Goal: Transaction & Acquisition: Download file/media

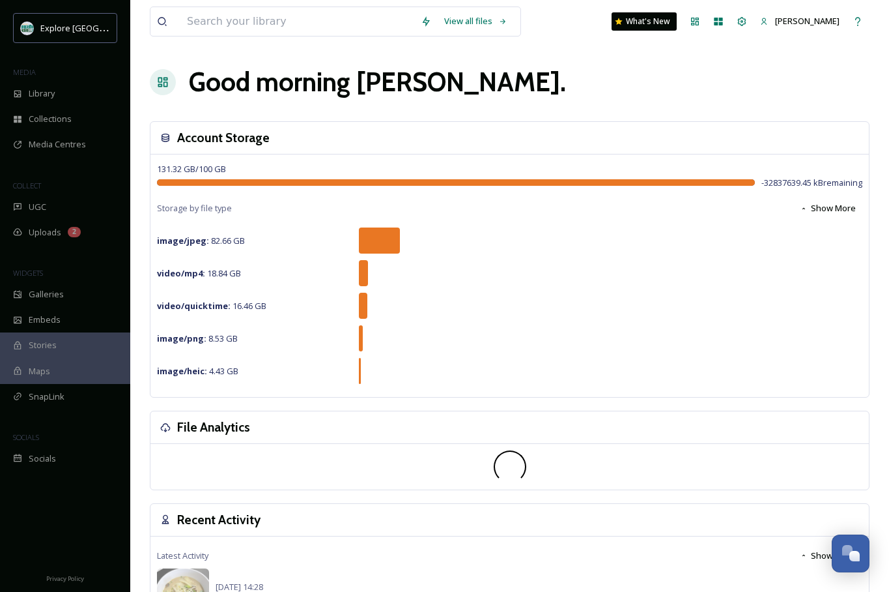
drag, startPoint x: 519, startPoint y: 69, endPoint x: 515, endPoint y: 259, distance: 189.6
click at [519, 70] on div "Good morning Trisha ." at bounding box center [510, 82] width 720 height 39
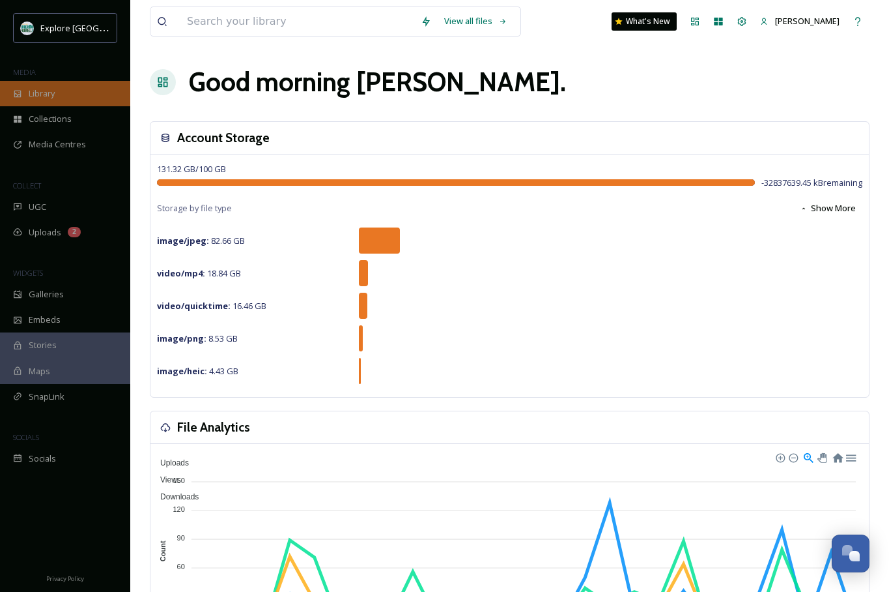
click at [43, 96] on span "Library" at bounding box center [42, 93] width 26 height 12
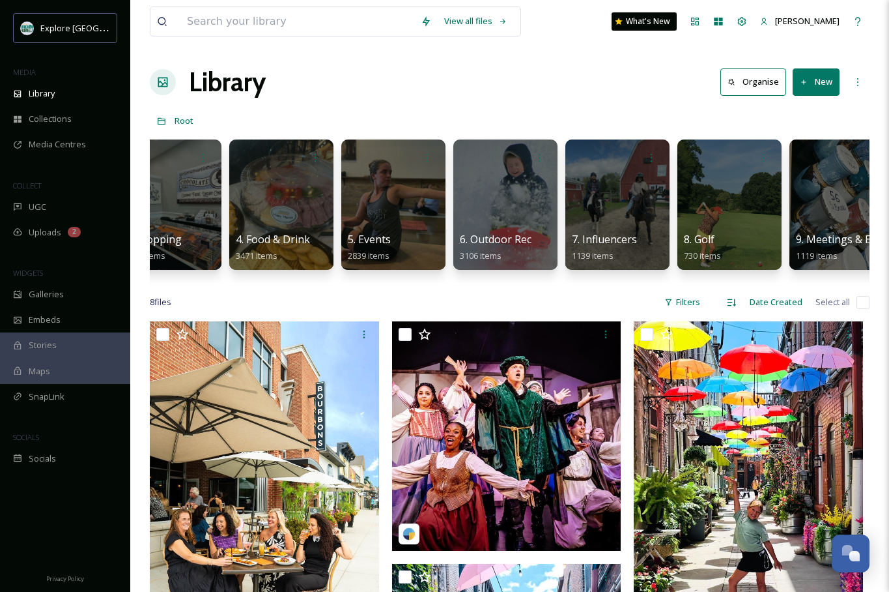
scroll to position [0, 261]
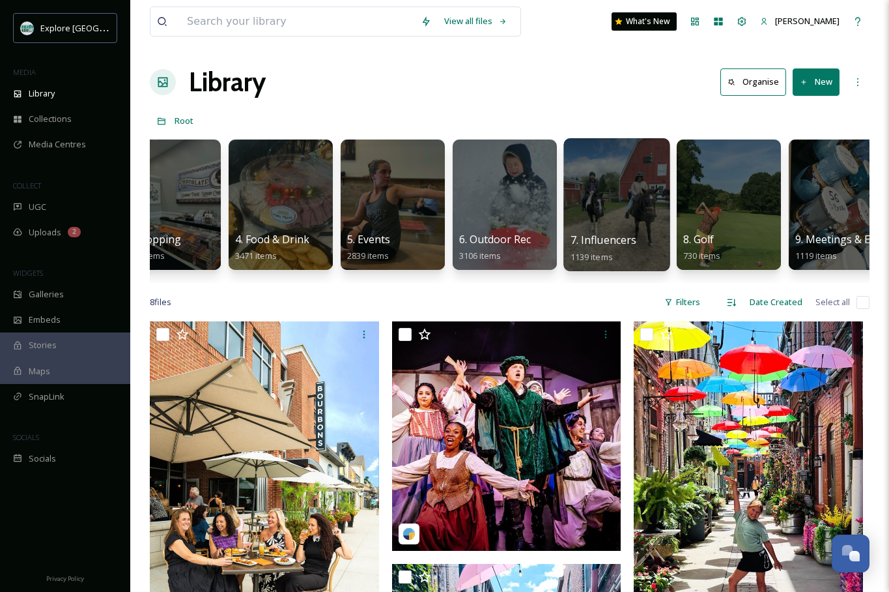
click at [607, 194] on div at bounding box center [617, 204] width 106 height 133
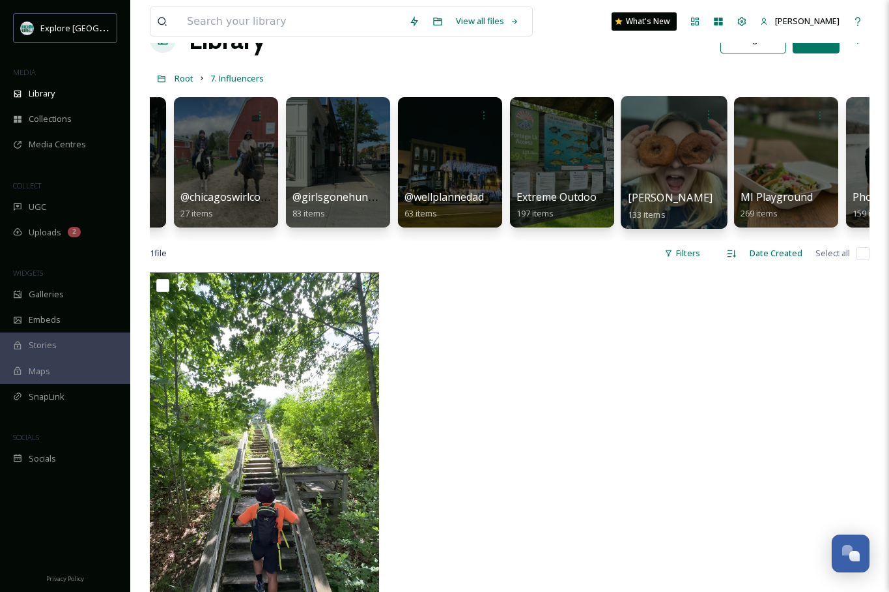
scroll to position [0, 88]
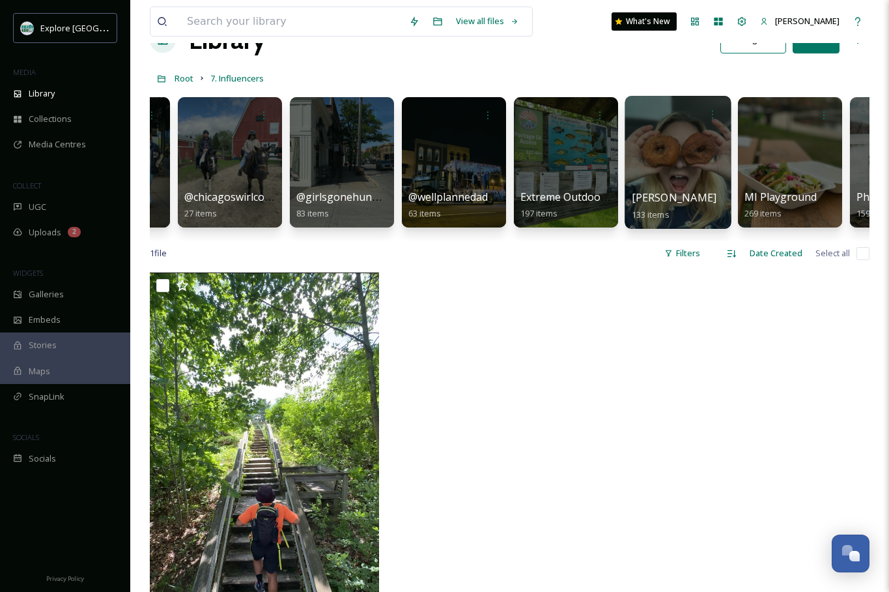
click at [443, 151] on div at bounding box center [454, 162] width 104 height 130
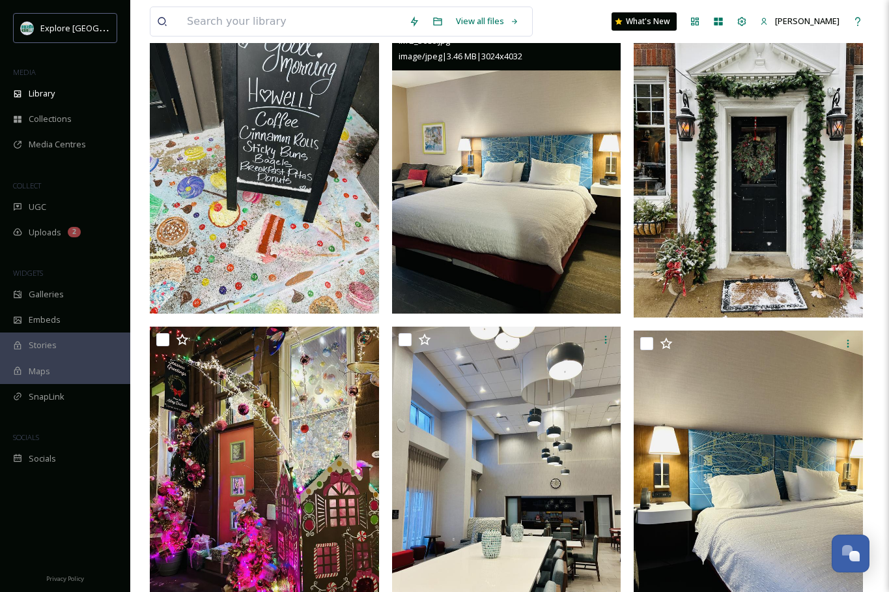
scroll to position [3697, 0]
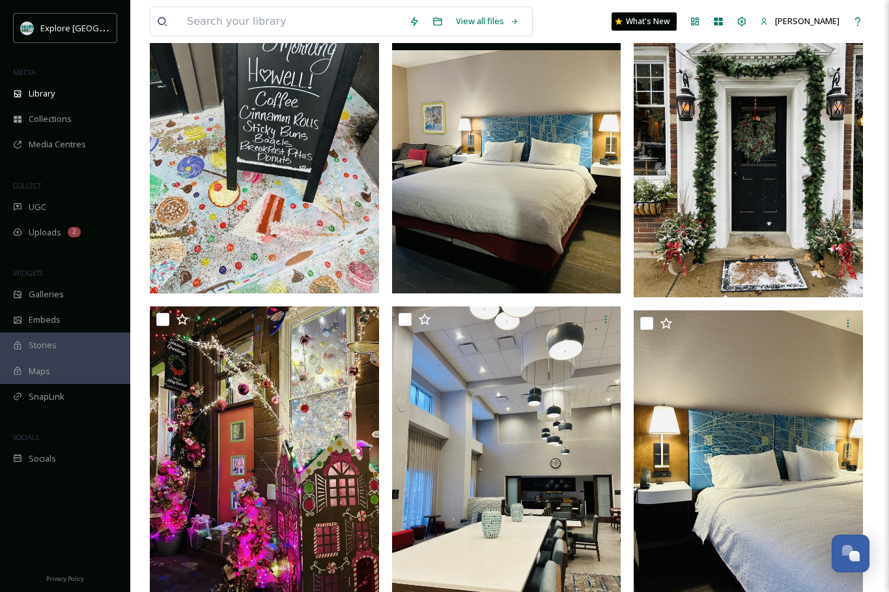
click at [511, 183] on img at bounding box center [506, 141] width 229 height 306
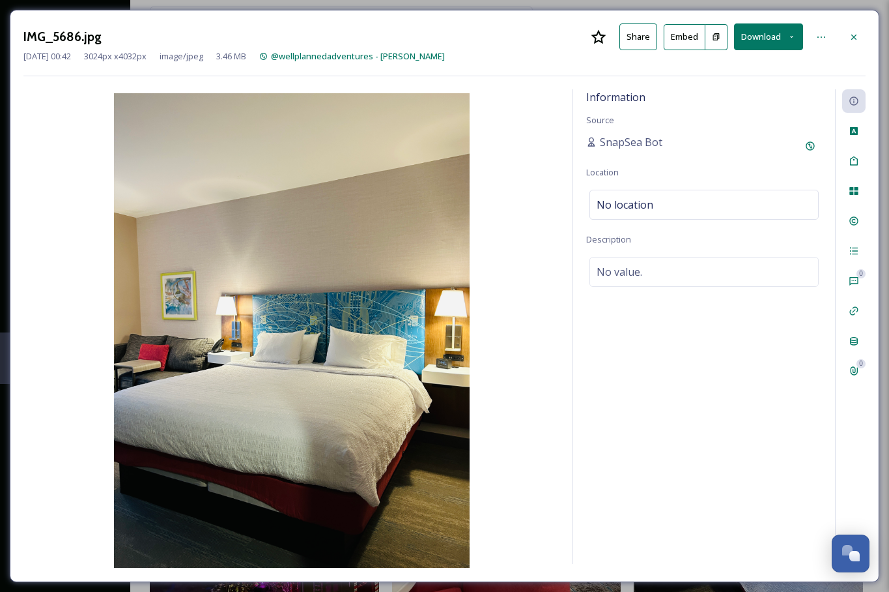
click at [781, 35] on button "Download" at bounding box center [768, 36] width 69 height 27
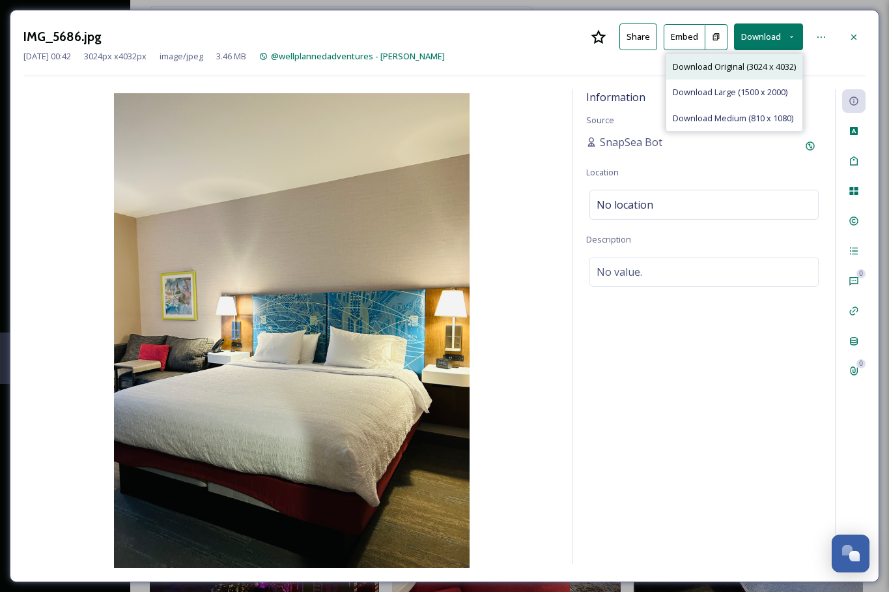
drag, startPoint x: 743, startPoint y: 65, endPoint x: 865, endPoint y: 124, distance: 135.5
click at [743, 65] on span "Download Original (3024 x 4032)" at bounding box center [734, 67] width 123 height 12
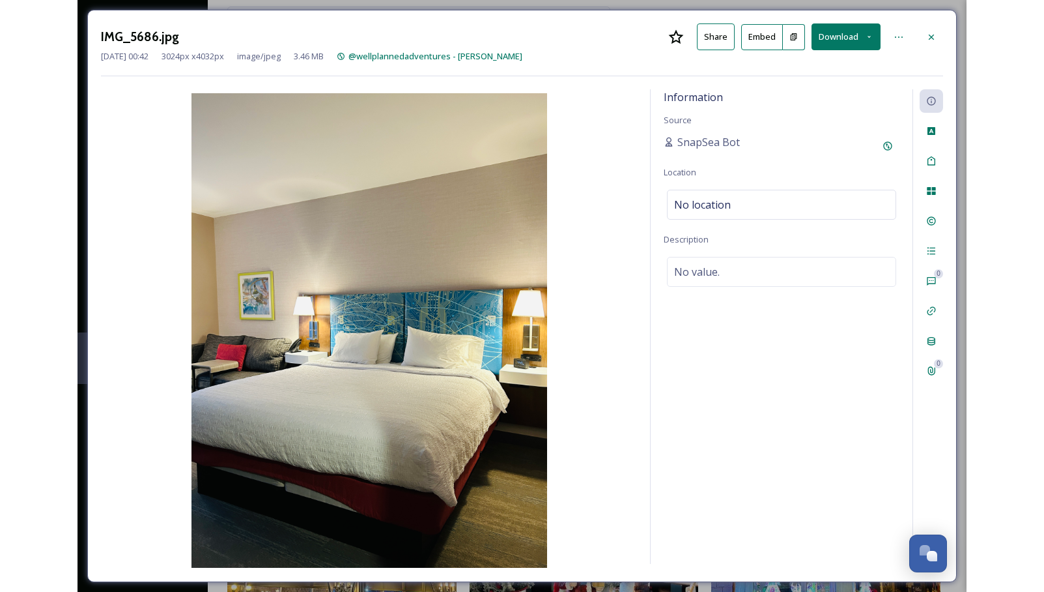
scroll to position [4452, 0]
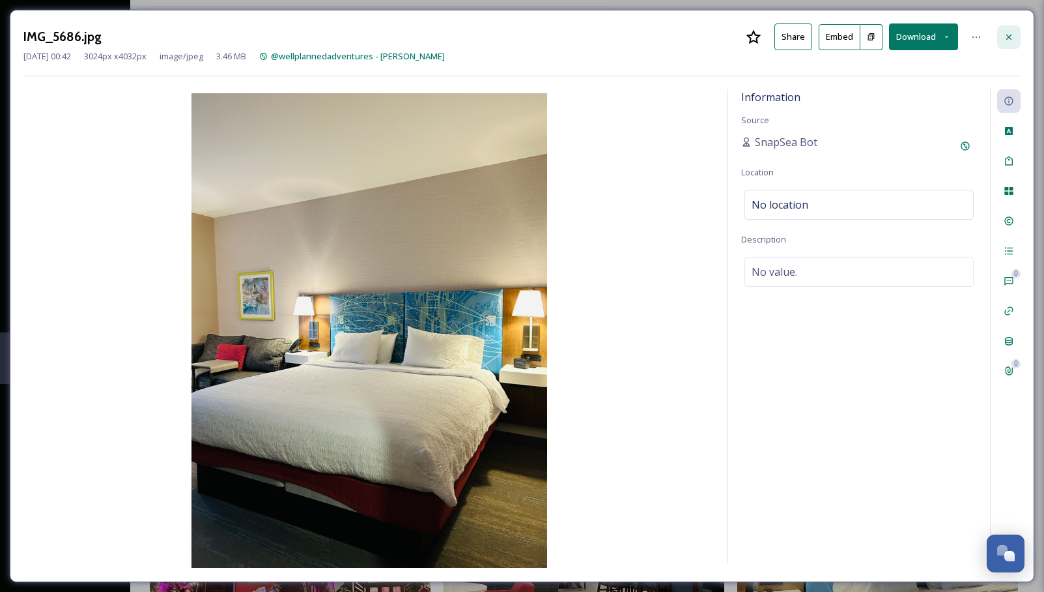
click at [889, 40] on icon at bounding box center [1009, 37] width 10 height 10
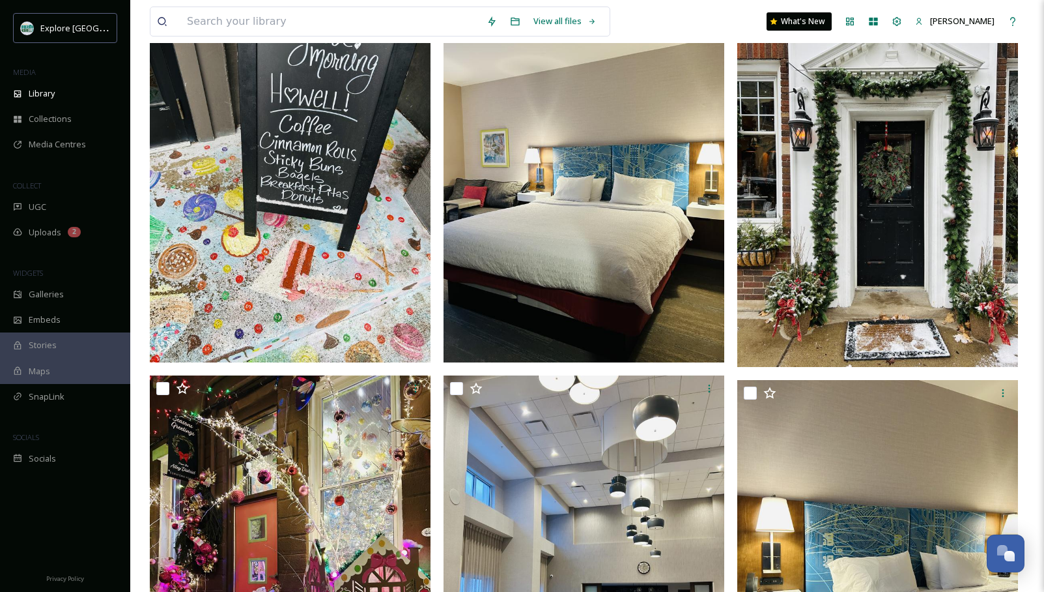
scroll to position [4436, 0]
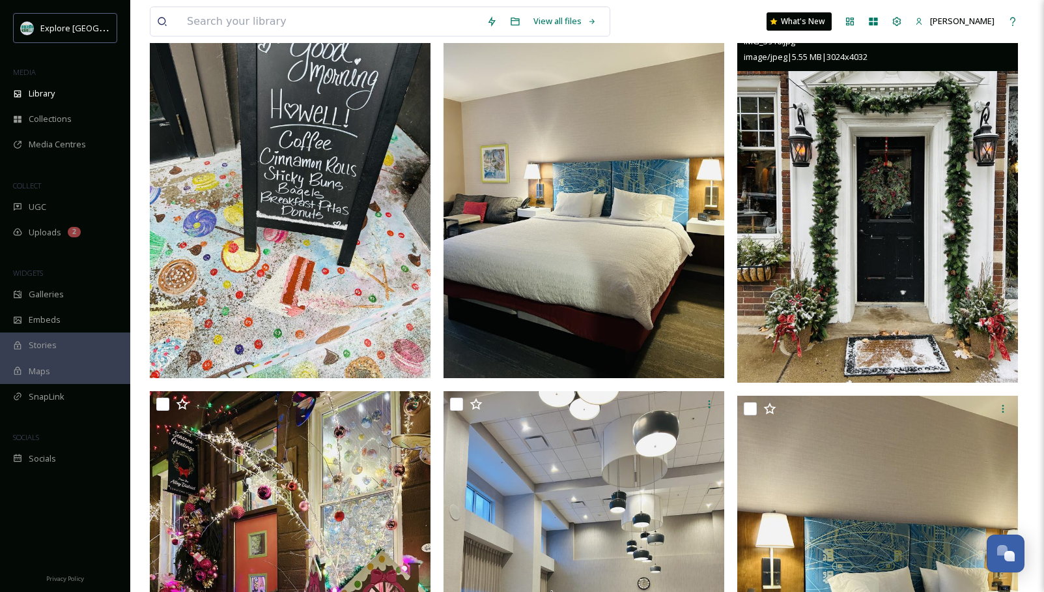
click at [871, 167] on img at bounding box center [877, 195] width 281 height 374
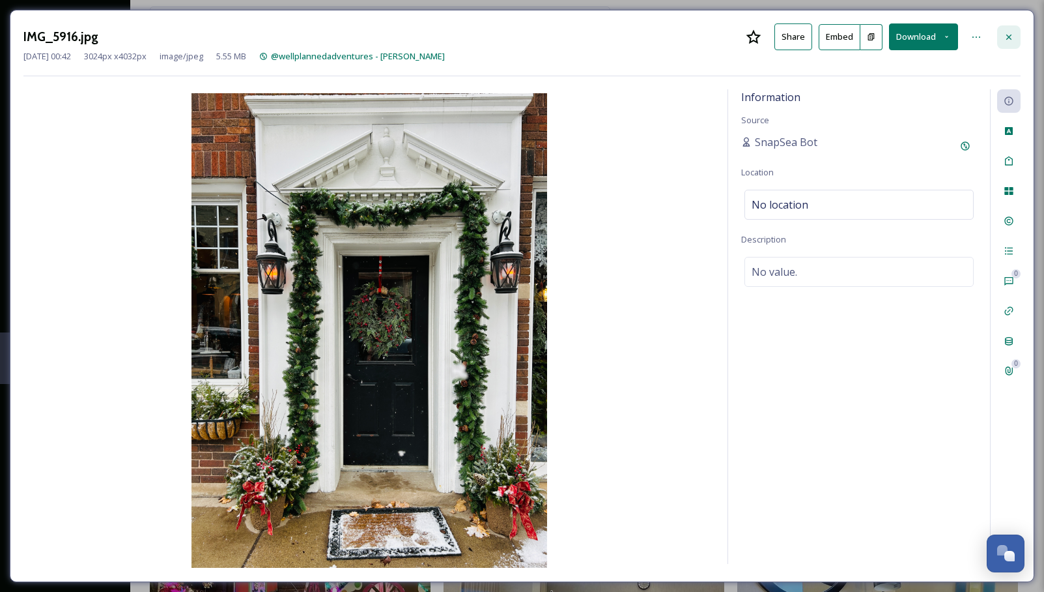
click at [889, 40] on icon at bounding box center [1009, 37] width 10 height 10
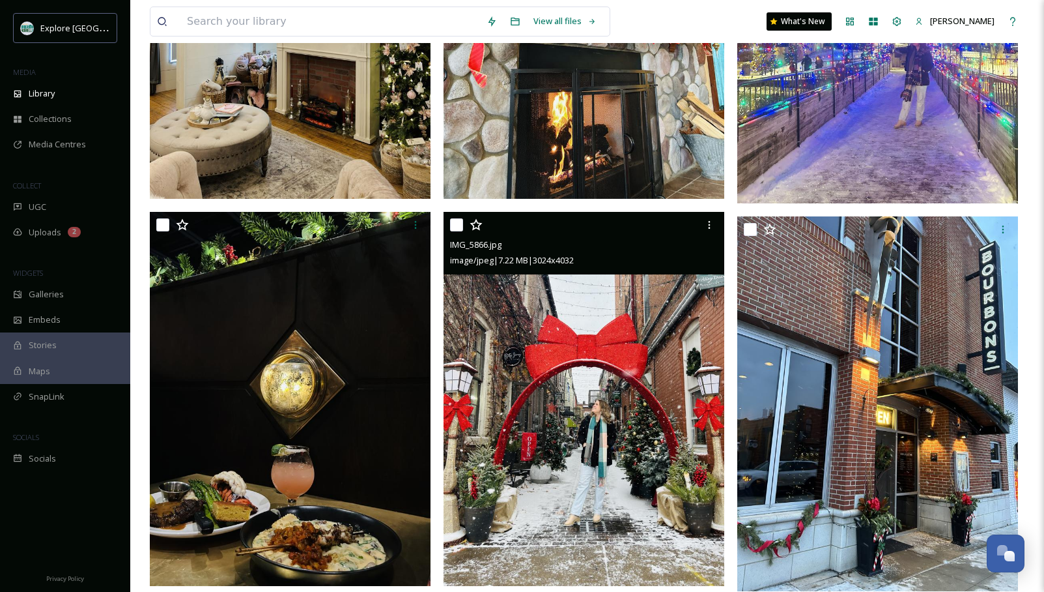
scroll to position [6041, 0]
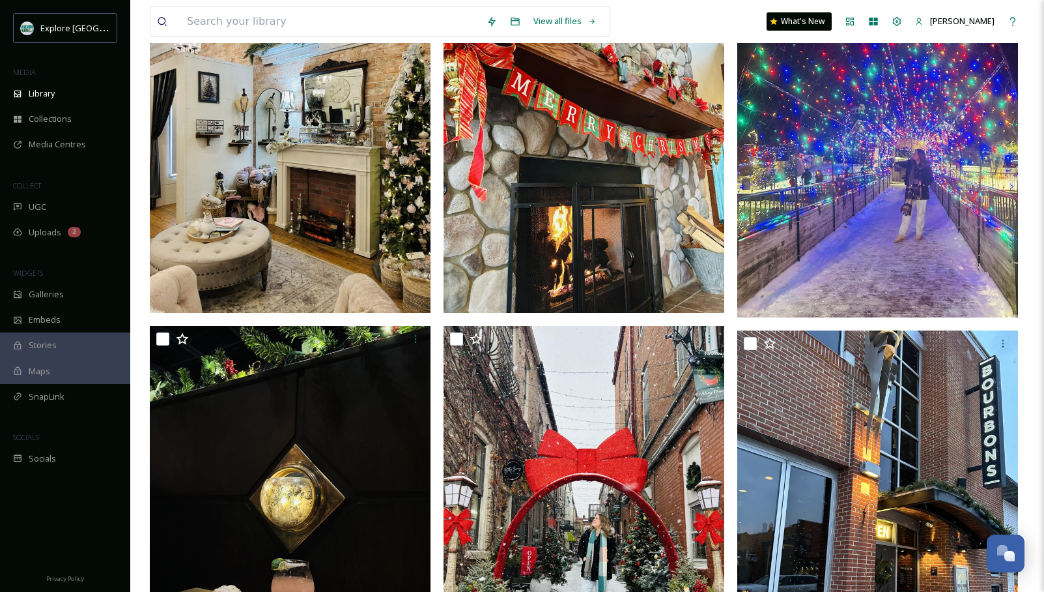
click at [889, 216] on img at bounding box center [877, 130] width 281 height 374
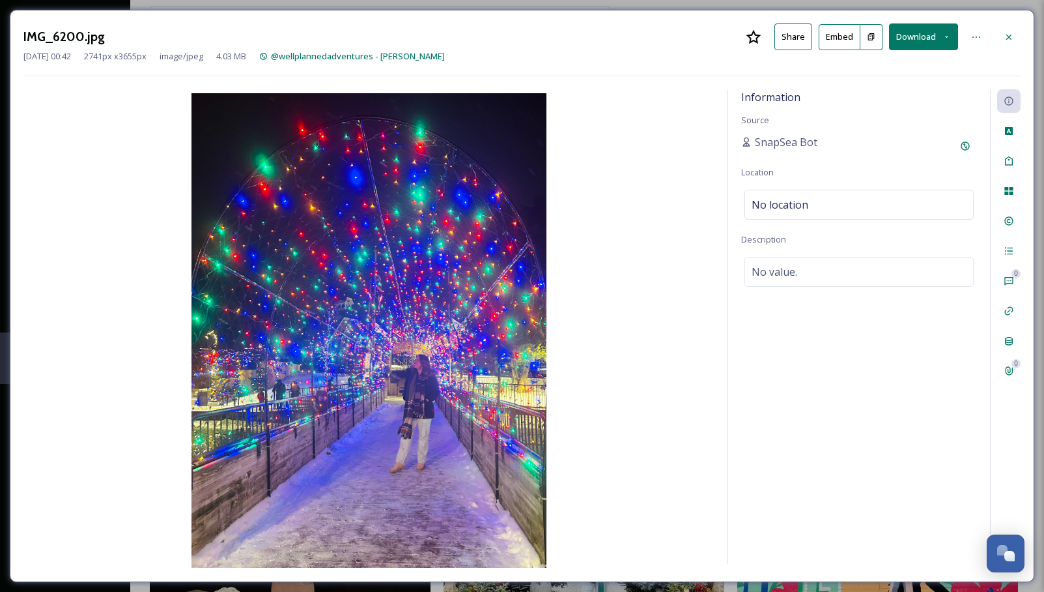
click at [889, 43] on div at bounding box center [1008, 36] width 23 height 23
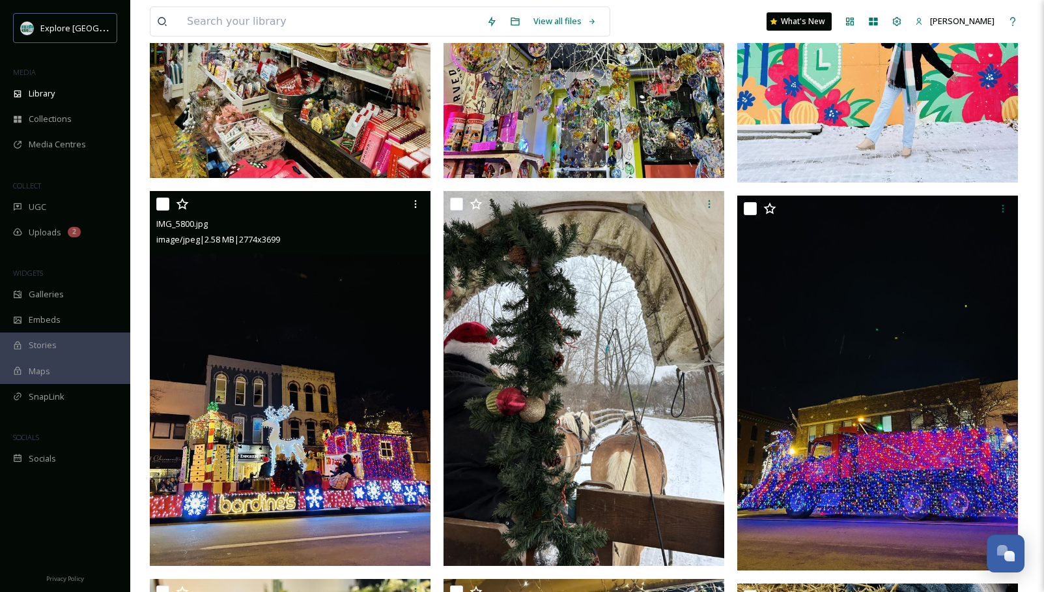
scroll to position [6957, 0]
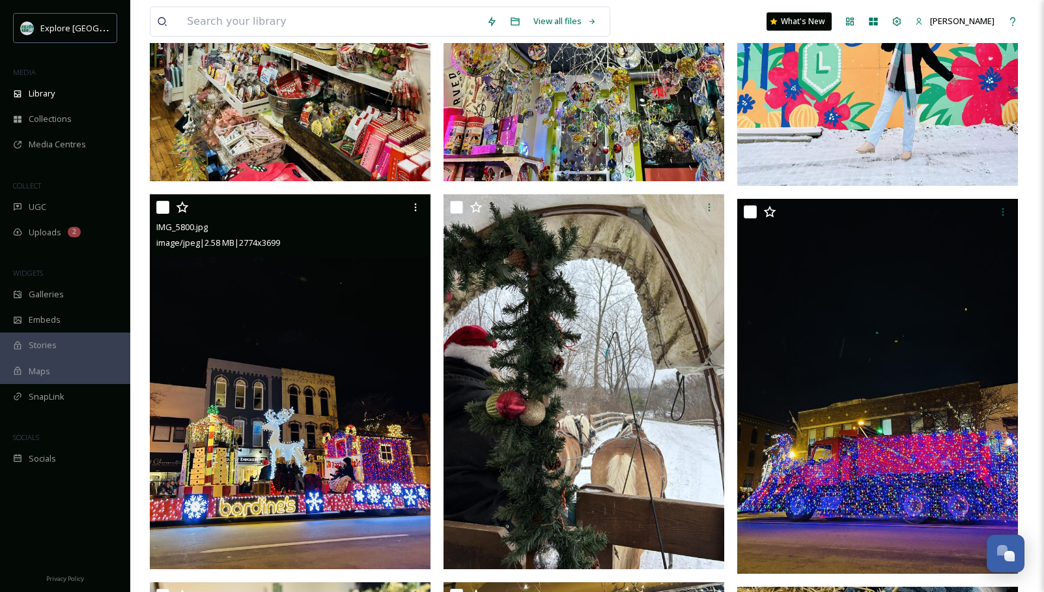
click at [328, 386] on img at bounding box center [290, 381] width 281 height 374
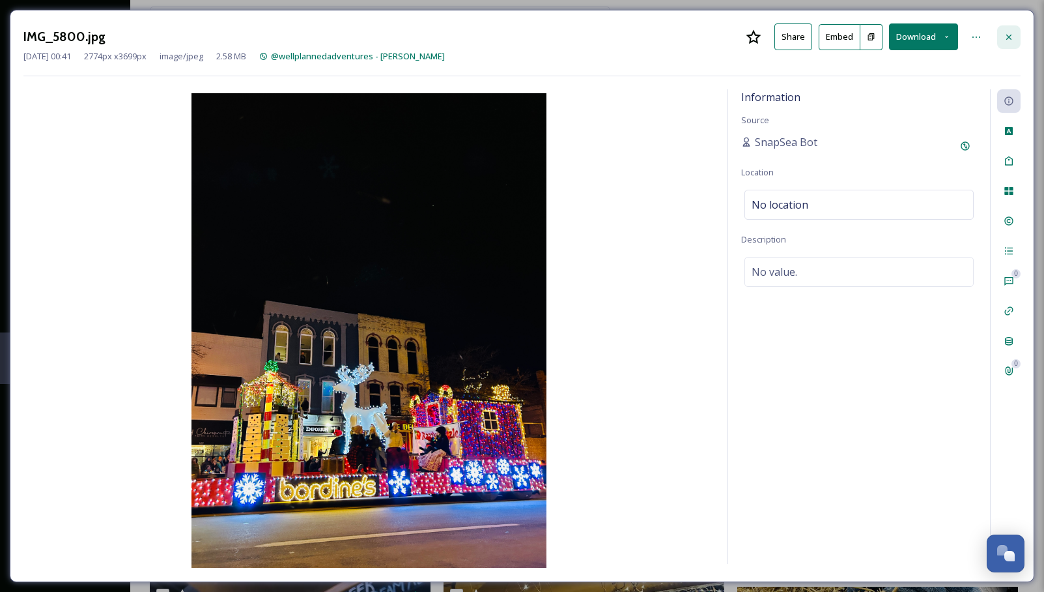
click at [889, 35] on icon at bounding box center [1009, 37] width 10 height 10
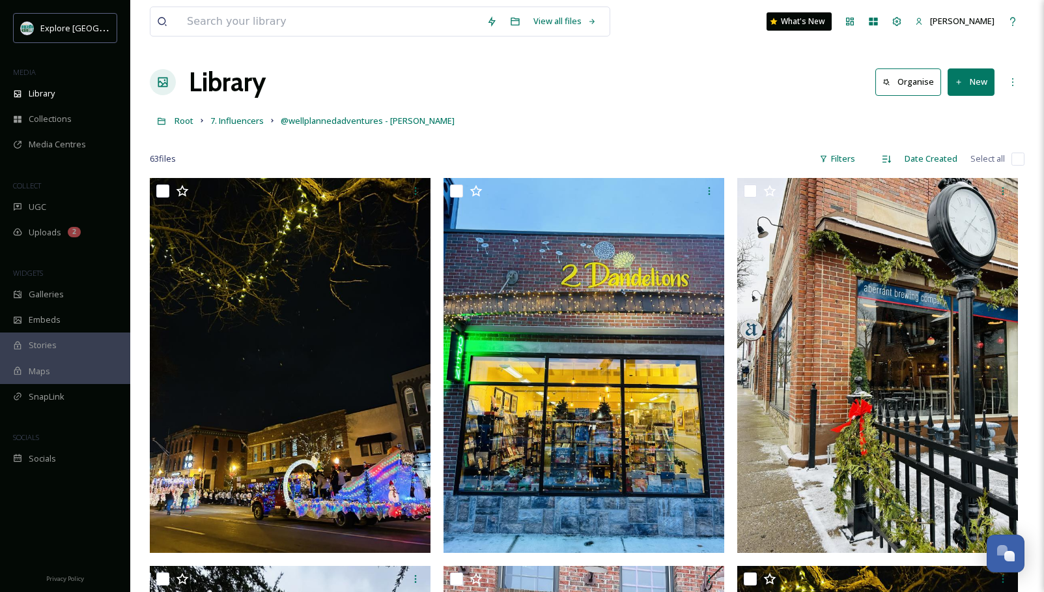
click at [229, 115] on link "7. Influencers" at bounding box center [236, 121] width 53 height 16
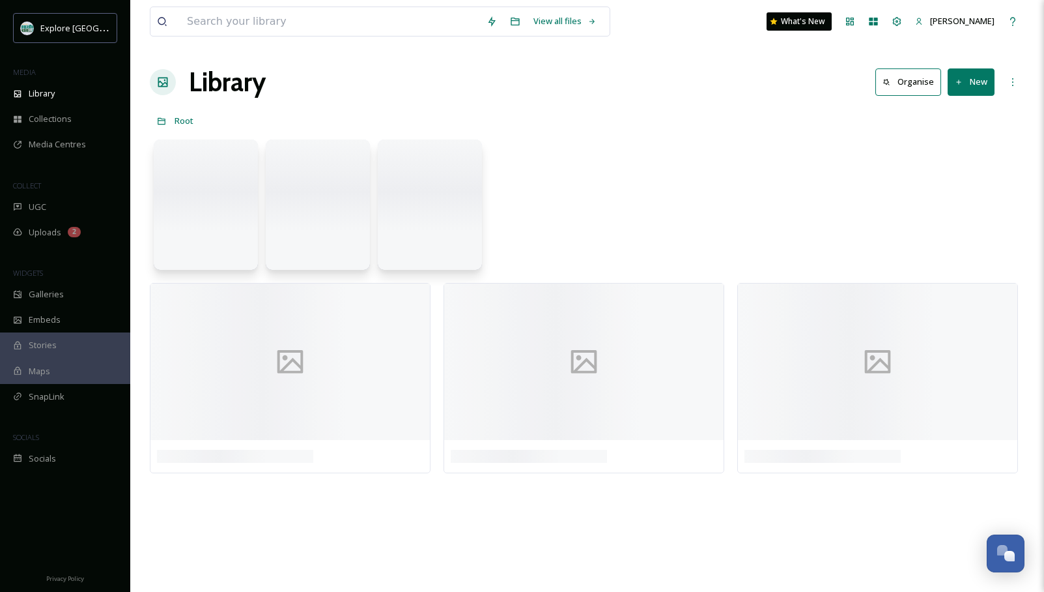
click at [229, 117] on div "Root" at bounding box center [587, 120] width 875 height 25
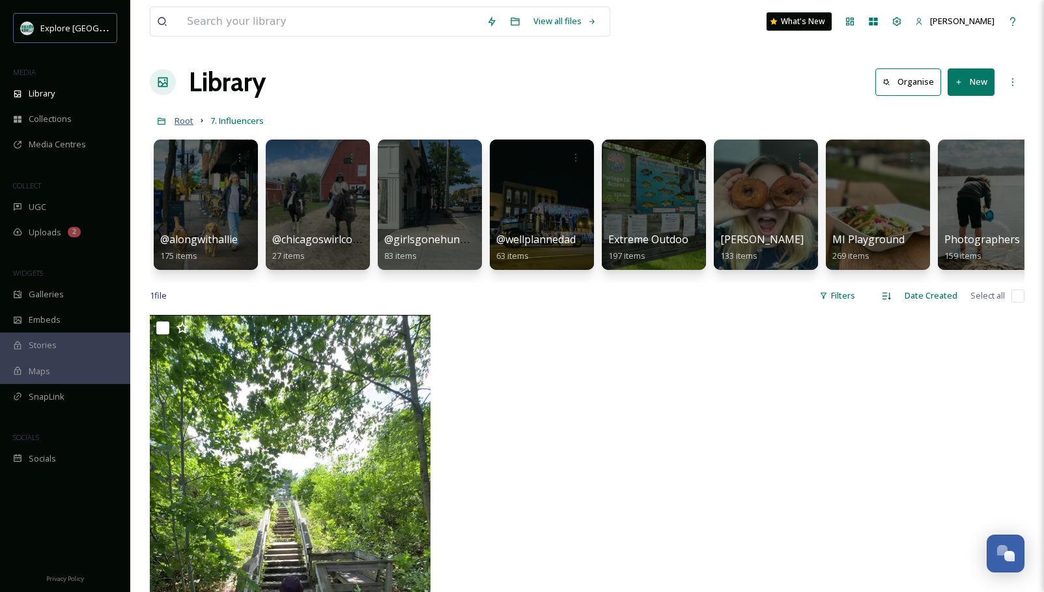
click at [179, 121] on span "Root" at bounding box center [184, 121] width 19 height 12
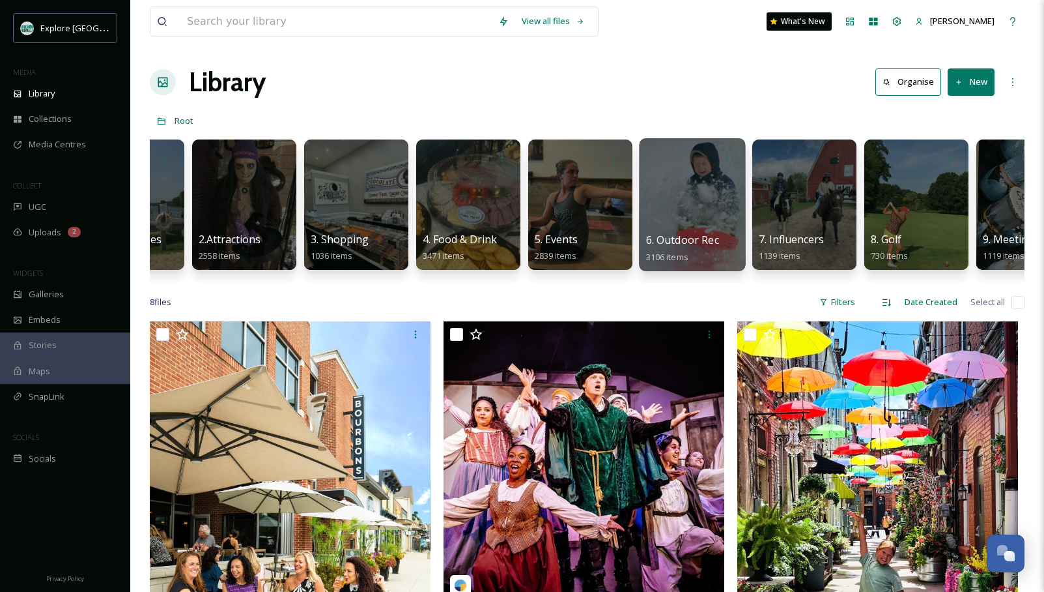
scroll to position [0, 113]
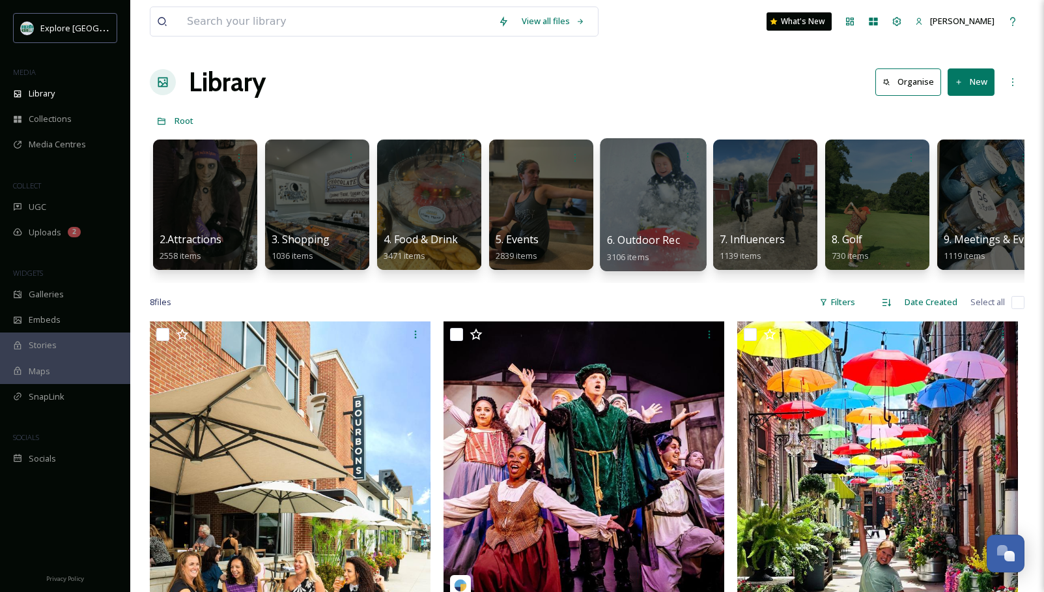
click at [671, 218] on div at bounding box center [653, 204] width 106 height 133
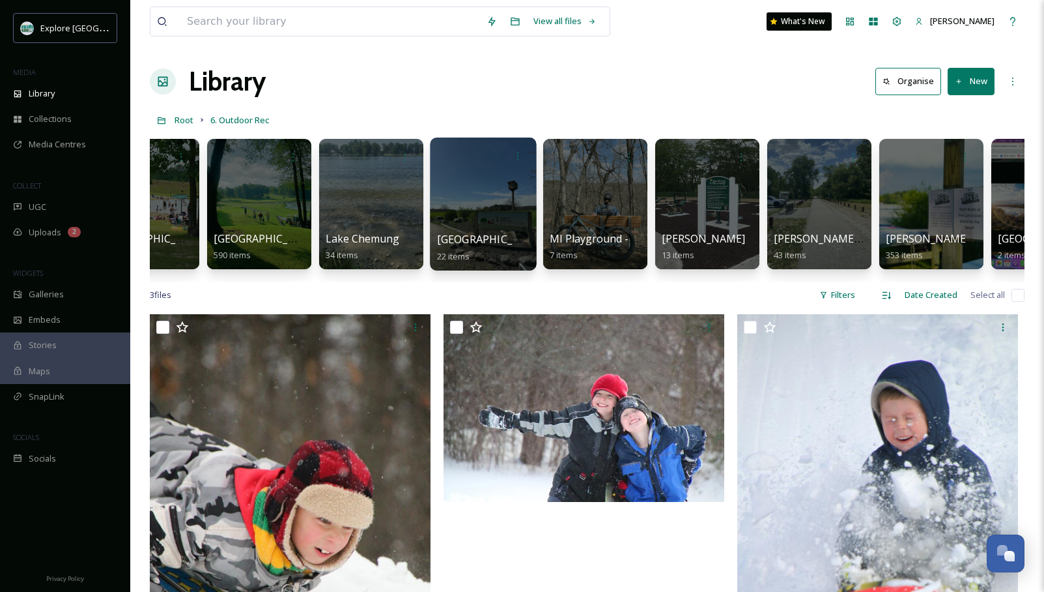
scroll to position [0, 1513]
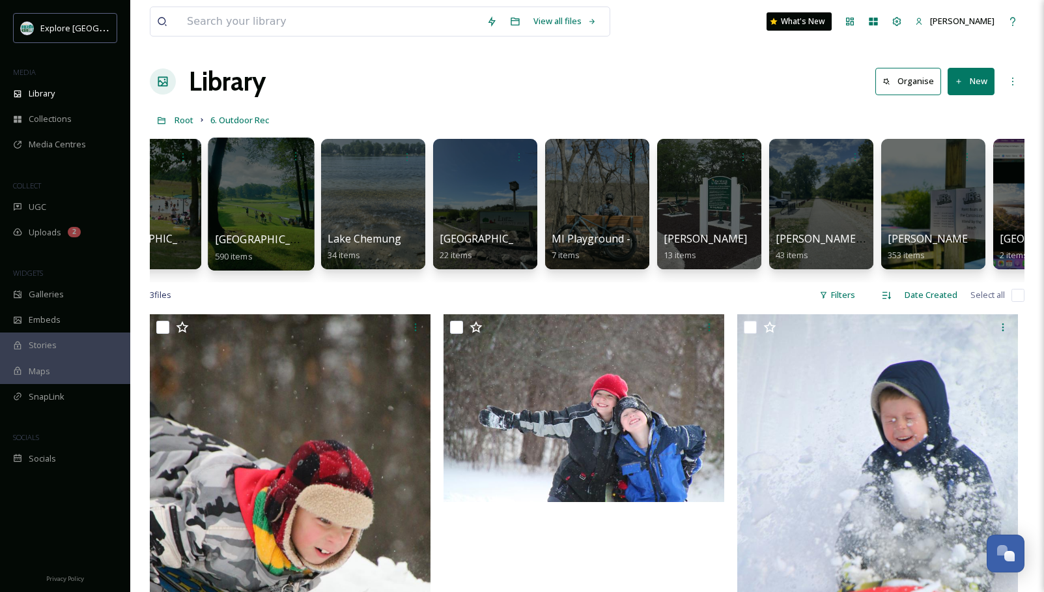
click at [266, 195] on div at bounding box center [261, 203] width 106 height 133
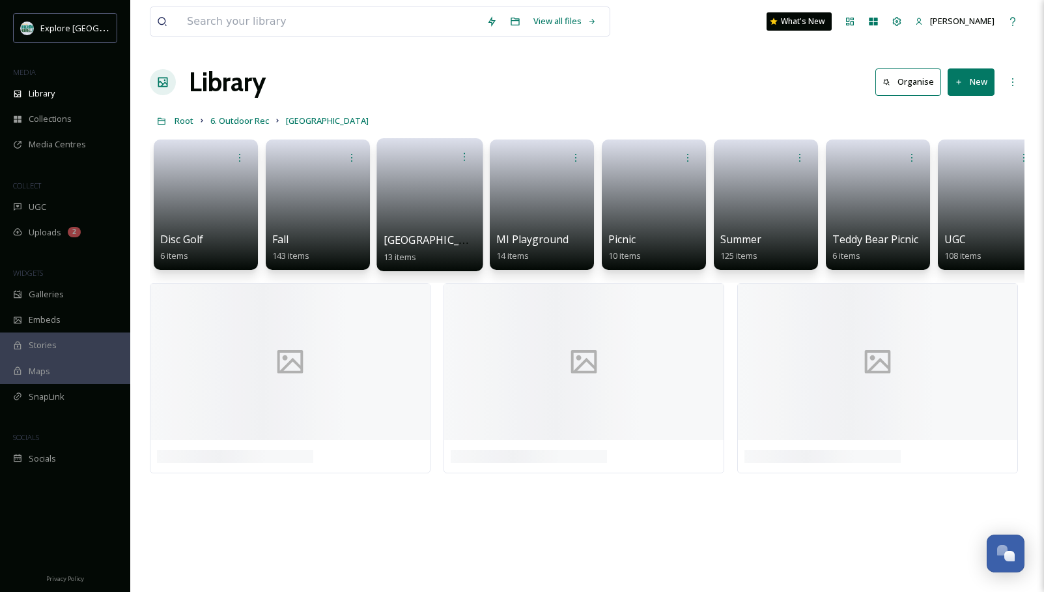
scroll to position [0, 134]
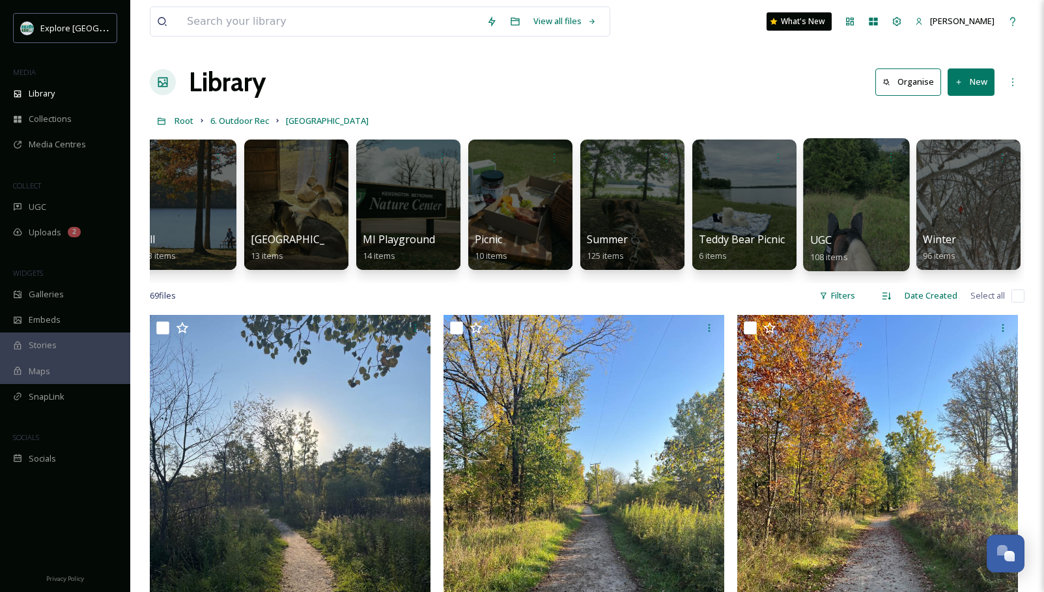
click at [847, 203] on div at bounding box center [856, 204] width 106 height 133
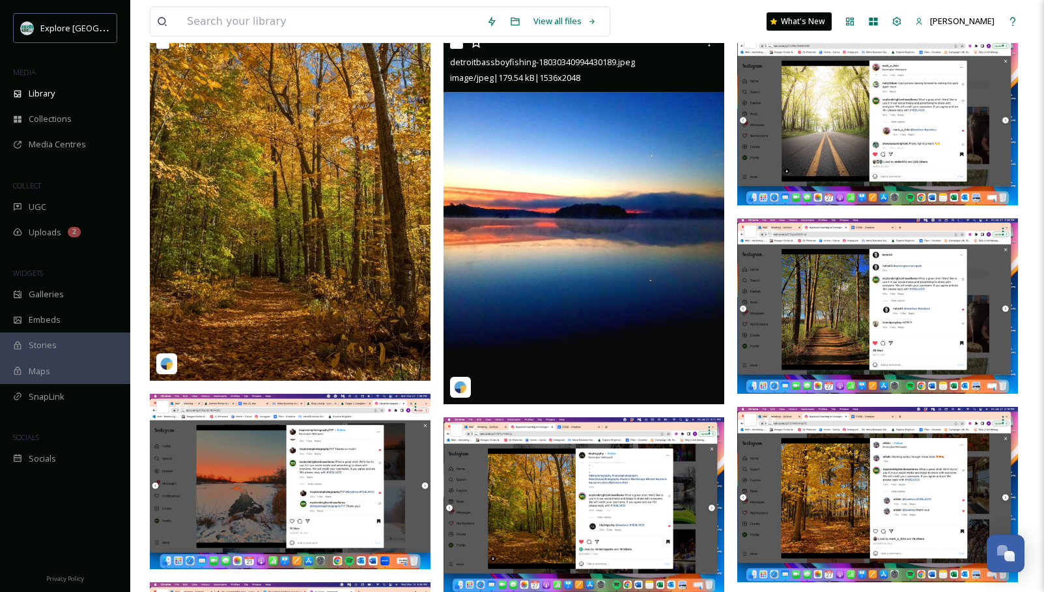
scroll to position [50, 0]
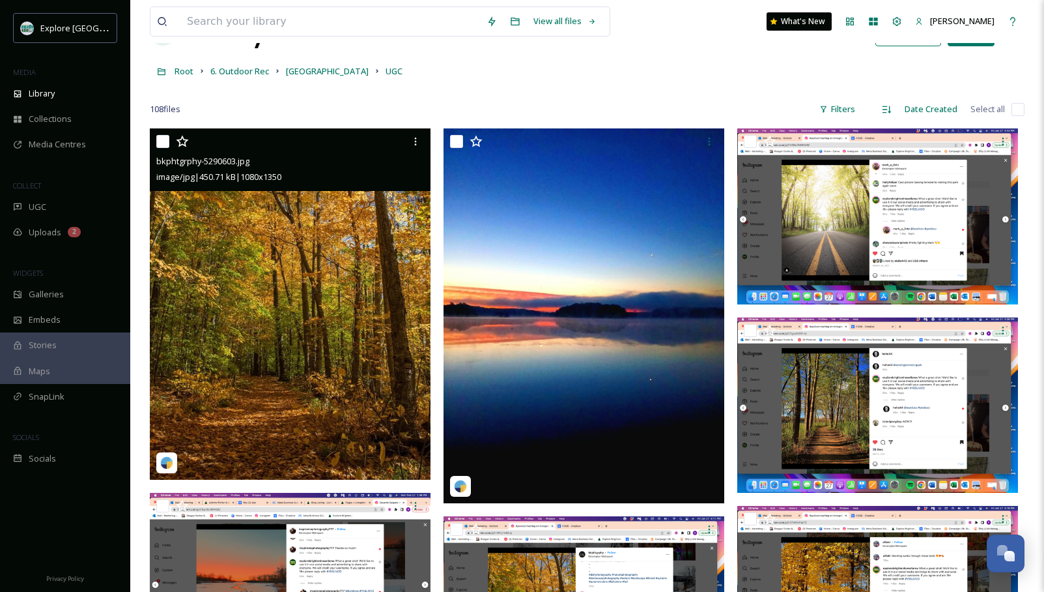
click at [351, 294] on img at bounding box center [290, 303] width 281 height 351
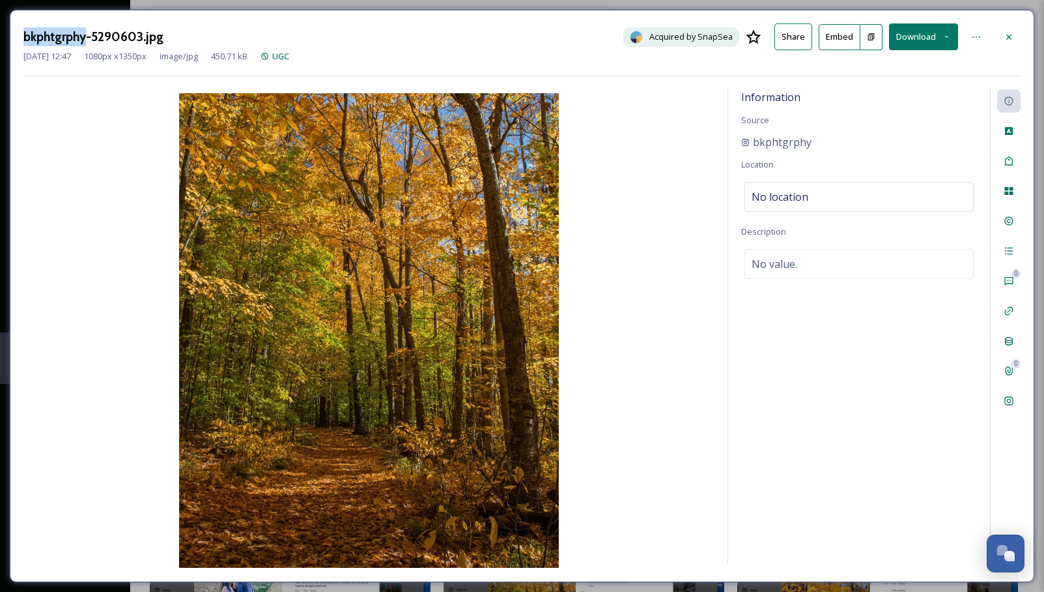
drag, startPoint x: 23, startPoint y: 35, endPoint x: 84, endPoint y: 35, distance: 61.2
click at [84, 35] on h3 "bkphtgrphy-5290603.jpg" at bounding box center [93, 36] width 140 height 19
click at [889, 35] on div at bounding box center [1008, 36] width 23 height 23
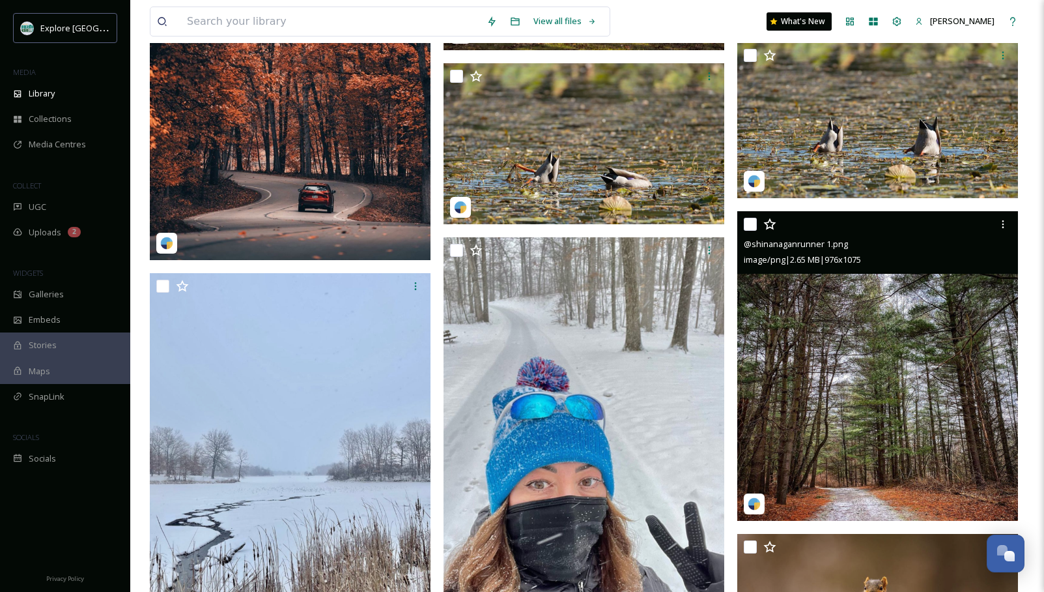
scroll to position [8725, 0]
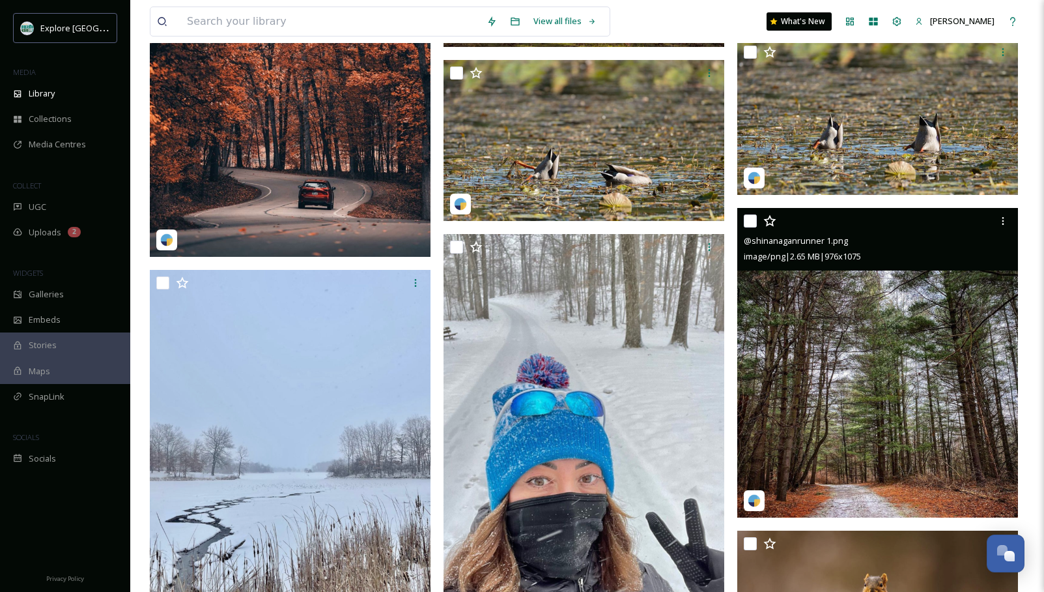
click at [889, 402] on img at bounding box center [877, 362] width 281 height 309
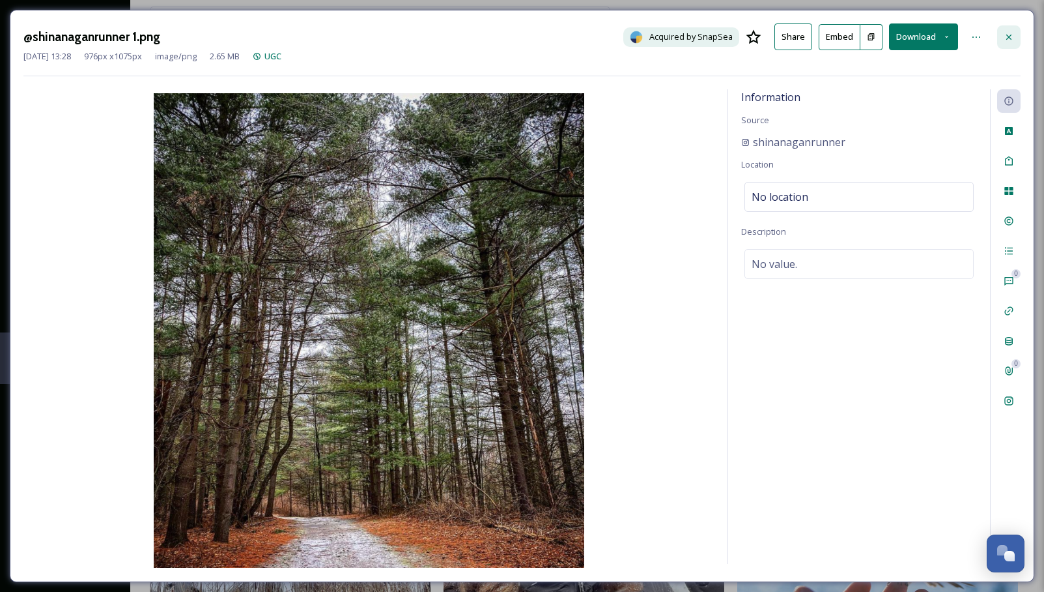
click at [889, 33] on icon at bounding box center [1009, 37] width 10 height 10
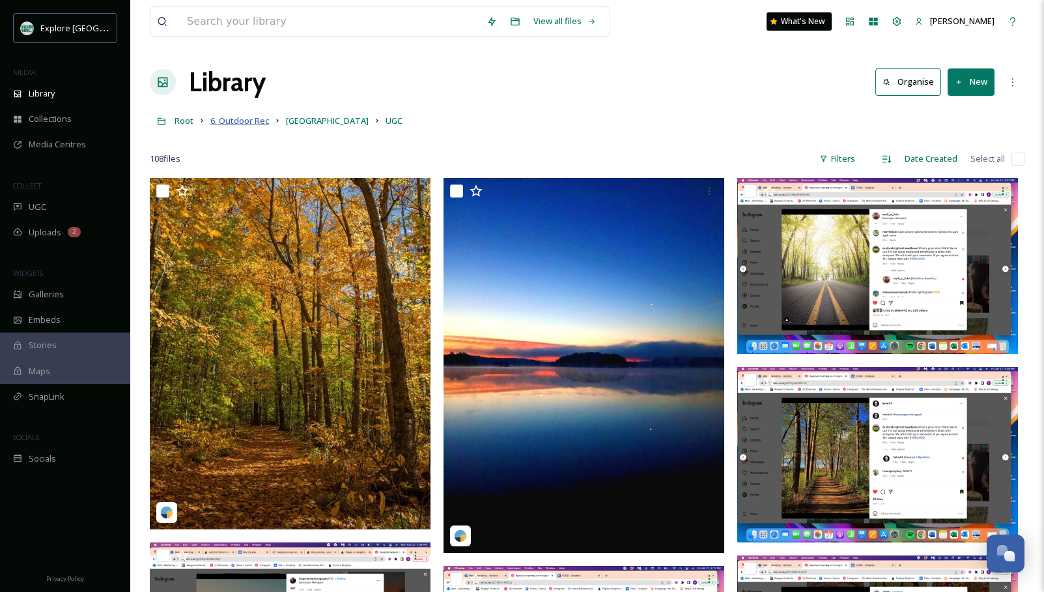
click at [229, 118] on span "6. Outdoor Rec" at bounding box center [239, 121] width 59 height 12
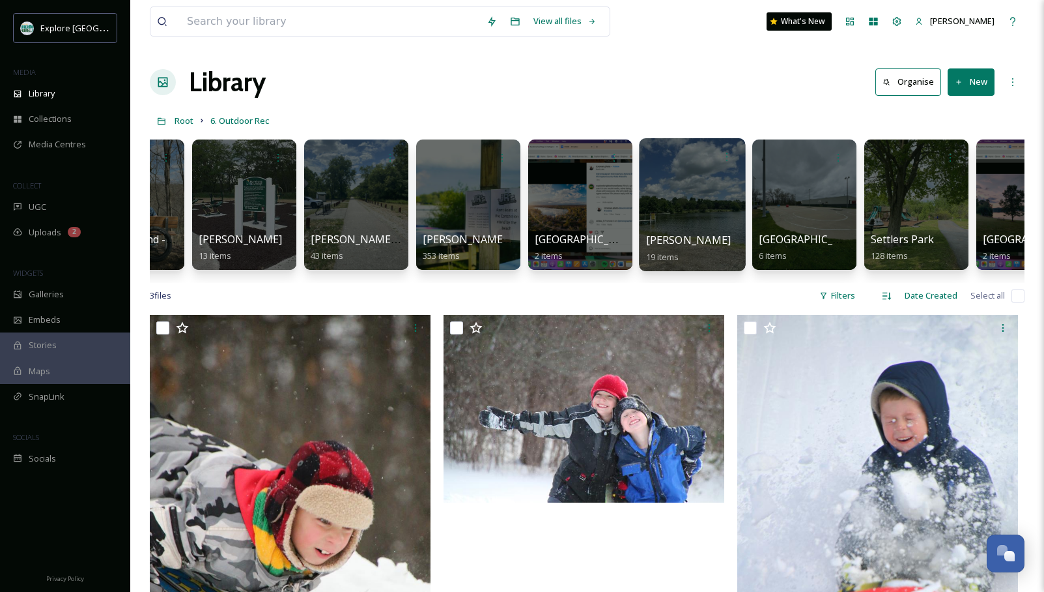
scroll to position [0, 1975]
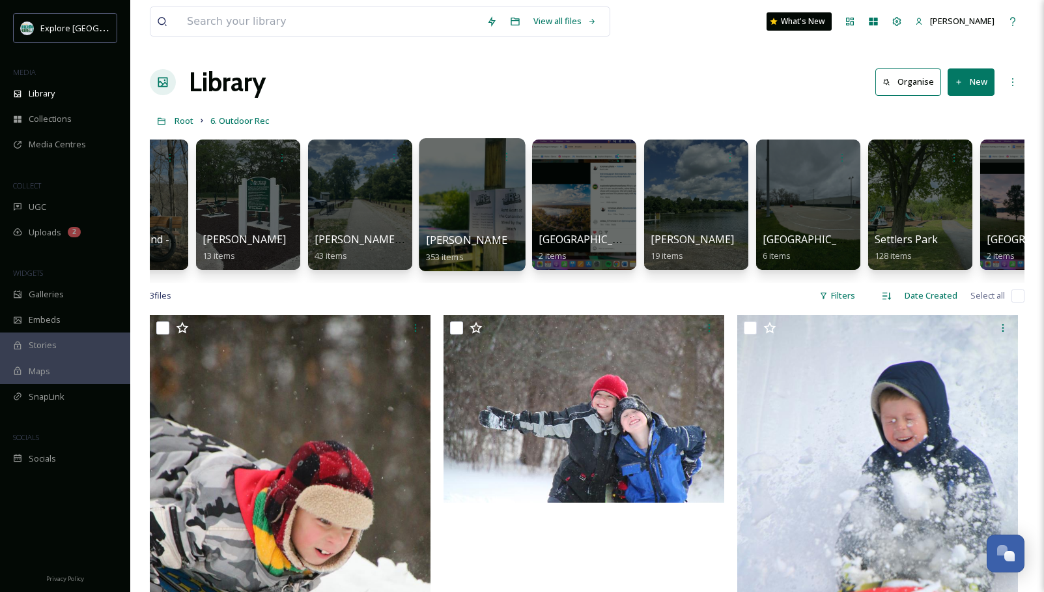
click at [487, 197] on div at bounding box center [472, 204] width 106 height 133
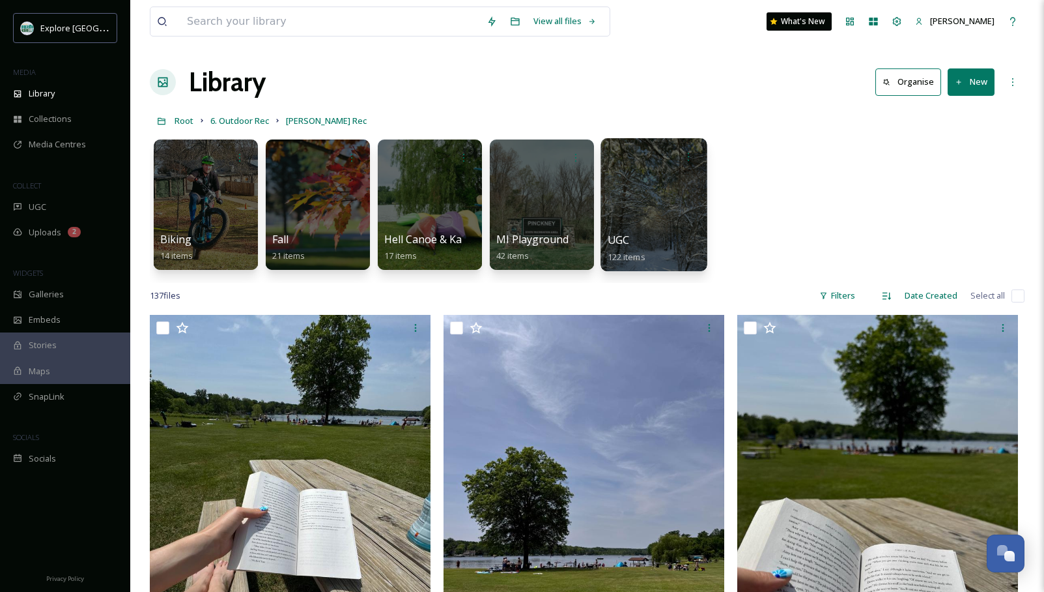
click at [674, 193] on div at bounding box center [654, 204] width 106 height 133
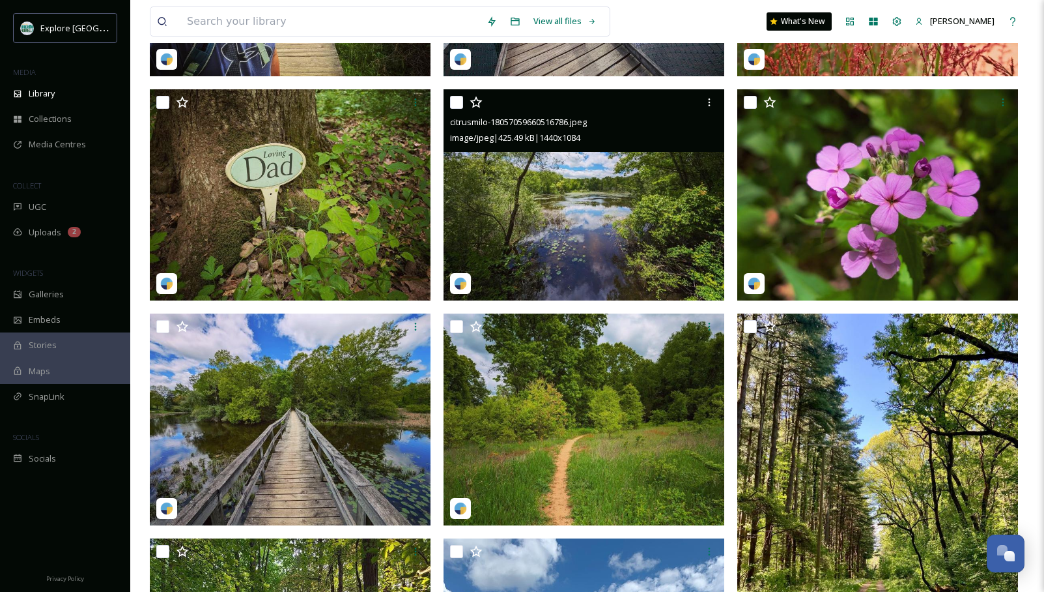
scroll to position [451, 0]
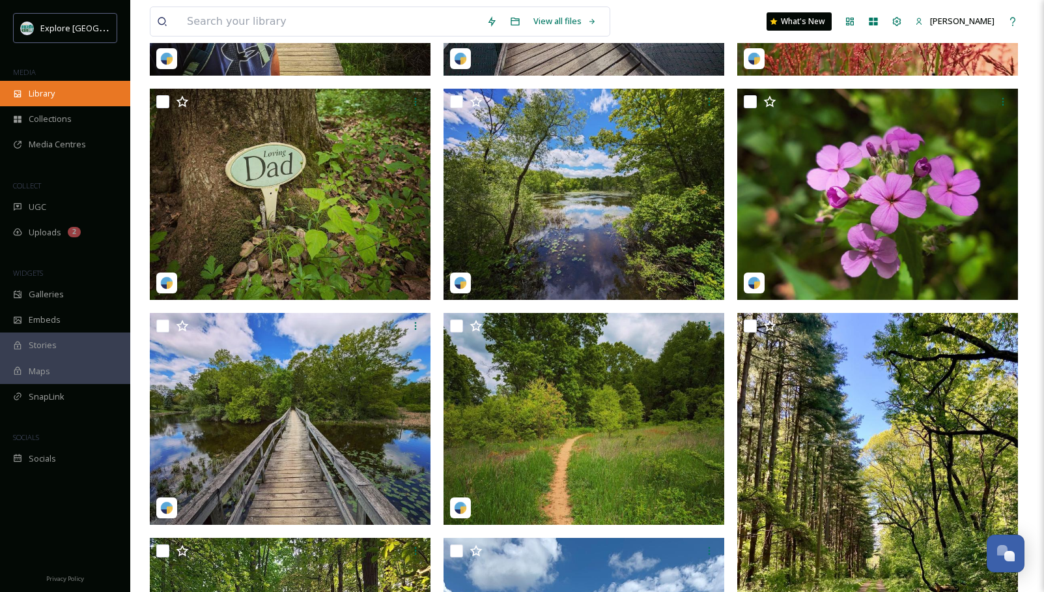
click at [55, 87] on span "Library" at bounding box center [42, 93] width 26 height 12
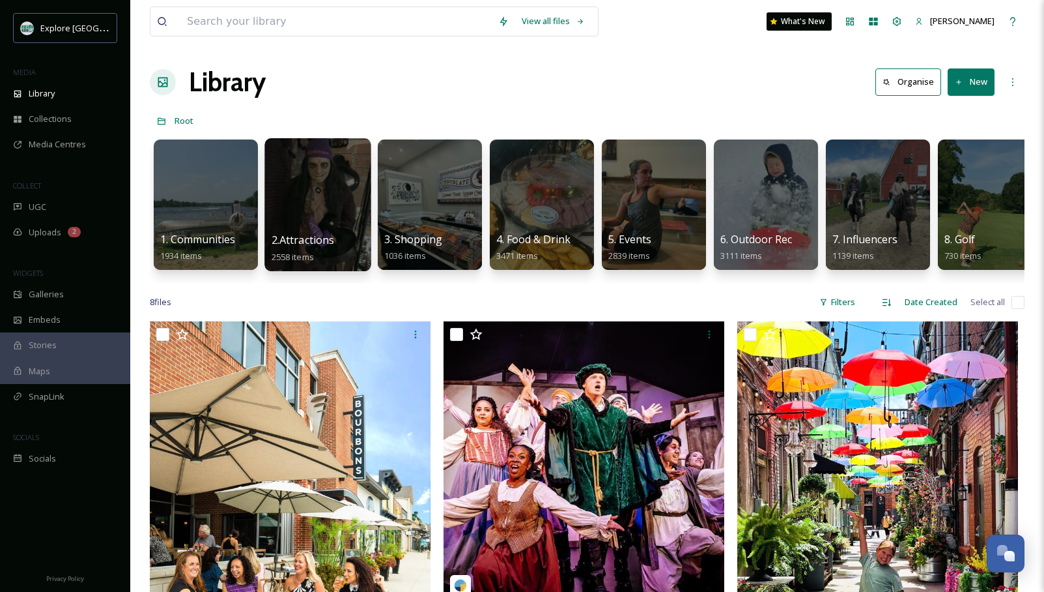
click at [299, 188] on div at bounding box center [318, 204] width 106 height 133
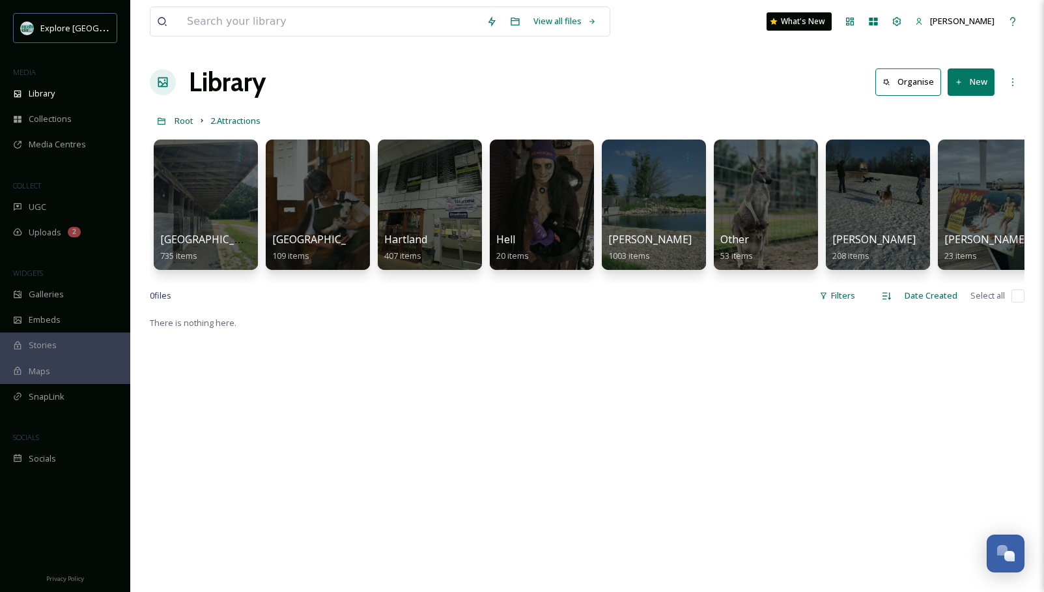
click at [631, 90] on div "Library Organise New" at bounding box center [587, 82] width 875 height 39
click at [213, 191] on div at bounding box center [205, 204] width 106 height 133
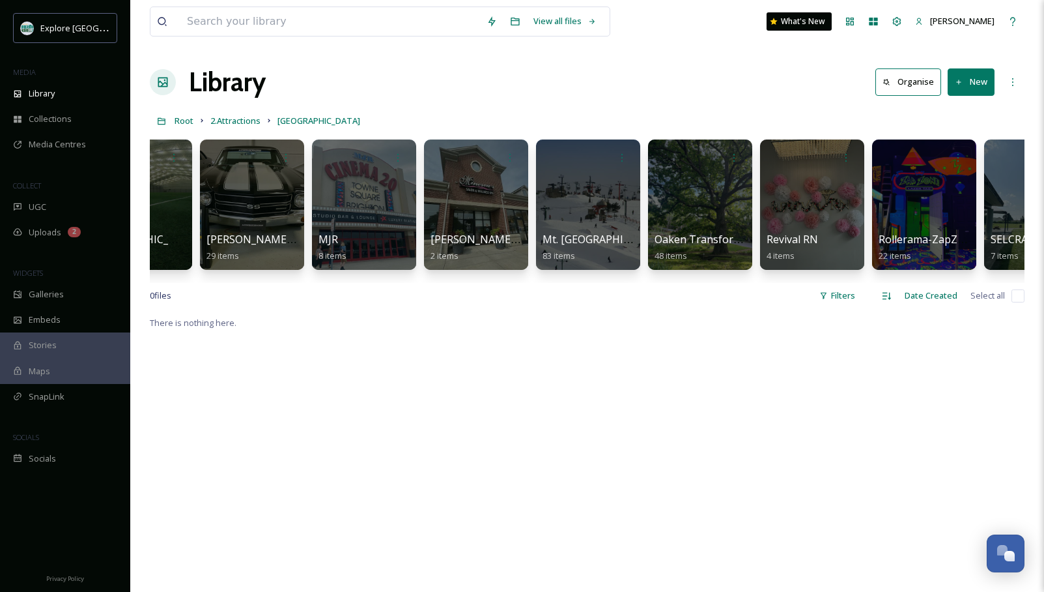
scroll to position [0, 1492]
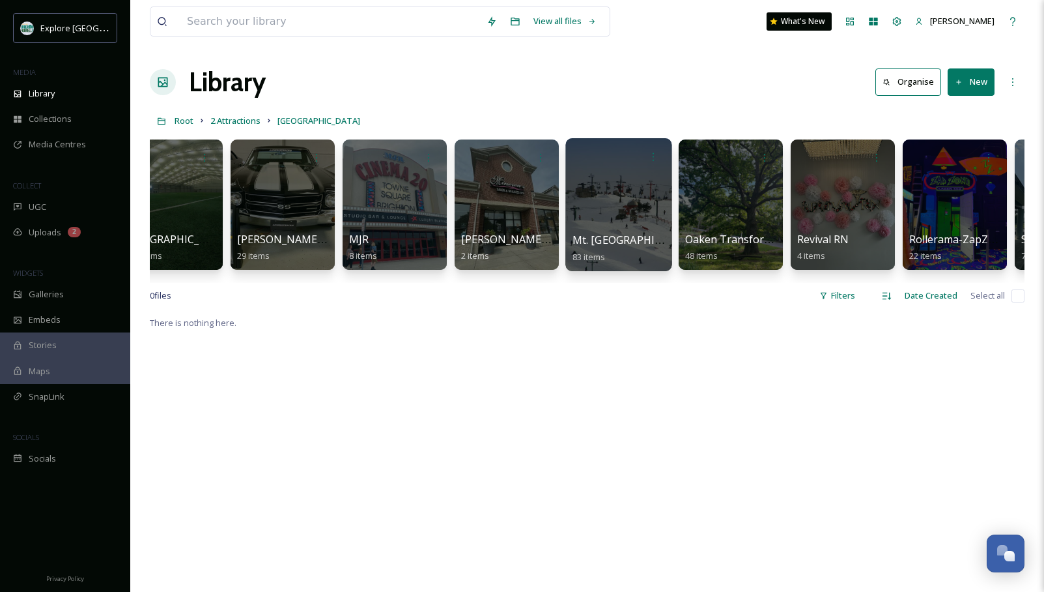
click at [584, 208] on div at bounding box center [618, 204] width 106 height 133
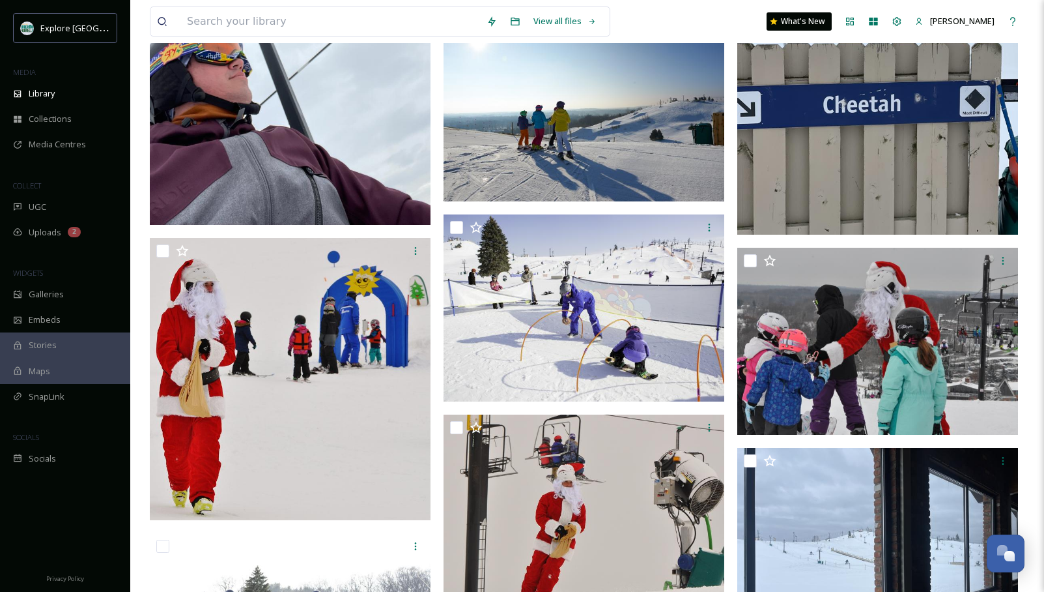
scroll to position [1924, 0]
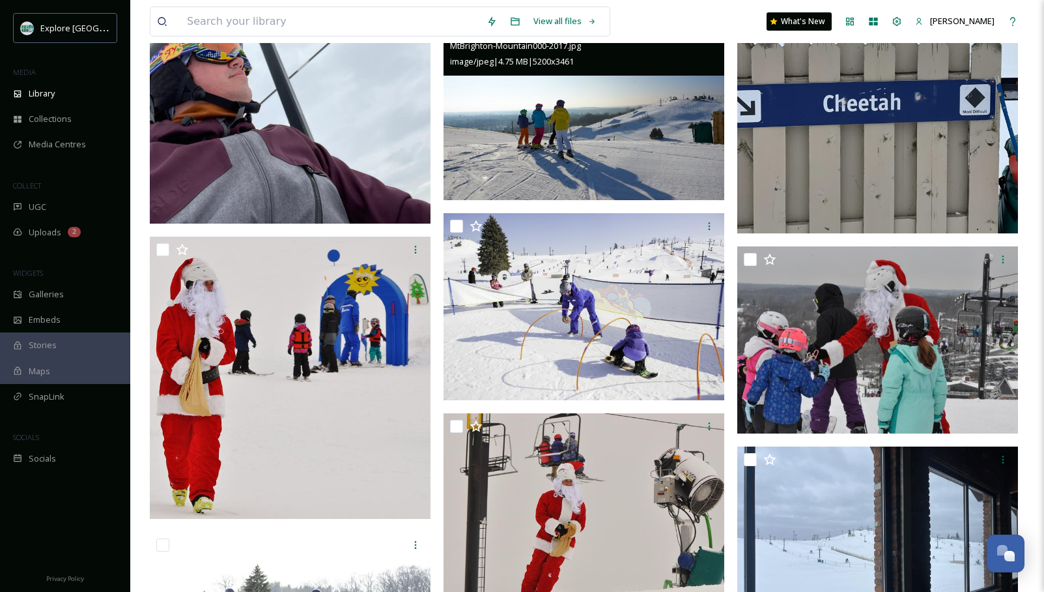
click at [564, 128] on img at bounding box center [584, 106] width 281 height 187
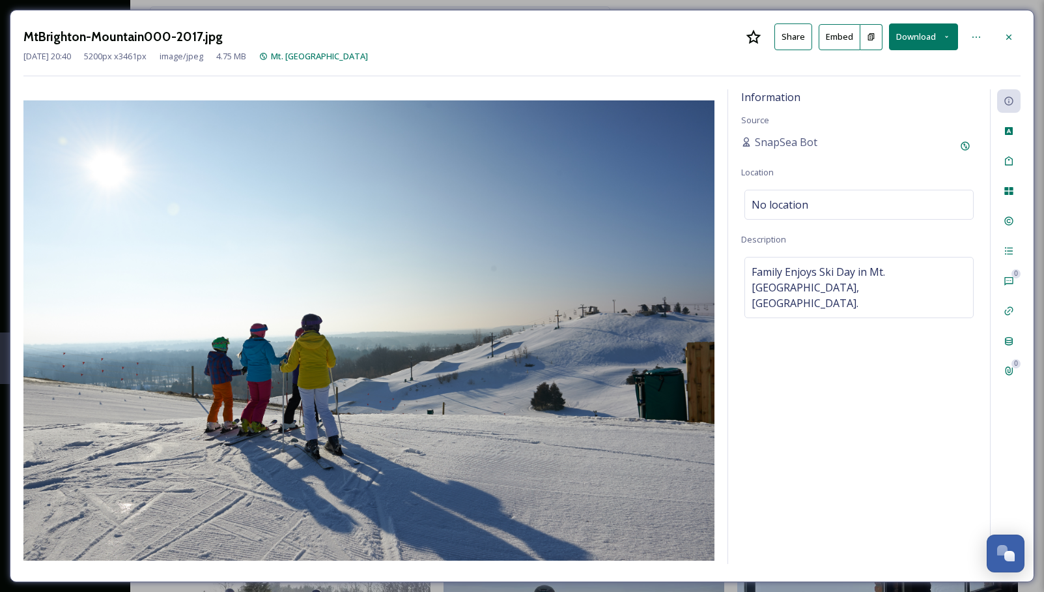
click at [889, 43] on div at bounding box center [1008, 36] width 23 height 23
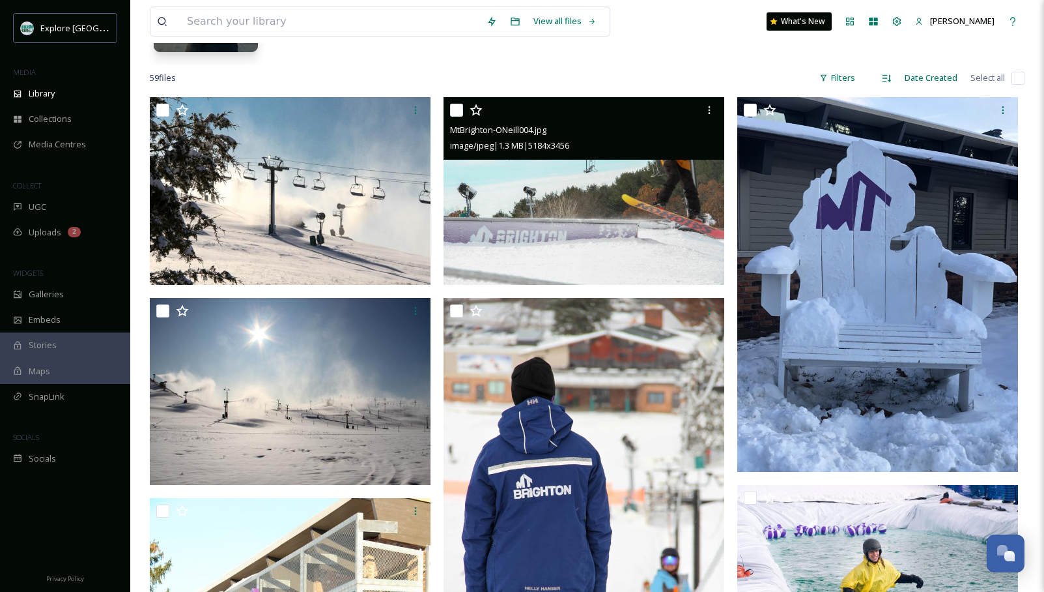
scroll to position [220, 0]
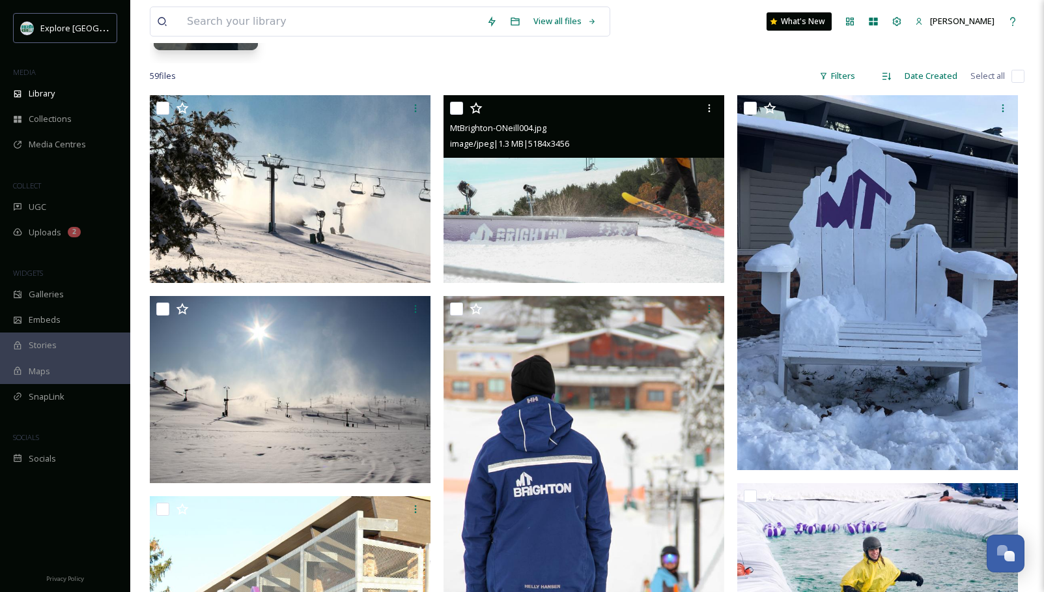
click at [587, 235] on img at bounding box center [584, 189] width 281 height 188
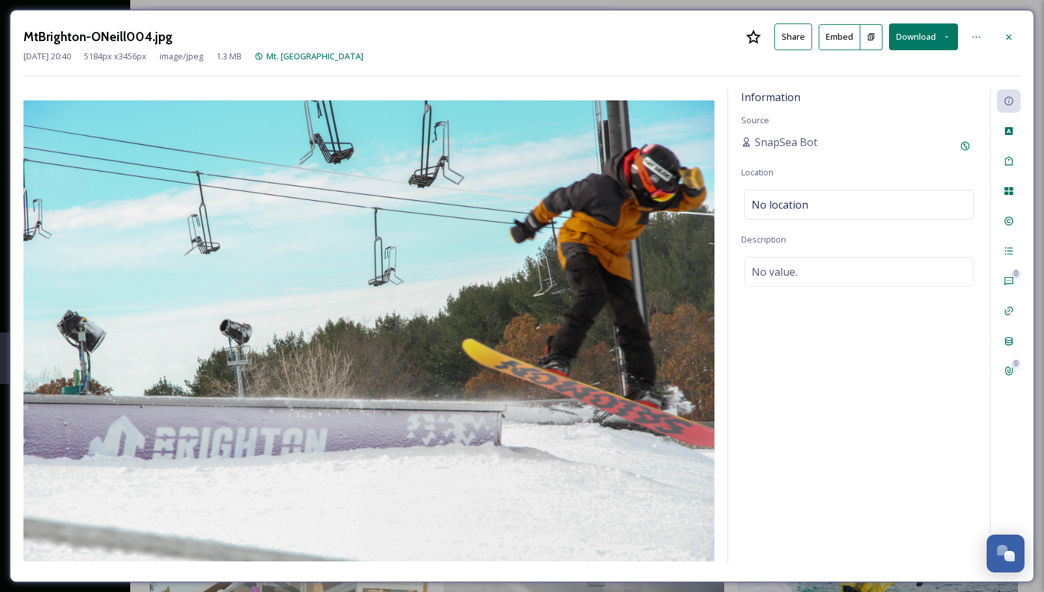
drag, startPoint x: 1013, startPoint y: 36, endPoint x: 752, endPoint y: 164, distance: 290.5
click at [889, 38] on icon at bounding box center [1009, 37] width 10 height 10
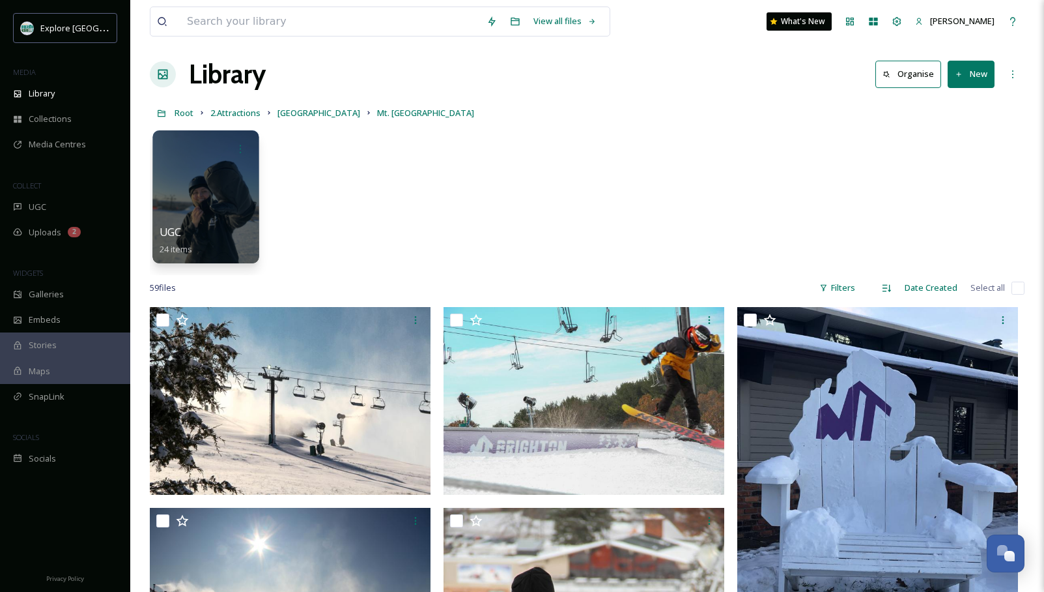
scroll to position [9, 0]
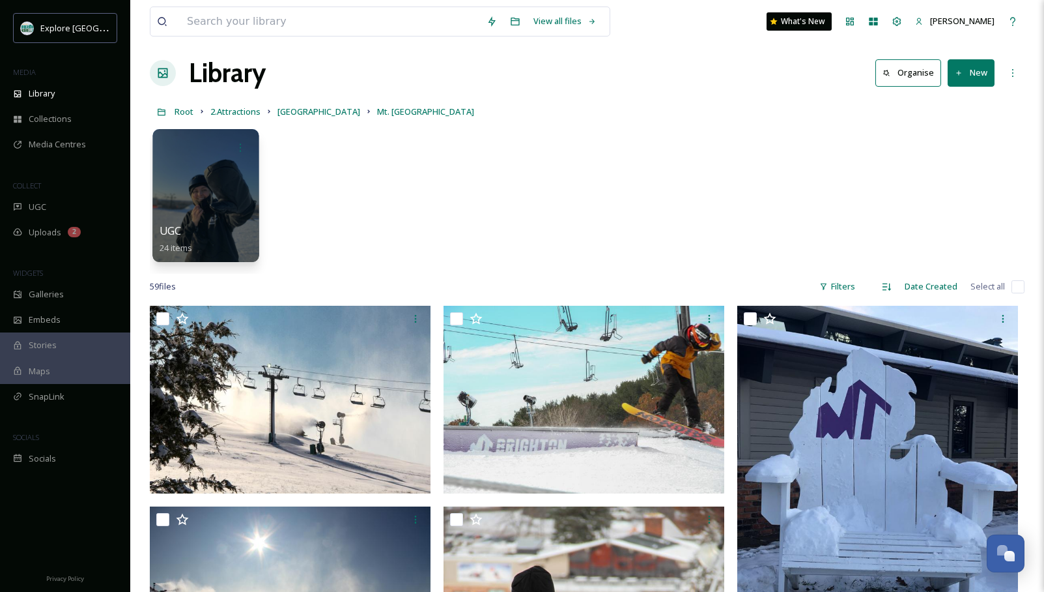
click at [232, 208] on div at bounding box center [205, 195] width 106 height 133
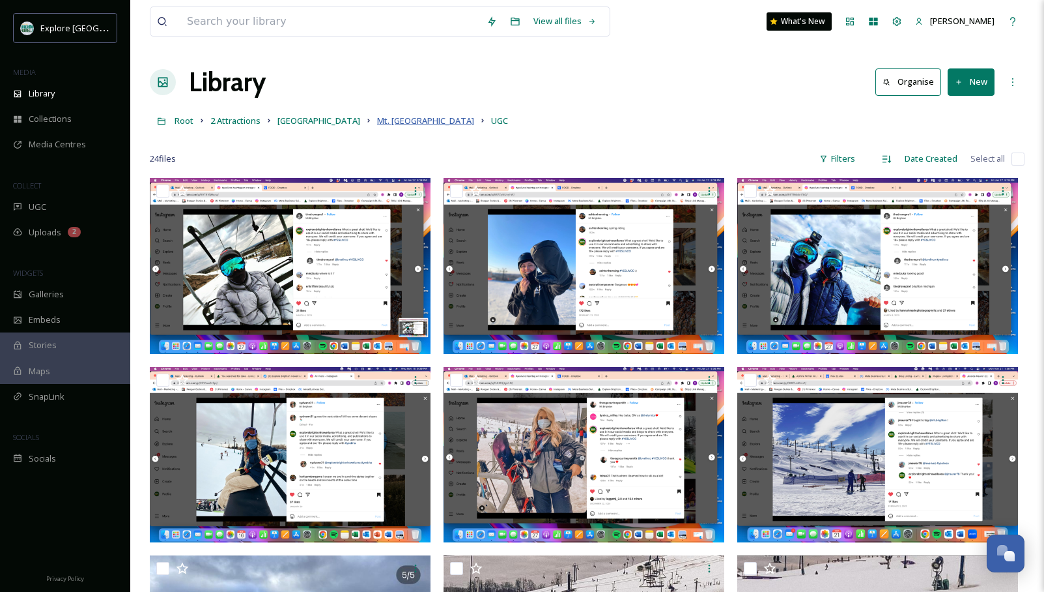
click at [377, 124] on span "Mt. Brighton" at bounding box center [425, 121] width 97 height 12
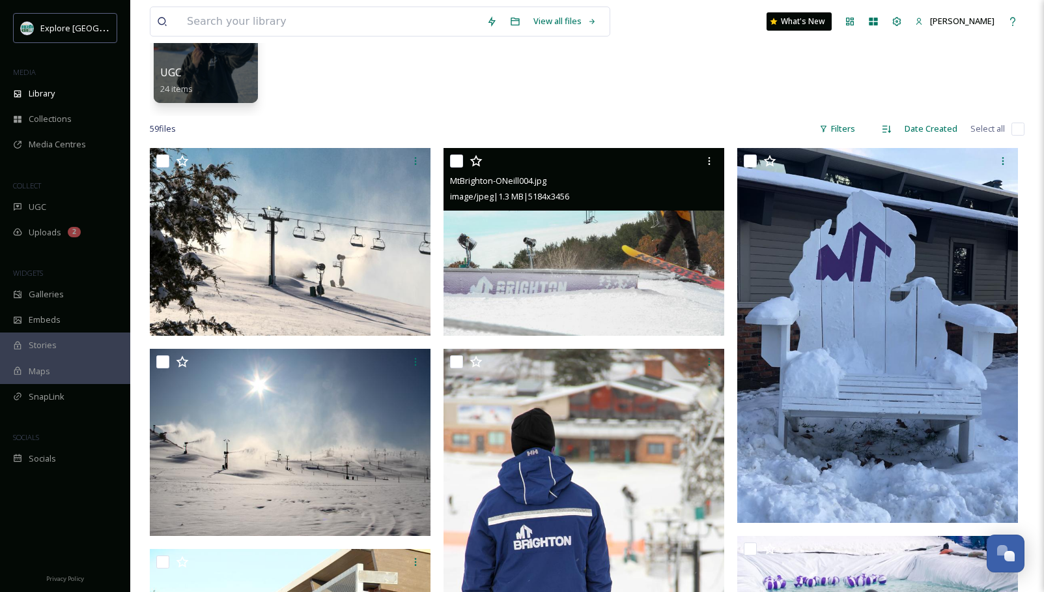
scroll to position [168, 0]
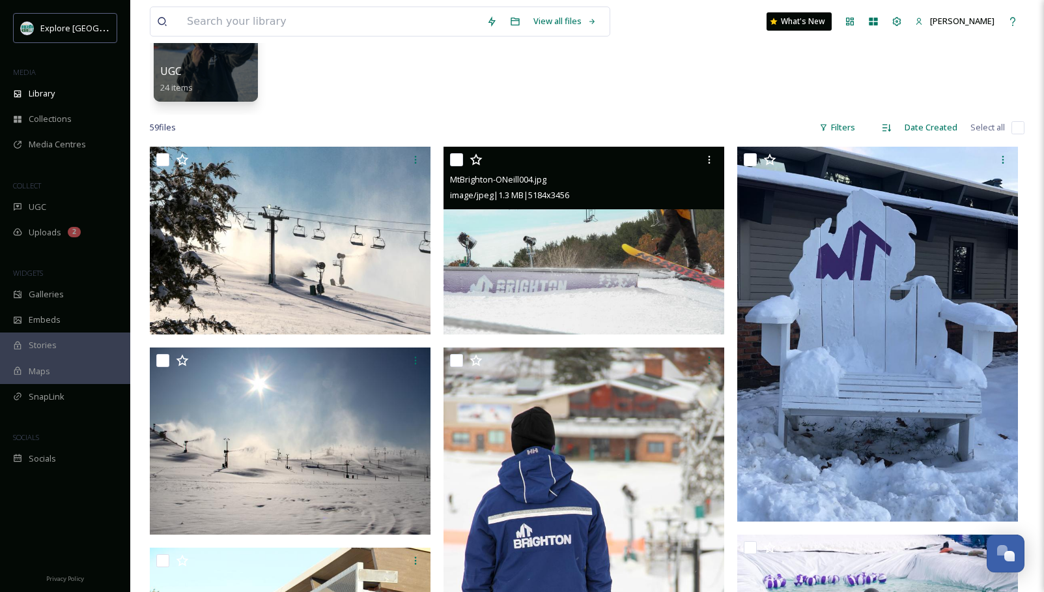
click at [631, 261] on img at bounding box center [584, 241] width 281 height 188
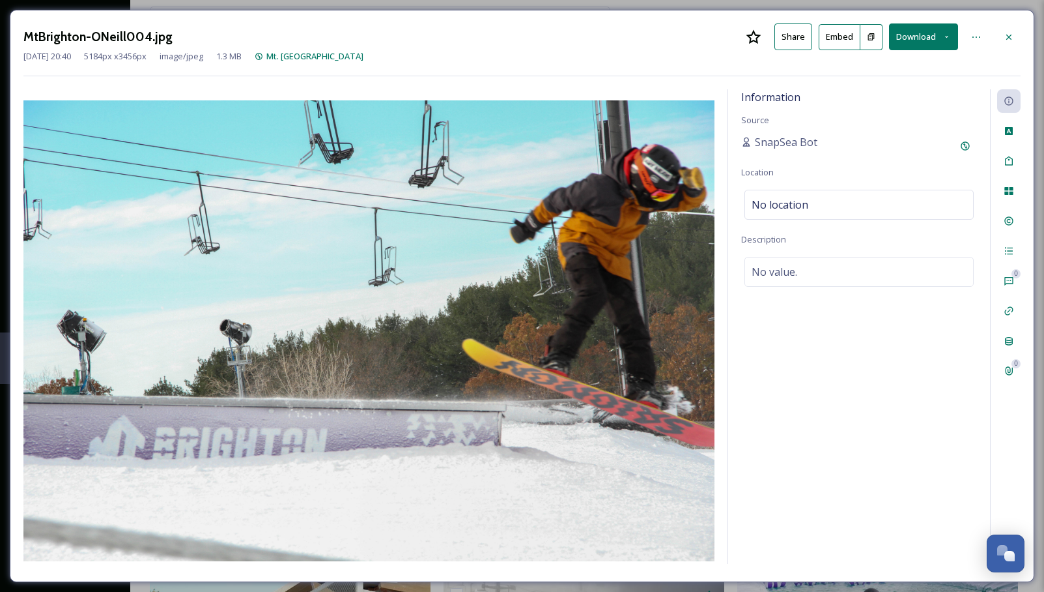
drag, startPoint x: 1011, startPoint y: 39, endPoint x: 997, endPoint y: 43, distance: 14.9
click at [889, 39] on icon at bounding box center [1009, 37] width 10 height 10
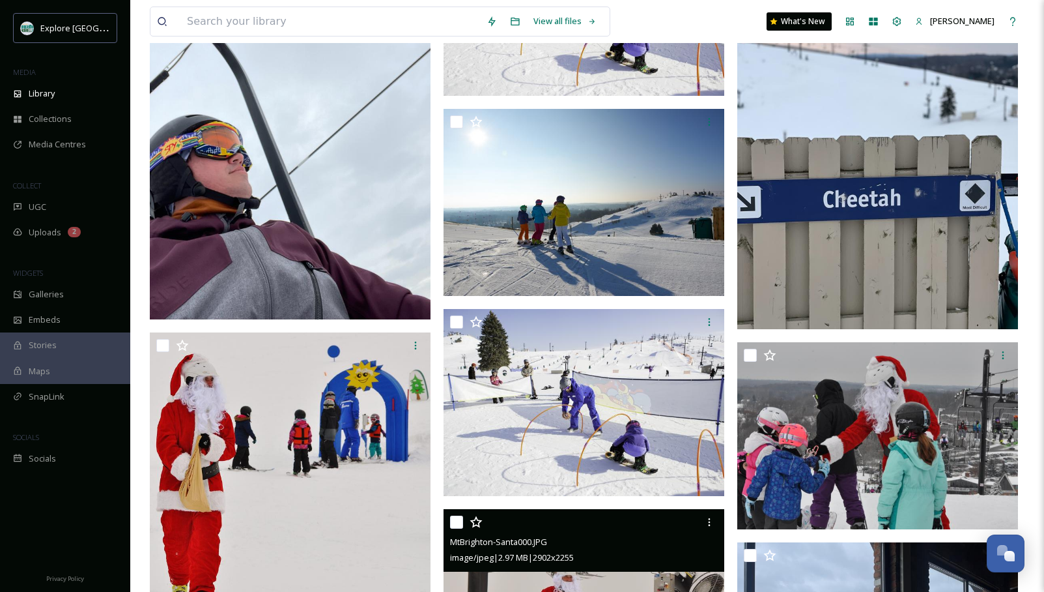
scroll to position [1815, 0]
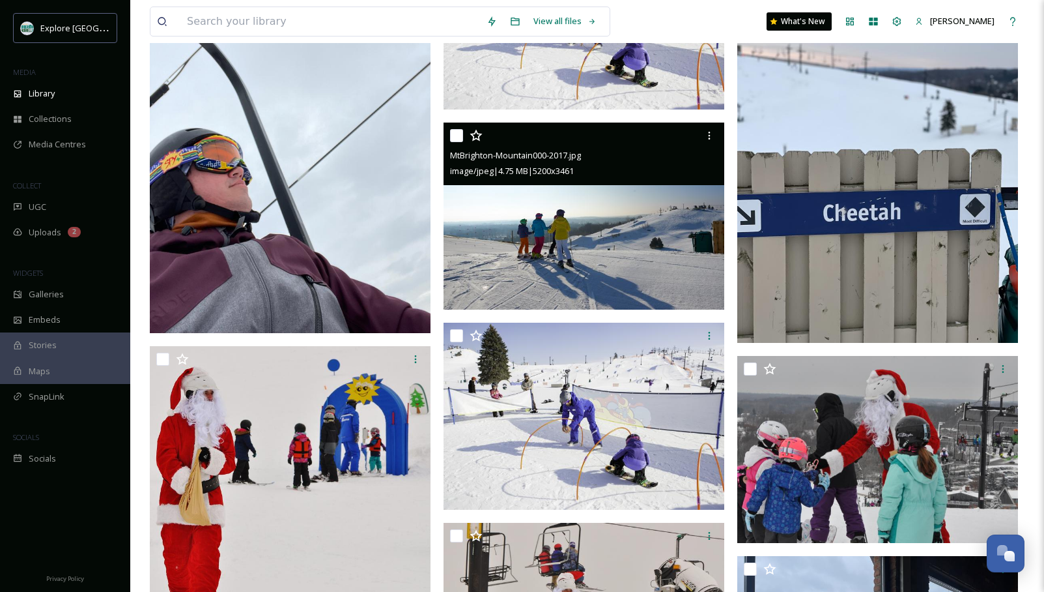
click at [566, 253] on img at bounding box center [584, 215] width 281 height 187
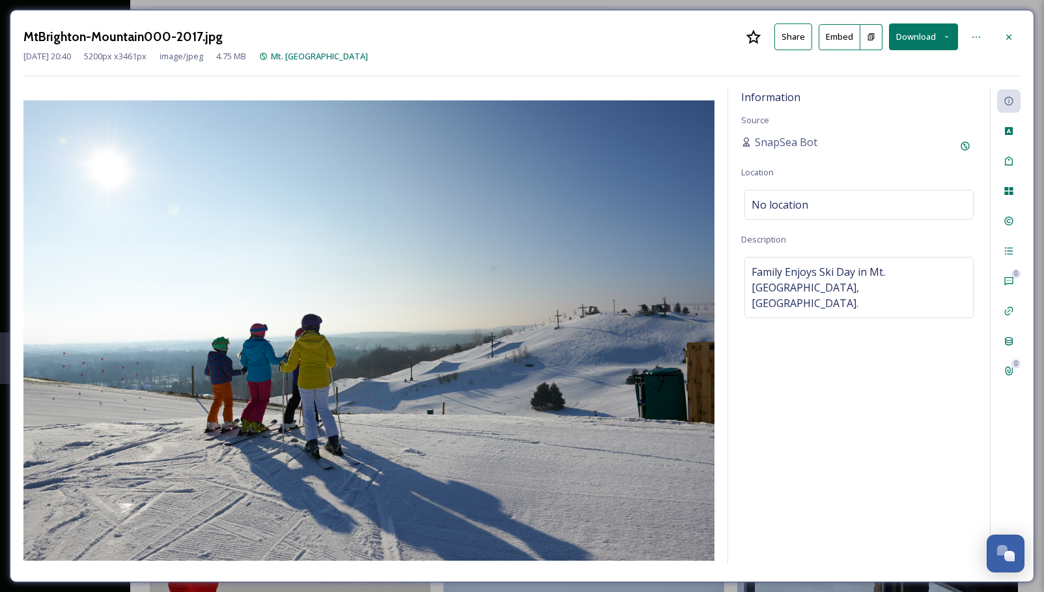
drag, startPoint x: 1012, startPoint y: 34, endPoint x: 667, endPoint y: 116, distance: 354.3
click at [889, 35] on icon at bounding box center [1009, 37] width 10 height 10
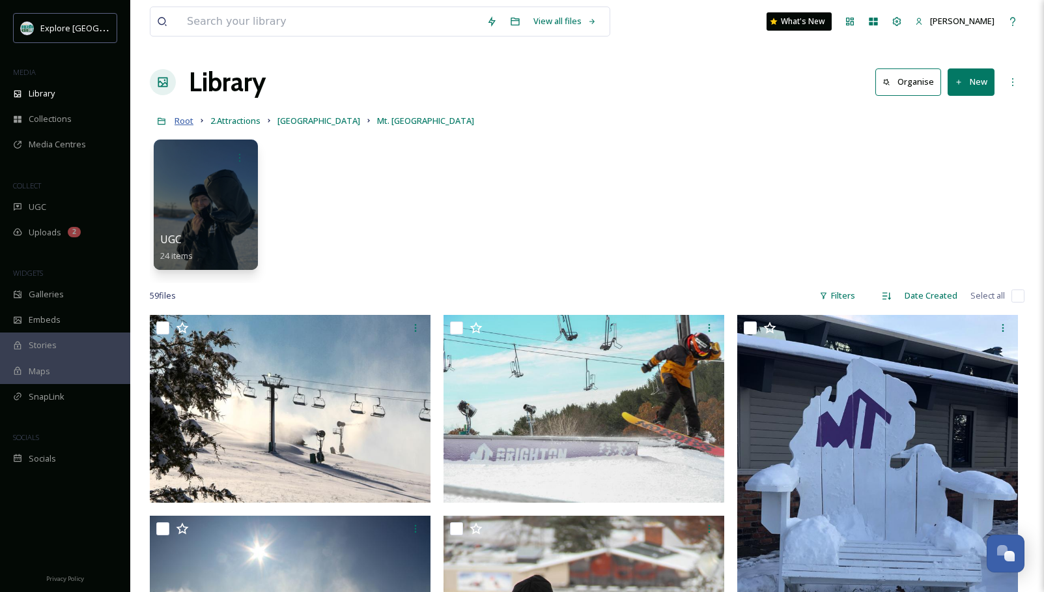
click at [188, 124] on span "Root" at bounding box center [184, 121] width 19 height 12
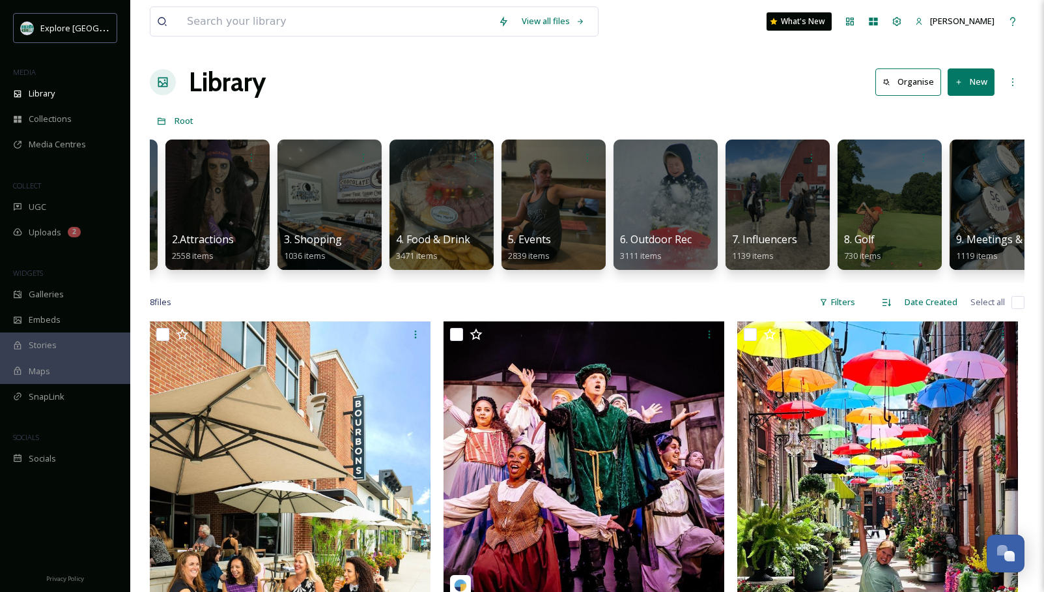
scroll to position [0, 101]
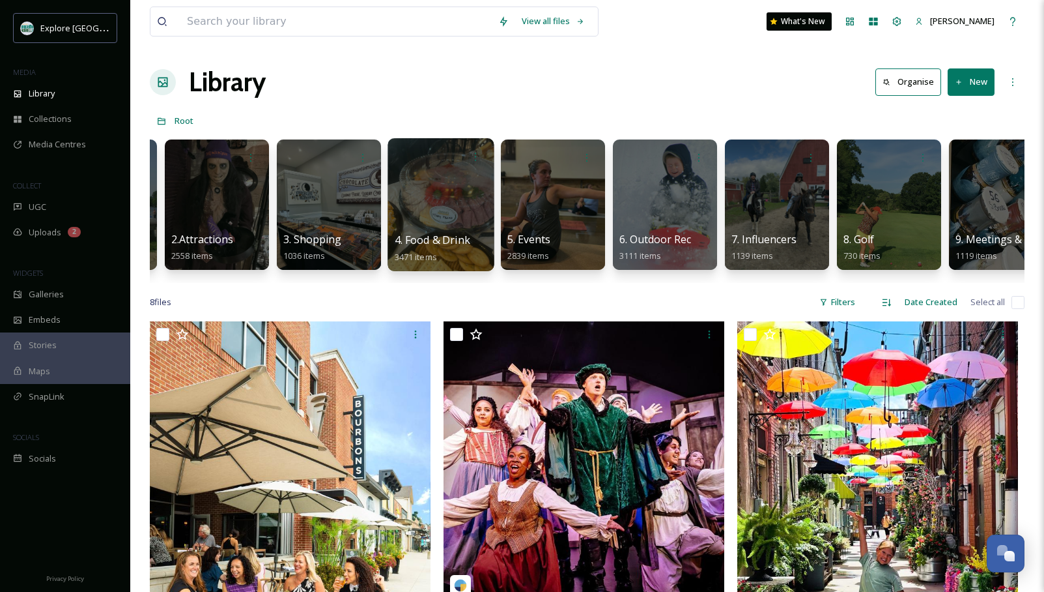
click at [438, 195] on div at bounding box center [441, 204] width 106 height 133
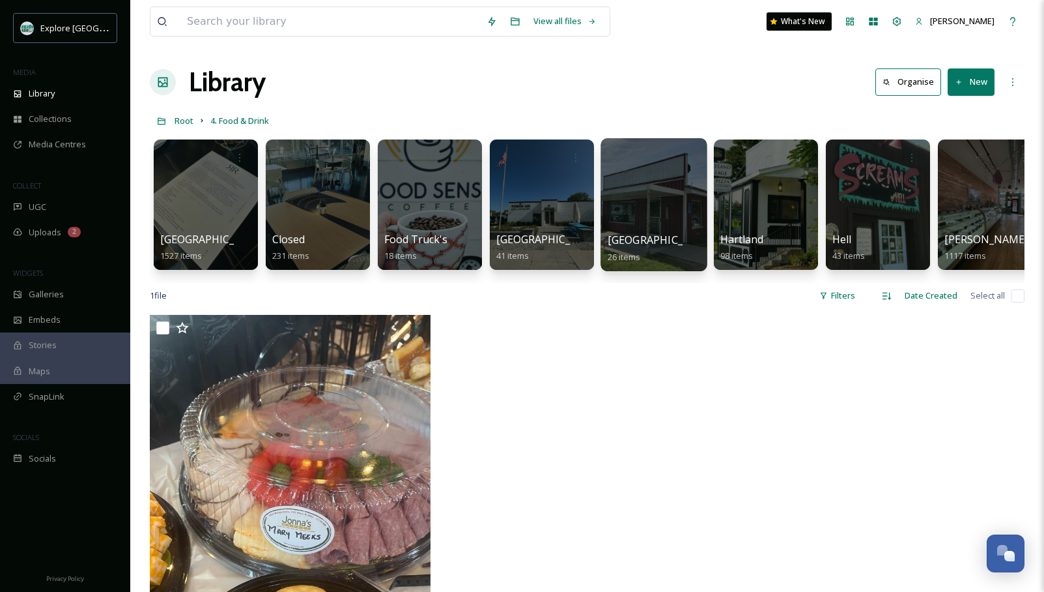
scroll to position [0, 4]
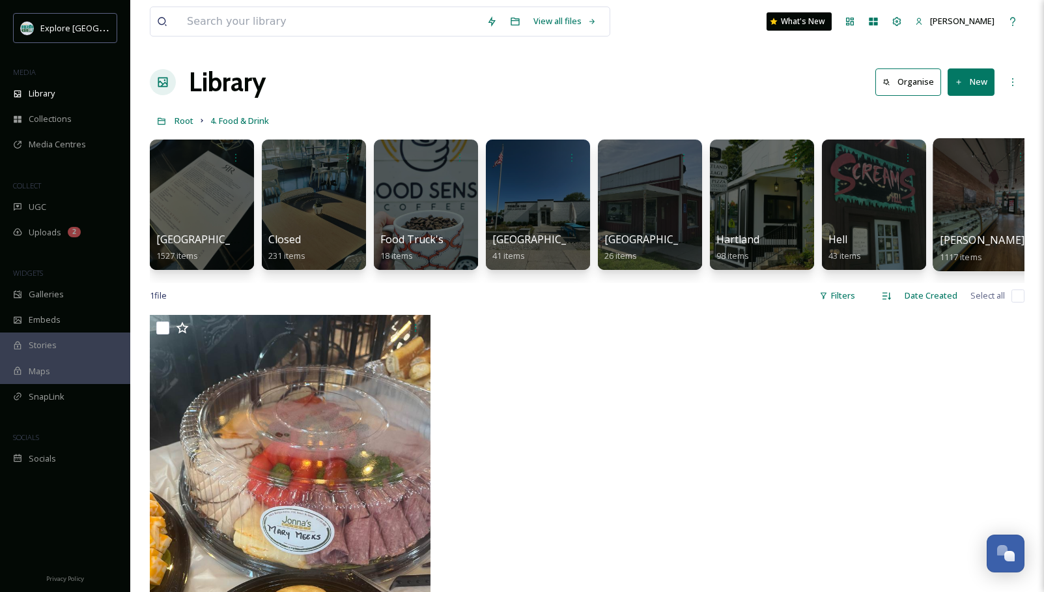
click at [889, 190] on div at bounding box center [986, 204] width 106 height 133
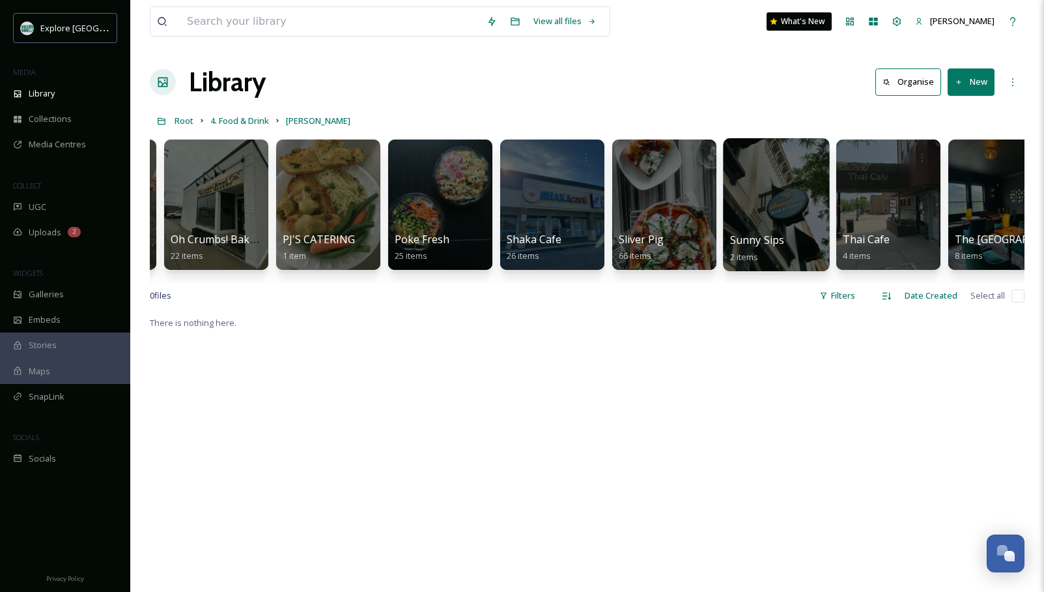
scroll to position [1, 0]
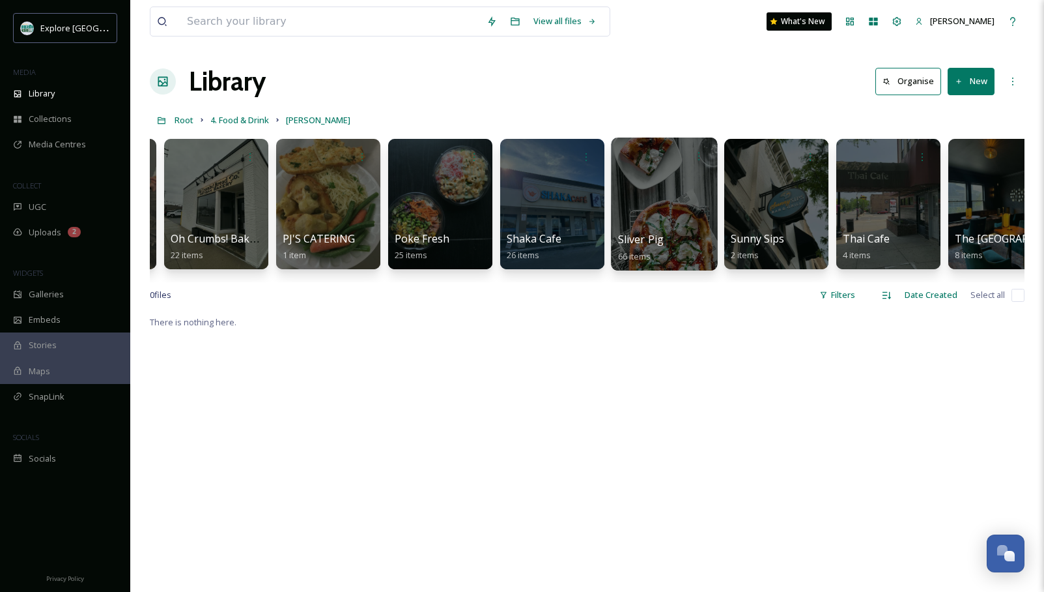
click at [675, 207] on div at bounding box center [664, 203] width 106 height 133
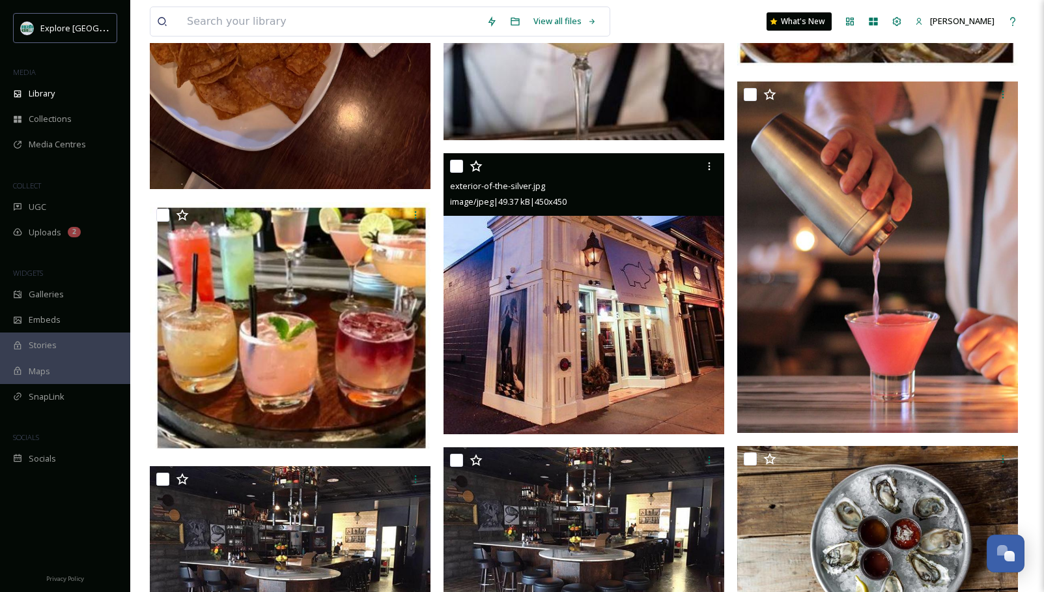
scroll to position [1265, 0]
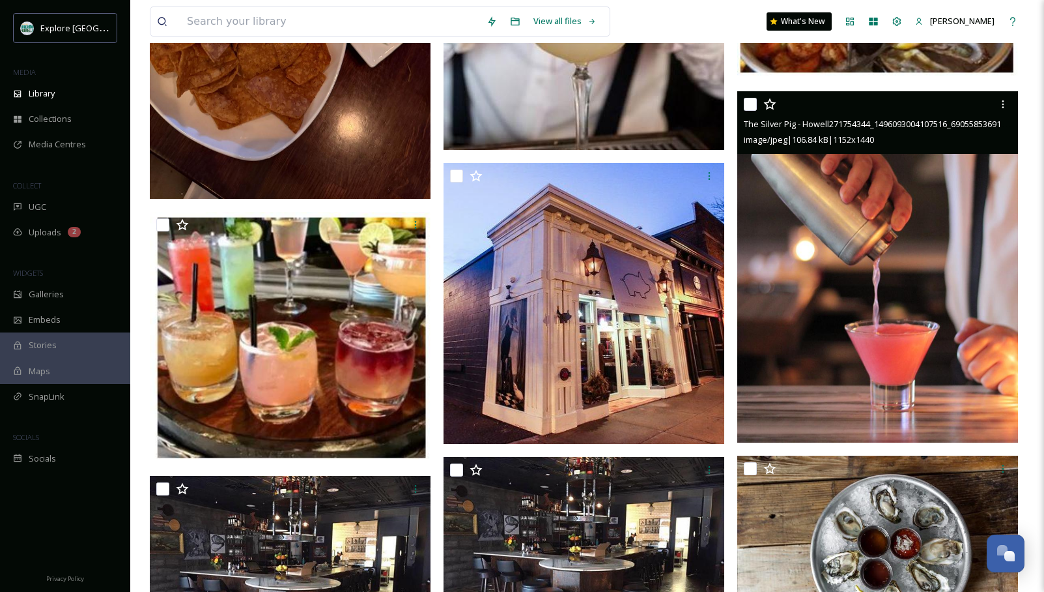
click at [863, 227] on img at bounding box center [877, 266] width 281 height 351
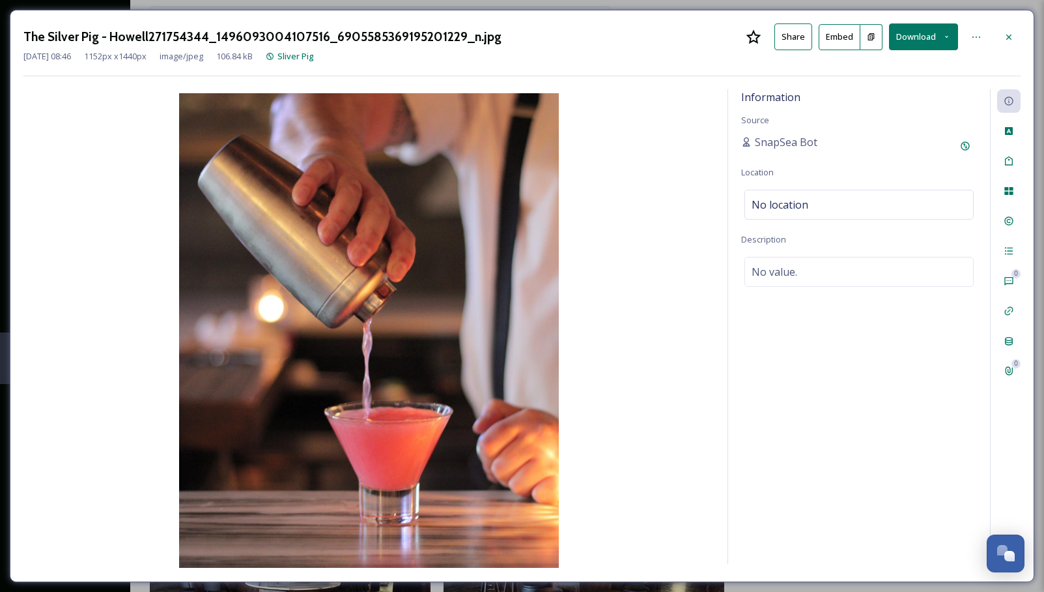
drag, startPoint x: 1012, startPoint y: 33, endPoint x: 958, endPoint y: 41, distance: 54.7
click at [889, 33] on icon at bounding box center [1009, 37] width 10 height 10
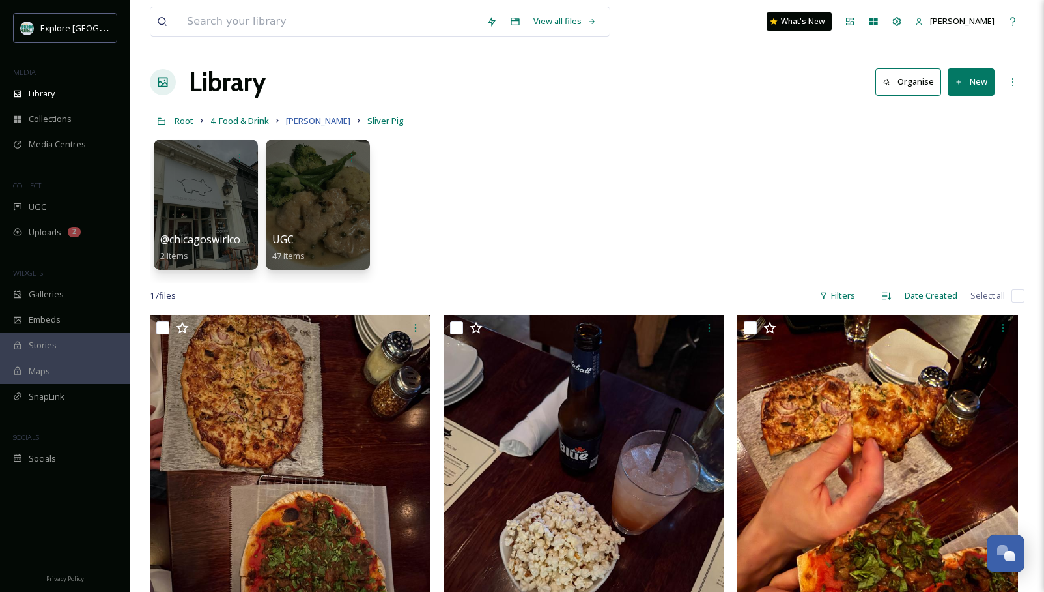
click at [300, 121] on span "Howell" at bounding box center [318, 121] width 64 height 12
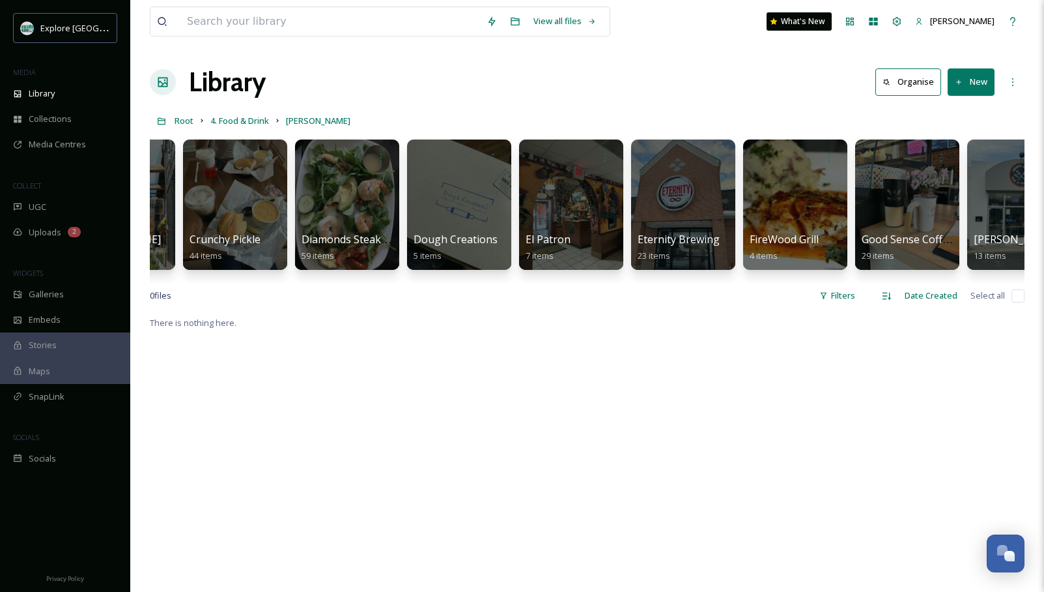
scroll to position [0, 1437]
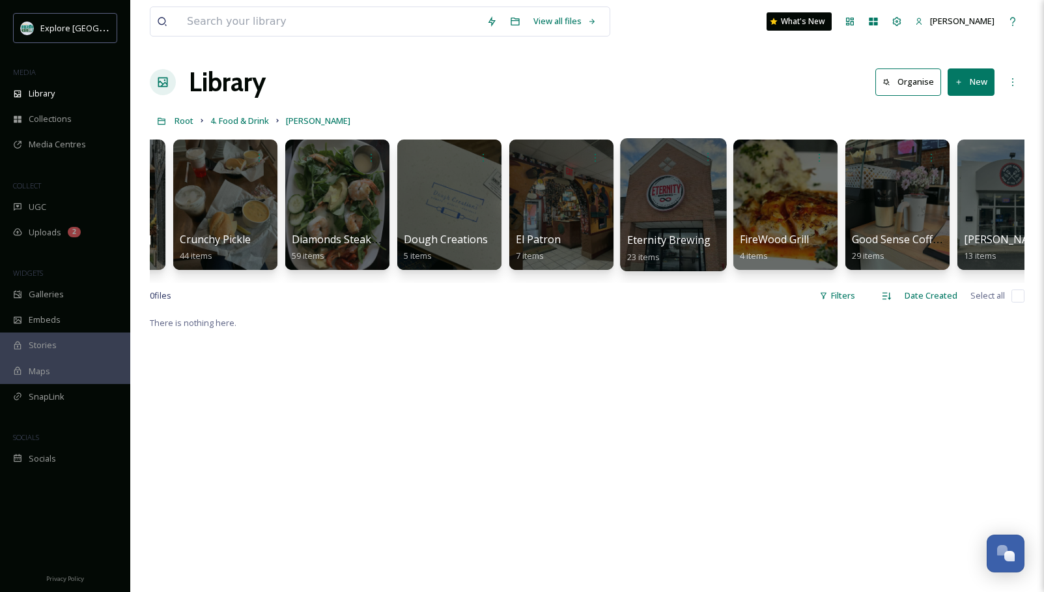
click at [650, 203] on div at bounding box center [673, 204] width 106 height 133
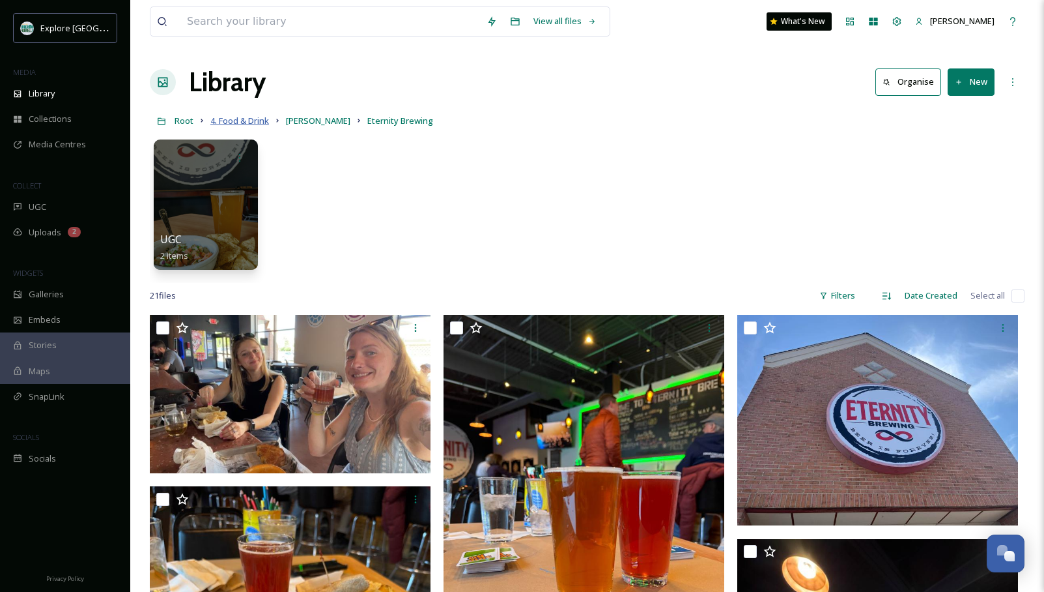
click at [236, 122] on span "4. Food & Drink" at bounding box center [239, 121] width 59 height 12
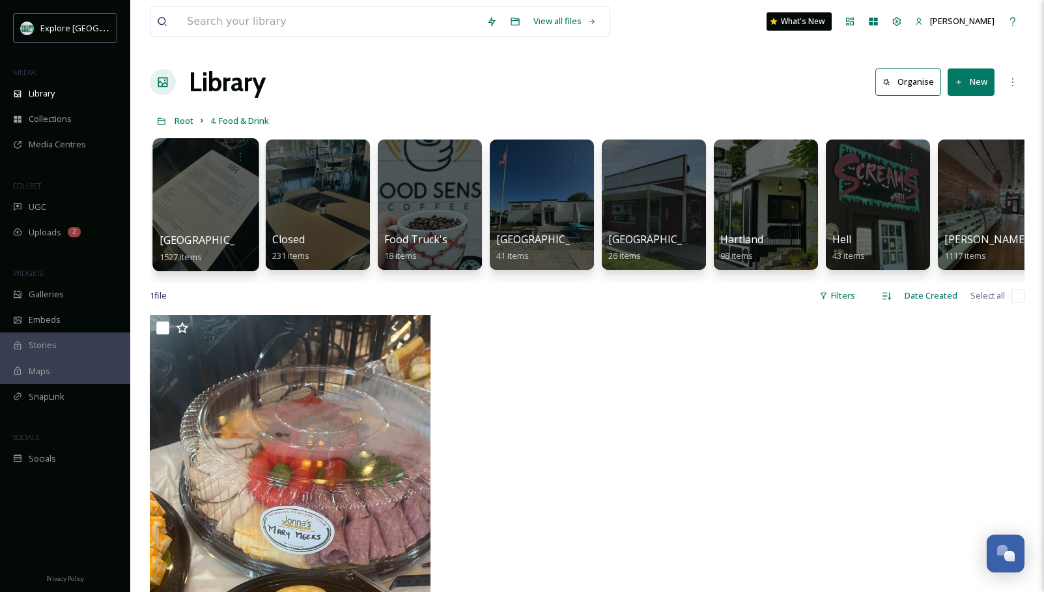
click at [224, 218] on div at bounding box center [205, 204] width 106 height 133
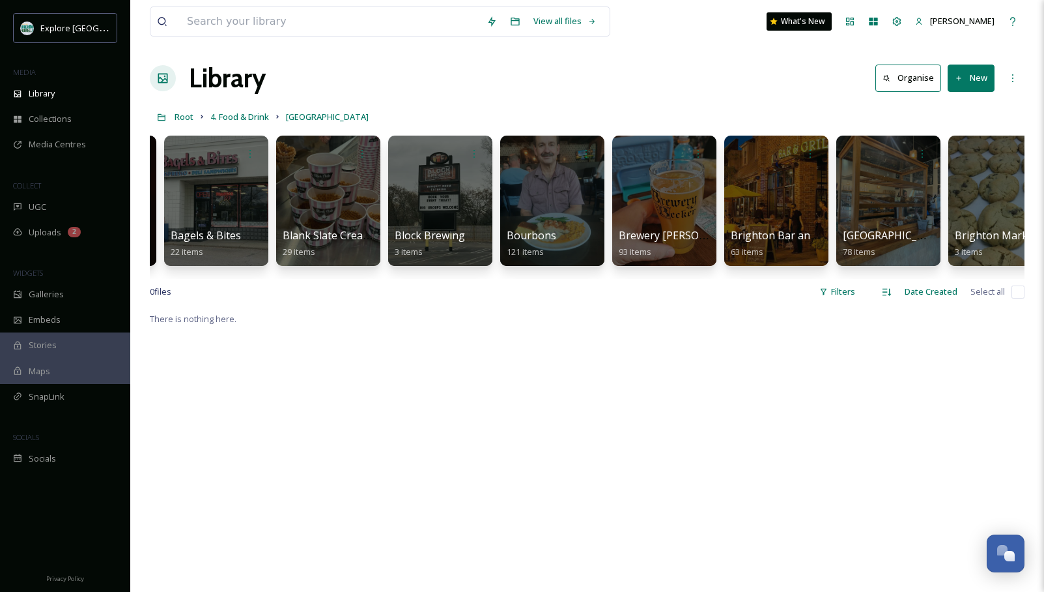
scroll to position [1, 0]
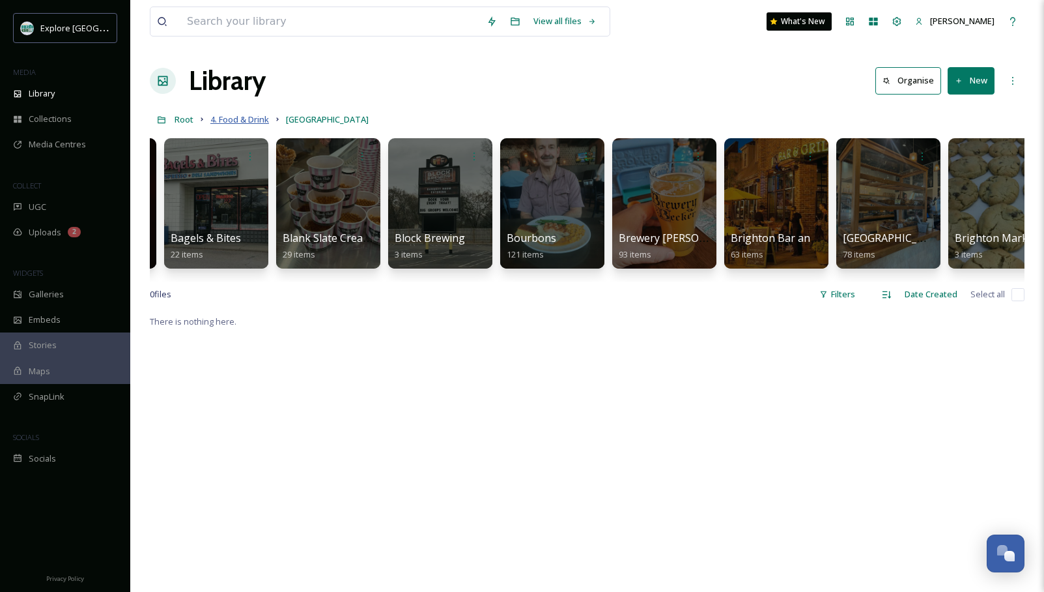
click at [245, 119] on span "4. Food & Drink" at bounding box center [239, 119] width 59 height 12
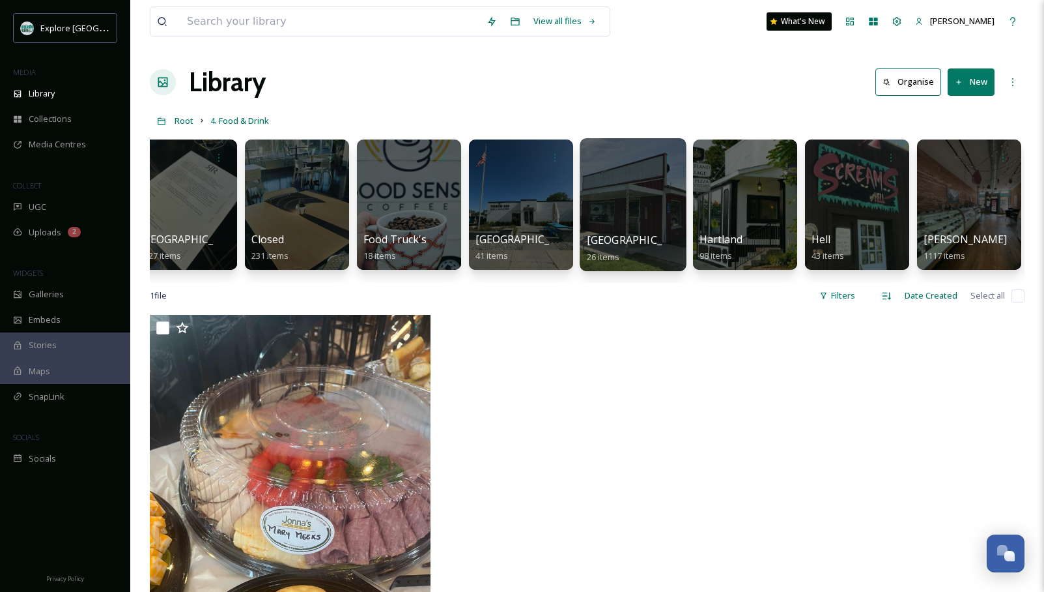
scroll to position [0, 31]
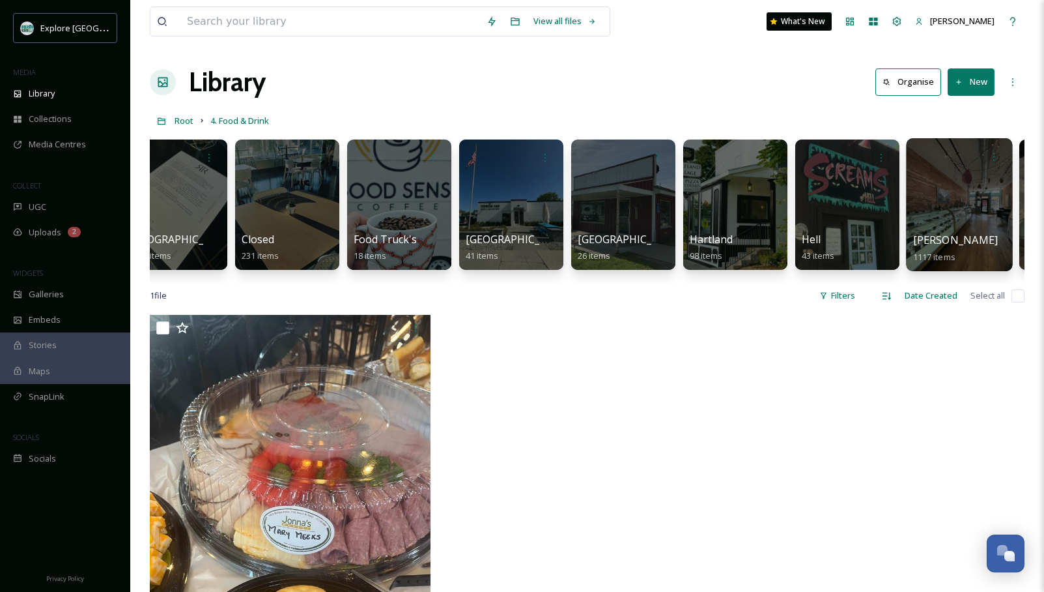
click at [889, 188] on div at bounding box center [959, 204] width 106 height 133
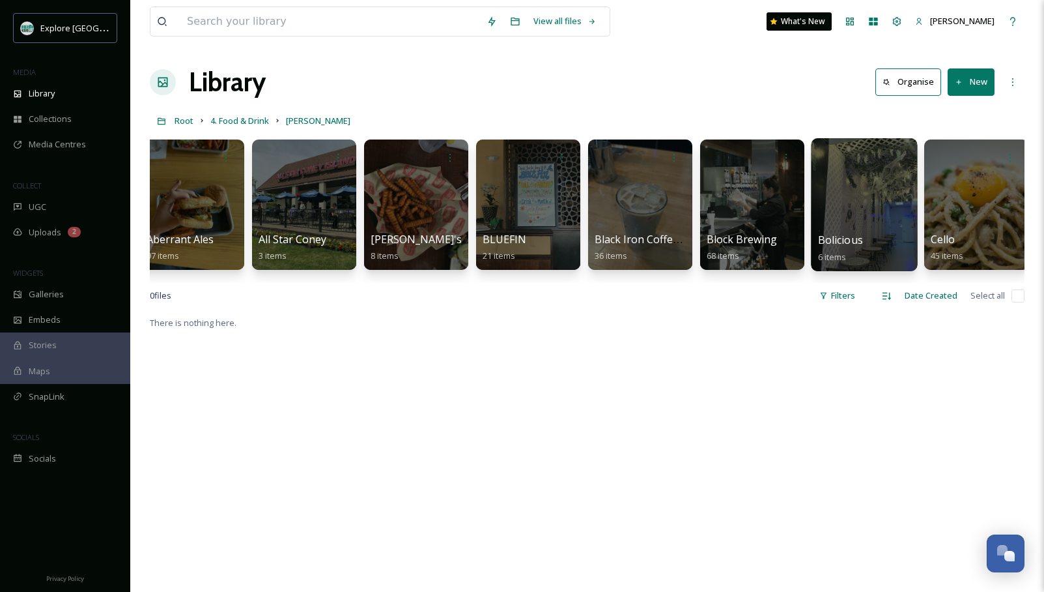
scroll to position [0, 141]
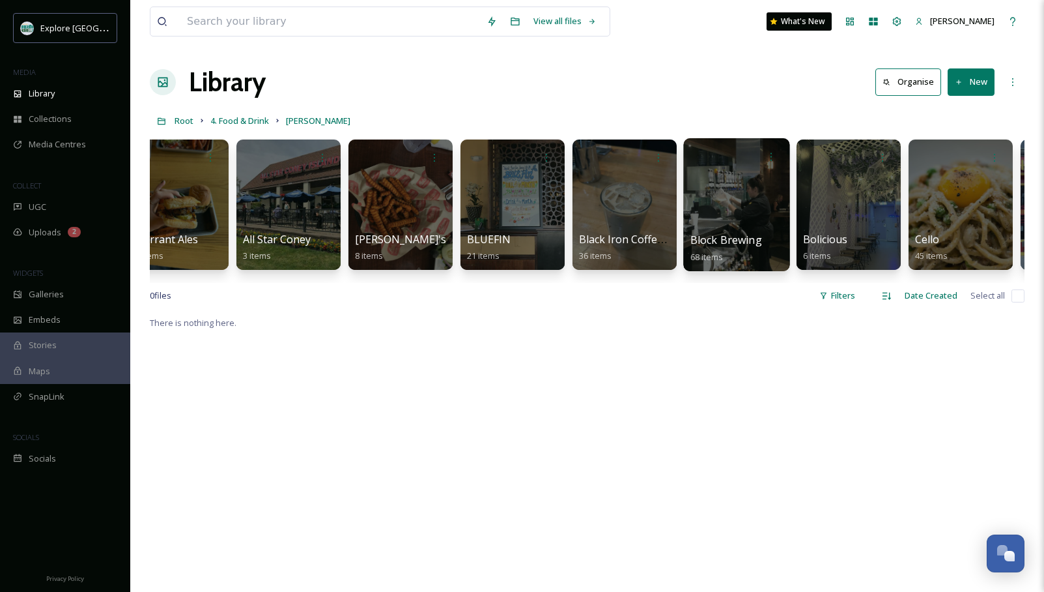
click at [730, 212] on div at bounding box center [736, 204] width 106 height 133
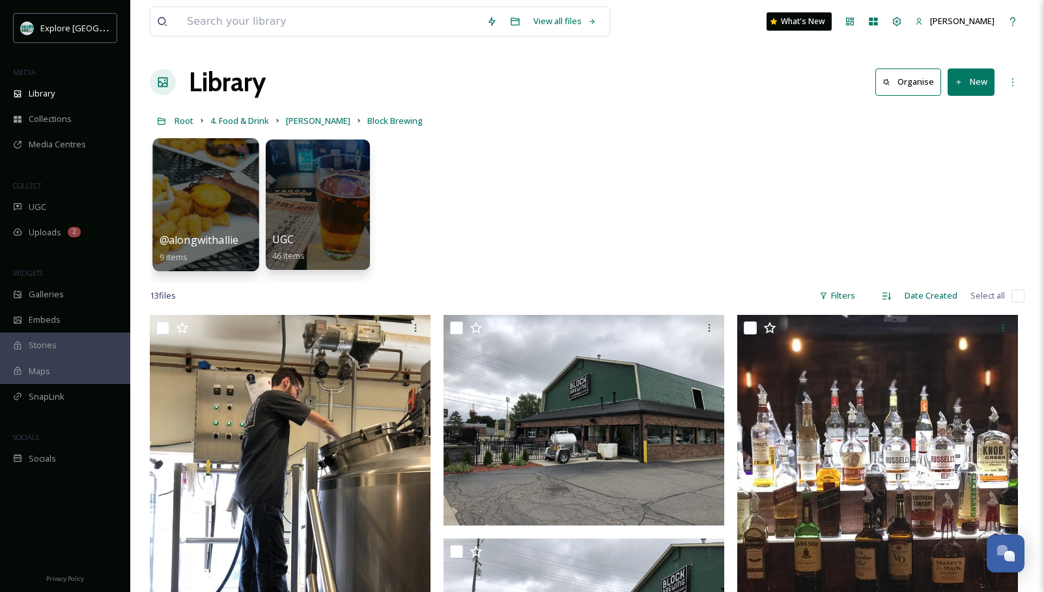
click at [183, 186] on div at bounding box center [205, 204] width 106 height 133
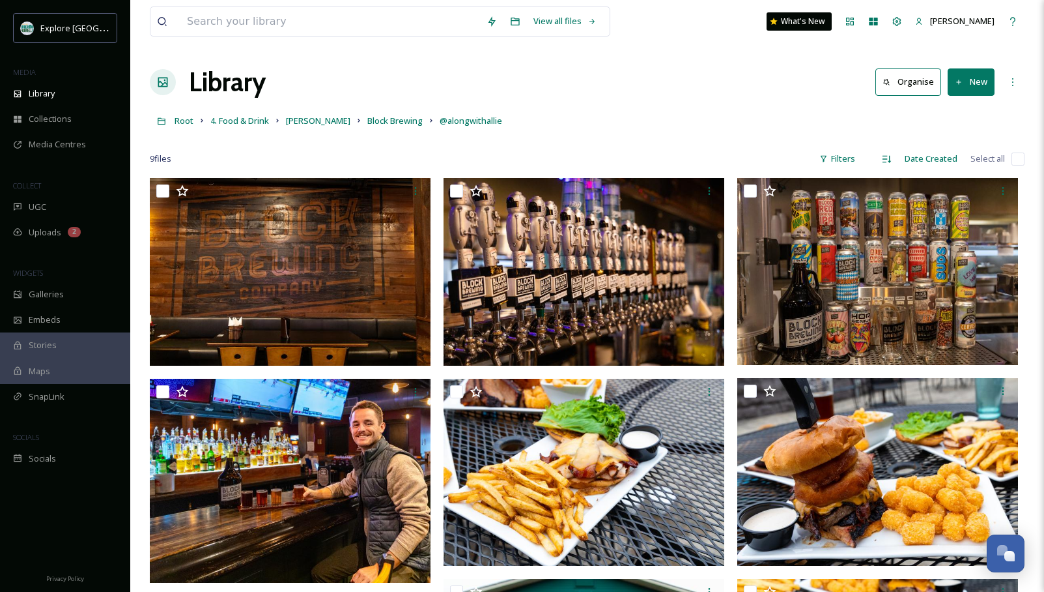
drag, startPoint x: 652, startPoint y: 93, endPoint x: 534, endPoint y: 145, distance: 128.7
click at [651, 94] on div "Library Organise New" at bounding box center [587, 82] width 875 height 39
click at [241, 118] on span "4. Food & Drink" at bounding box center [239, 121] width 59 height 12
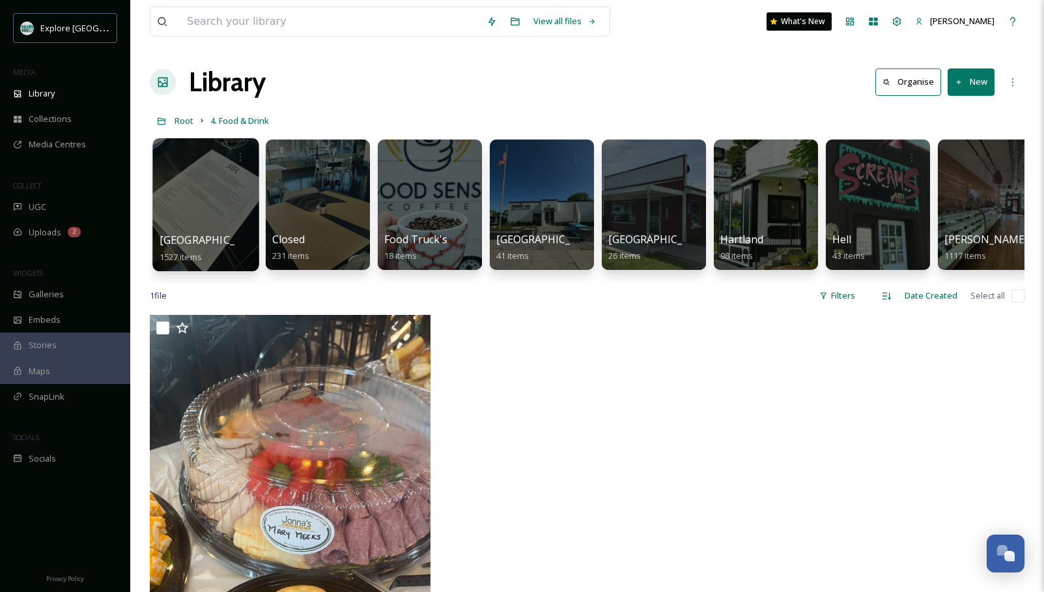
click at [233, 198] on div at bounding box center [205, 204] width 106 height 133
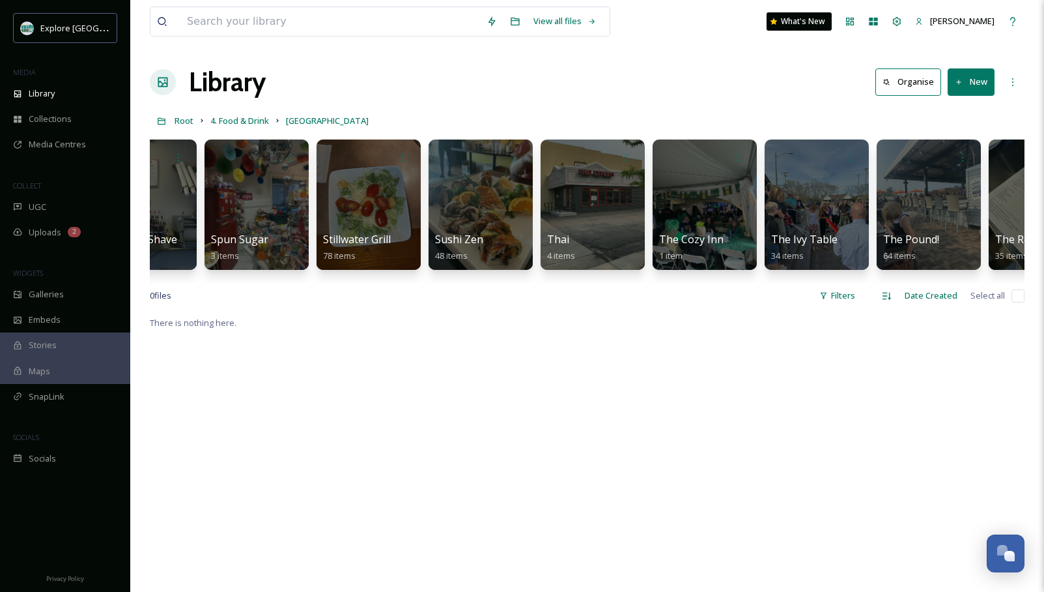
scroll to position [0, 4392]
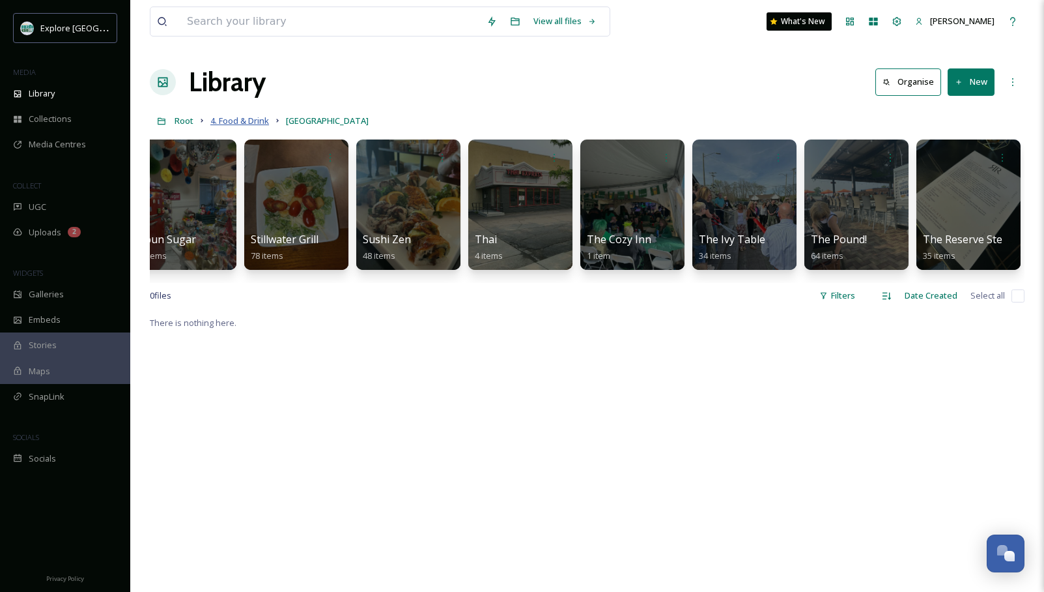
click at [236, 121] on span "4. Food & Drink" at bounding box center [239, 121] width 59 height 12
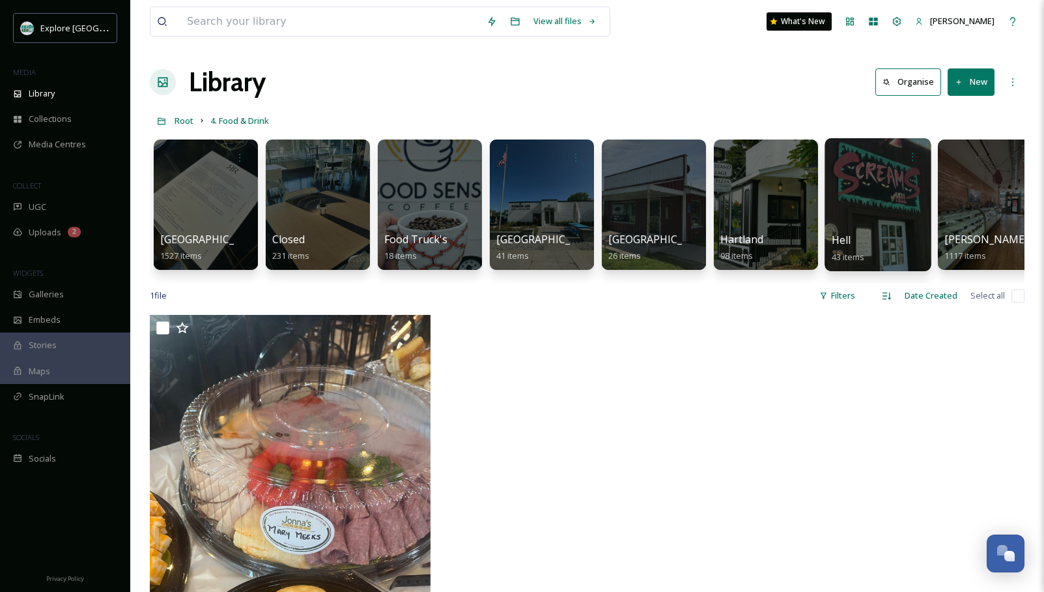
scroll to position [1, 0]
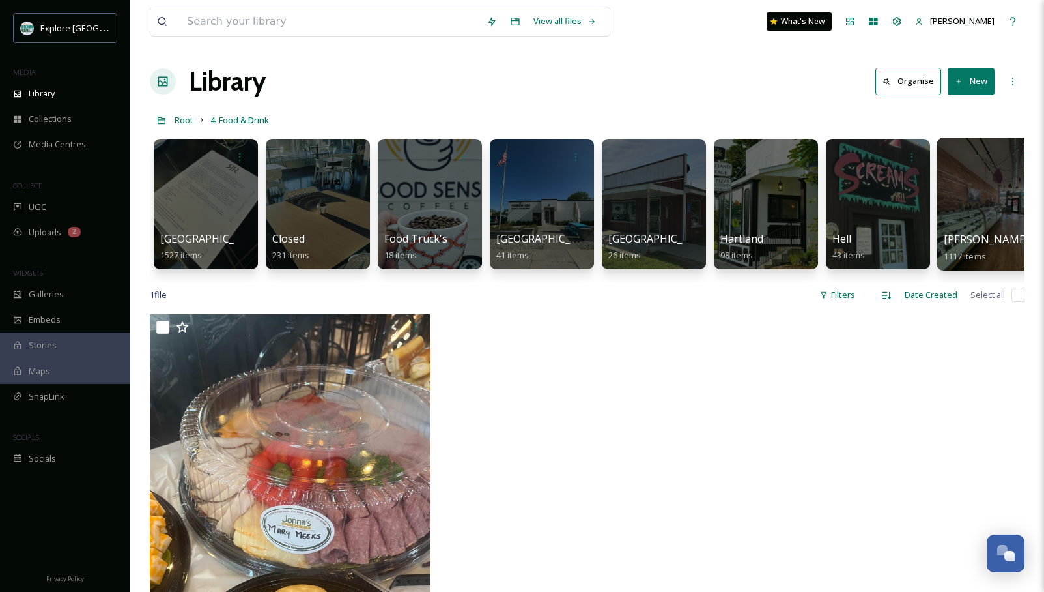
click at [889, 206] on div at bounding box center [990, 203] width 106 height 133
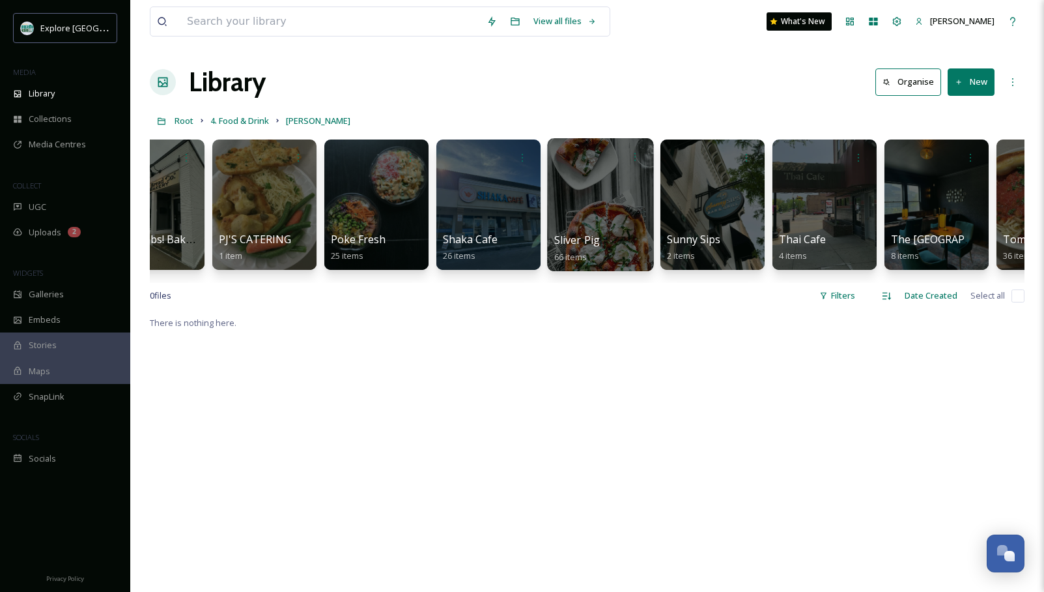
scroll to position [0, 3411]
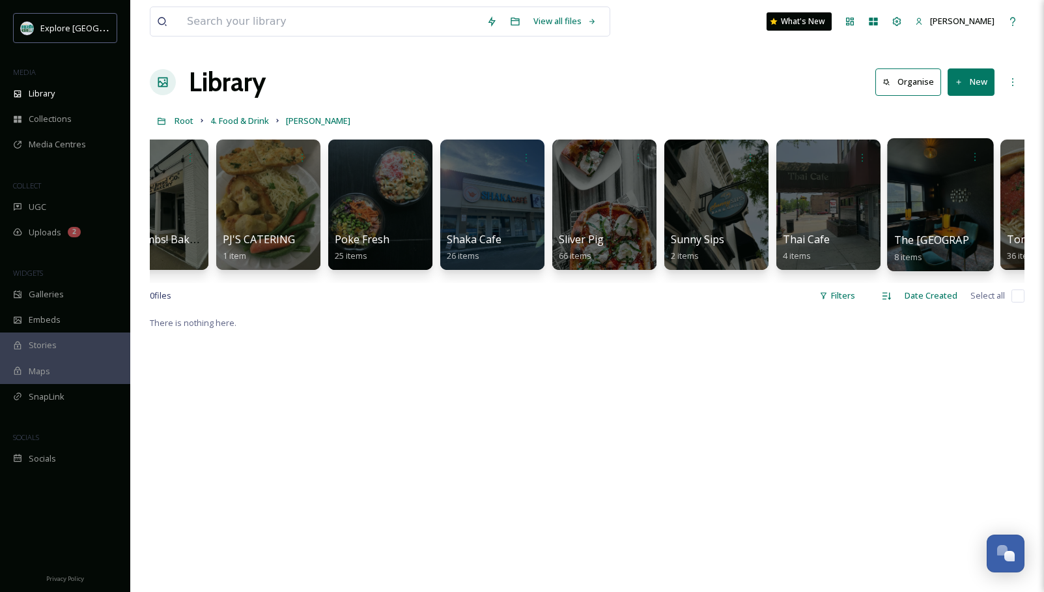
click at [889, 212] on div at bounding box center [940, 204] width 106 height 133
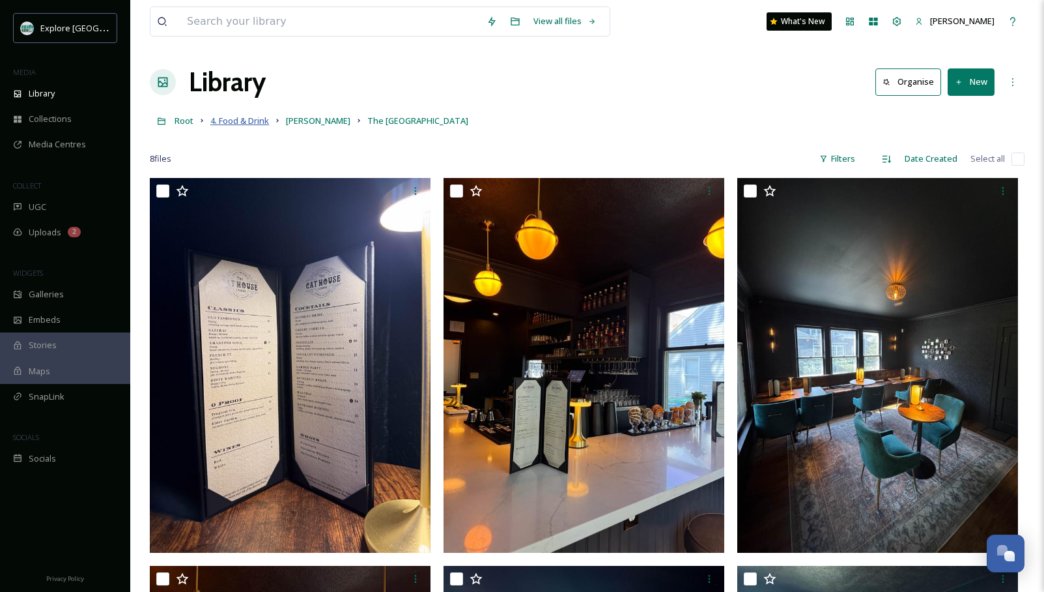
click at [253, 116] on span "4. Food & Drink" at bounding box center [239, 121] width 59 height 12
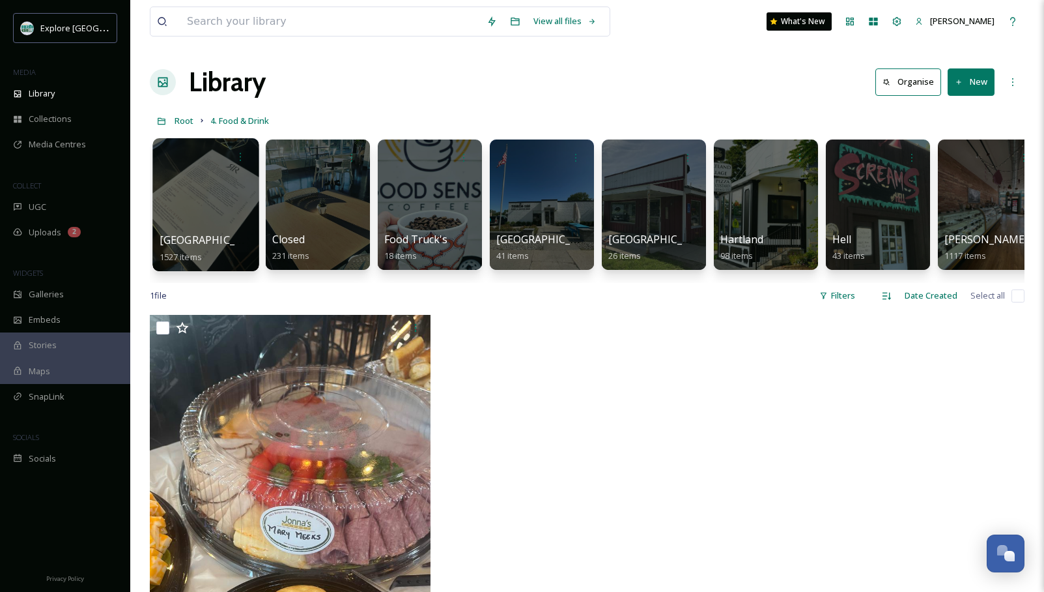
click at [212, 205] on div at bounding box center [205, 204] width 106 height 133
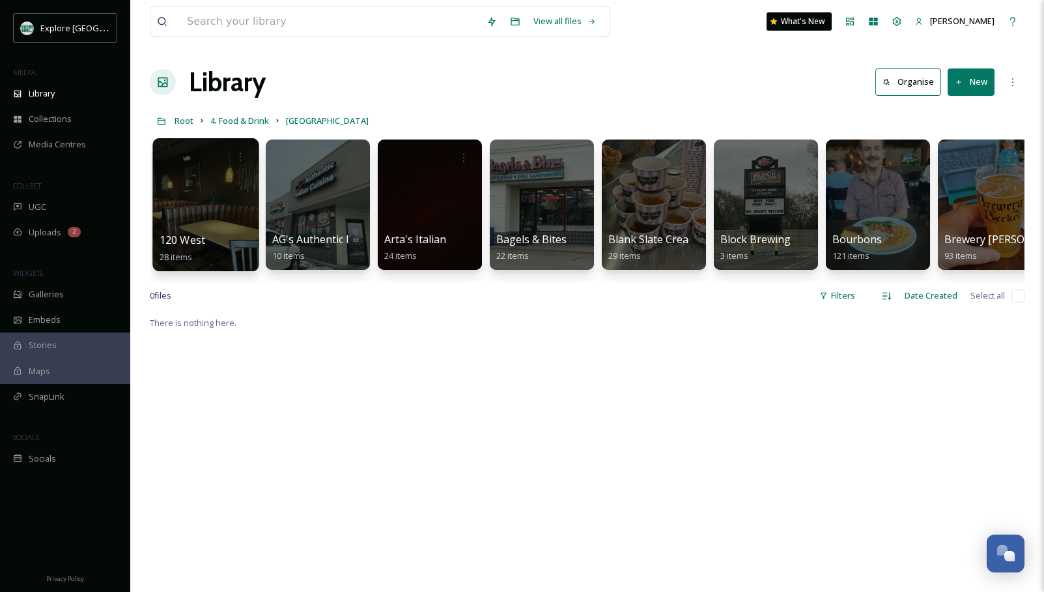
click at [231, 186] on div at bounding box center [205, 204] width 106 height 133
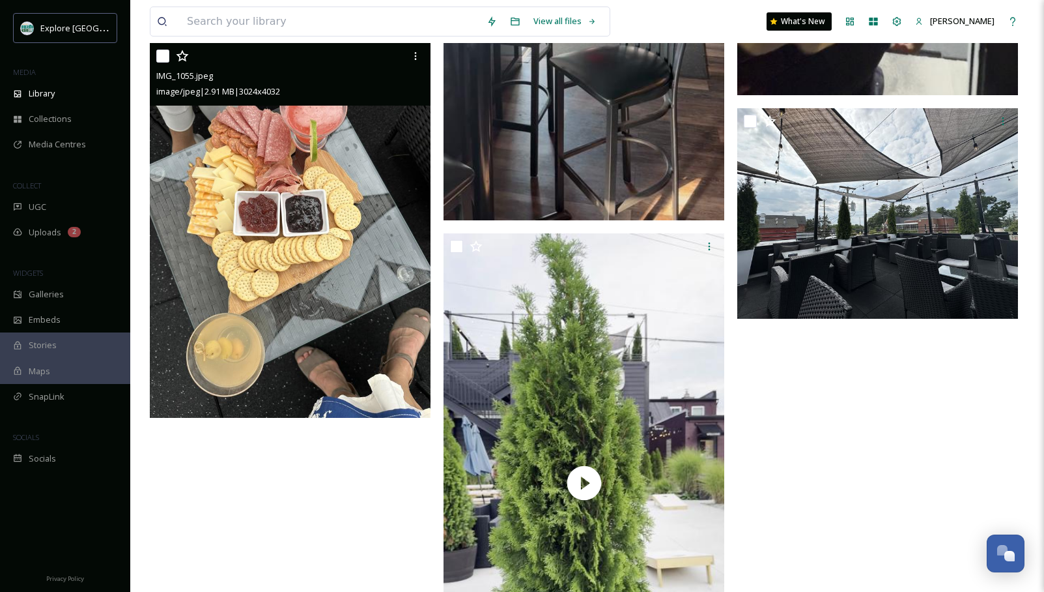
scroll to position [2860, 0]
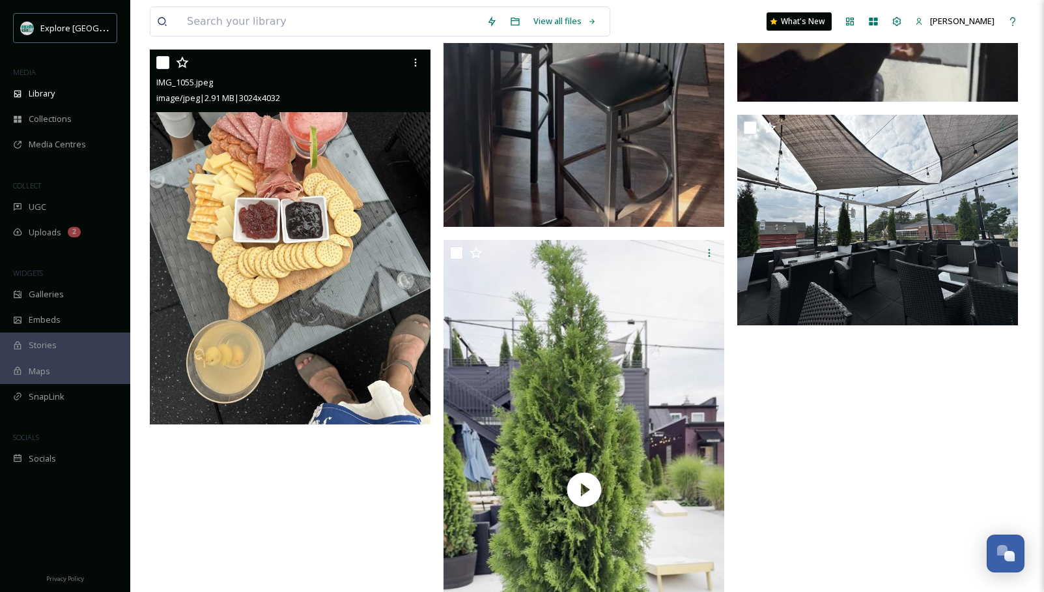
click at [285, 246] on img at bounding box center [290, 237] width 281 height 374
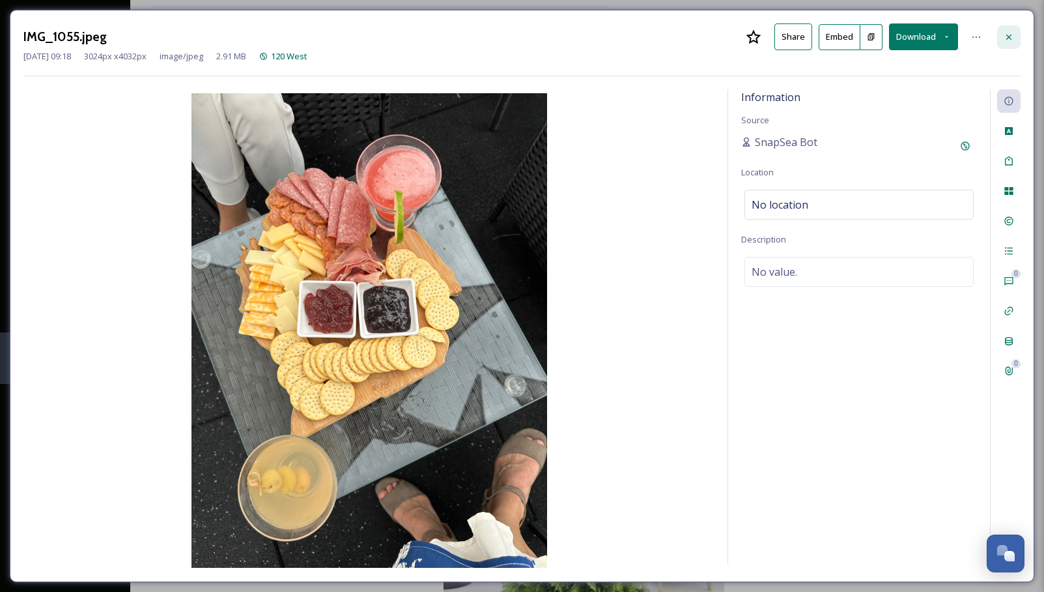
click at [889, 38] on icon at bounding box center [1009, 37] width 10 height 10
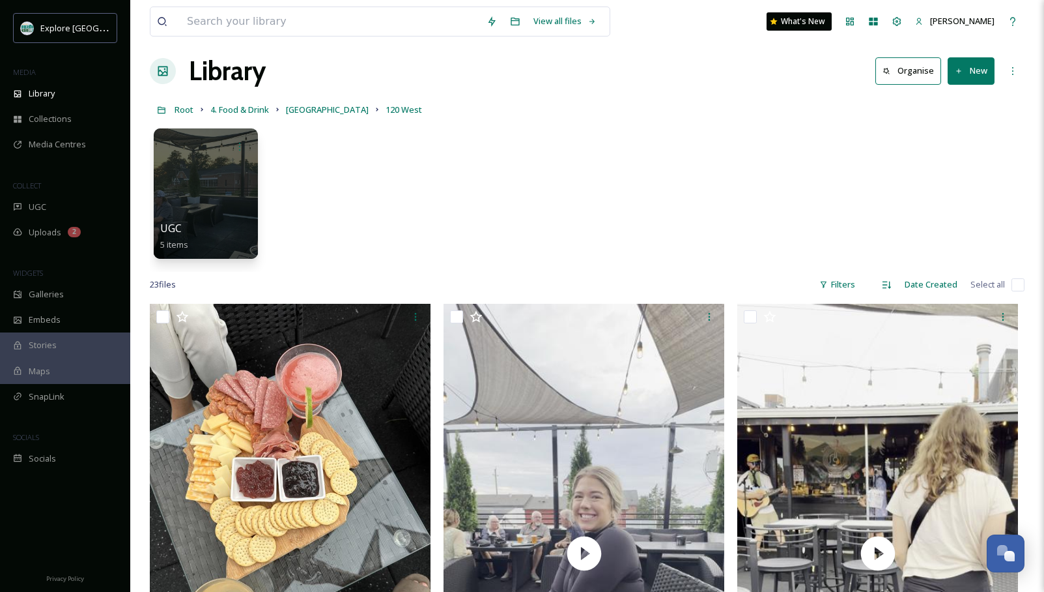
scroll to position [18, 0]
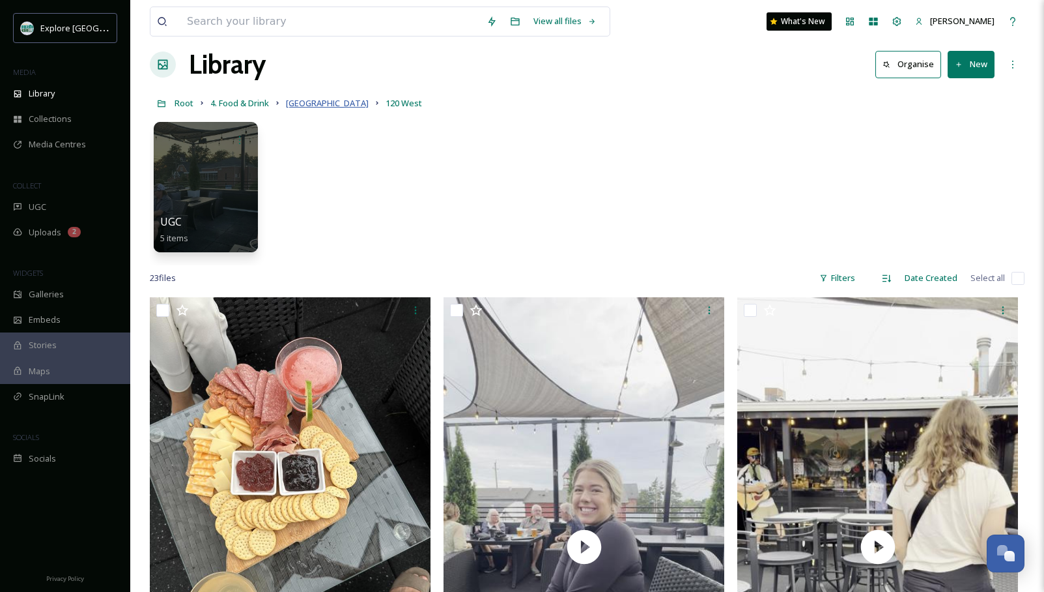
click at [310, 106] on span "Brighton" at bounding box center [327, 103] width 83 height 12
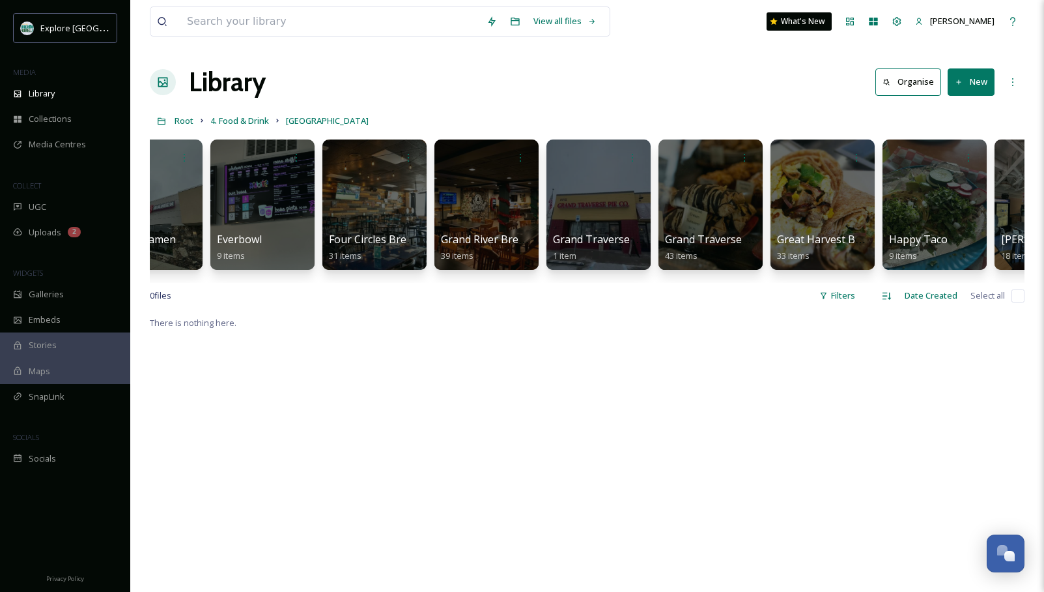
scroll to position [0, 1969]
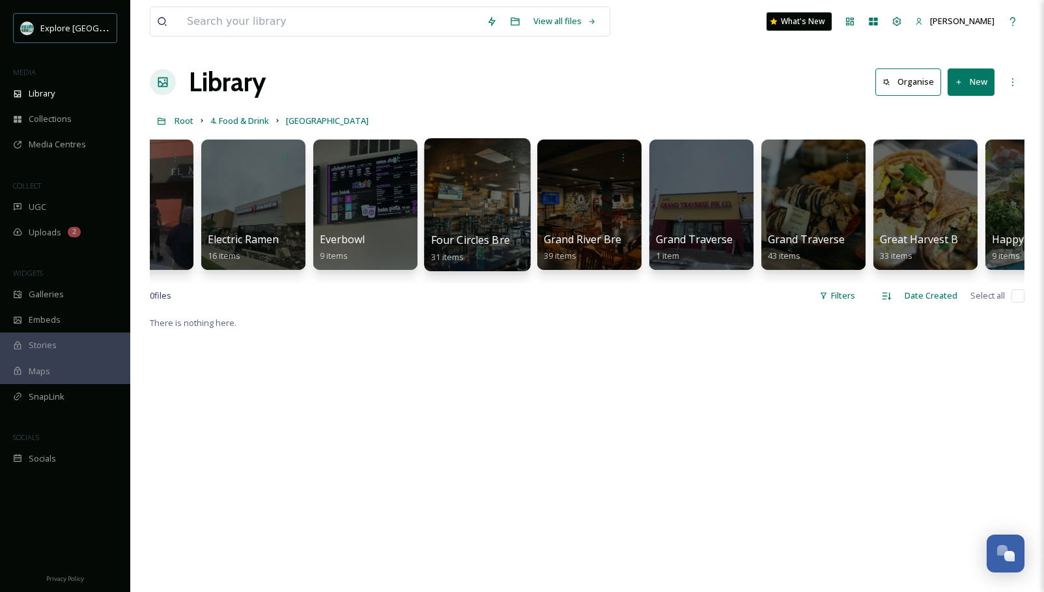
click at [461, 197] on div at bounding box center [477, 204] width 106 height 133
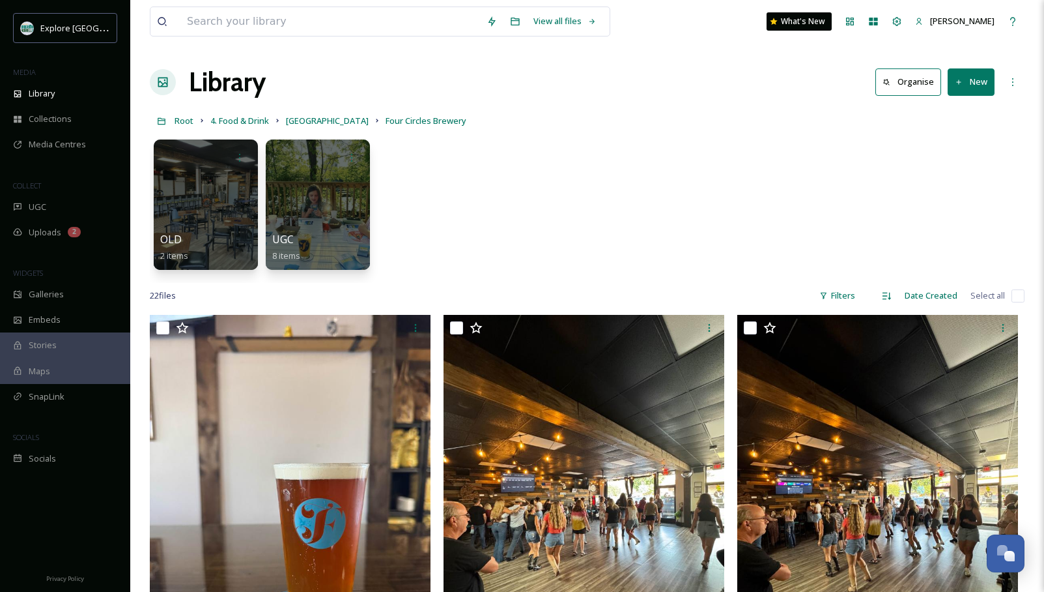
scroll to position [1, 0]
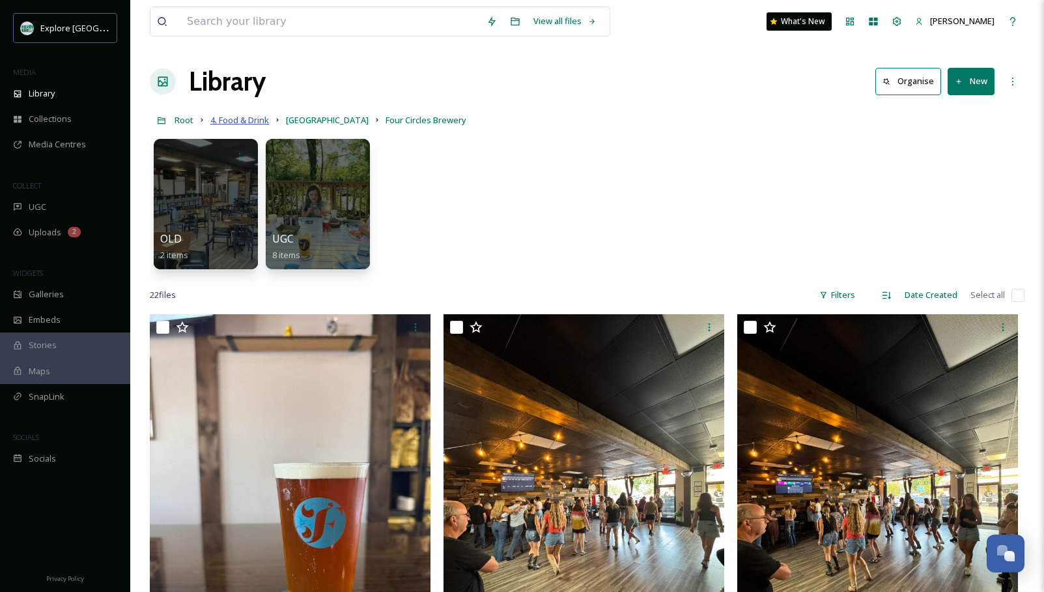
click at [251, 116] on span "4. Food & Drink" at bounding box center [239, 120] width 59 height 12
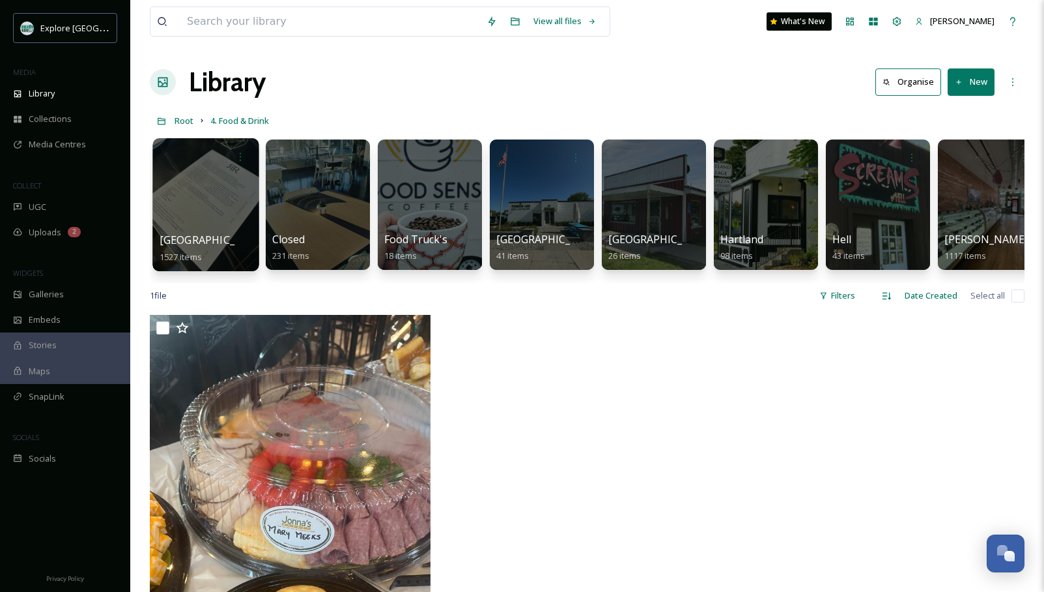
click at [218, 183] on div at bounding box center [205, 204] width 106 height 133
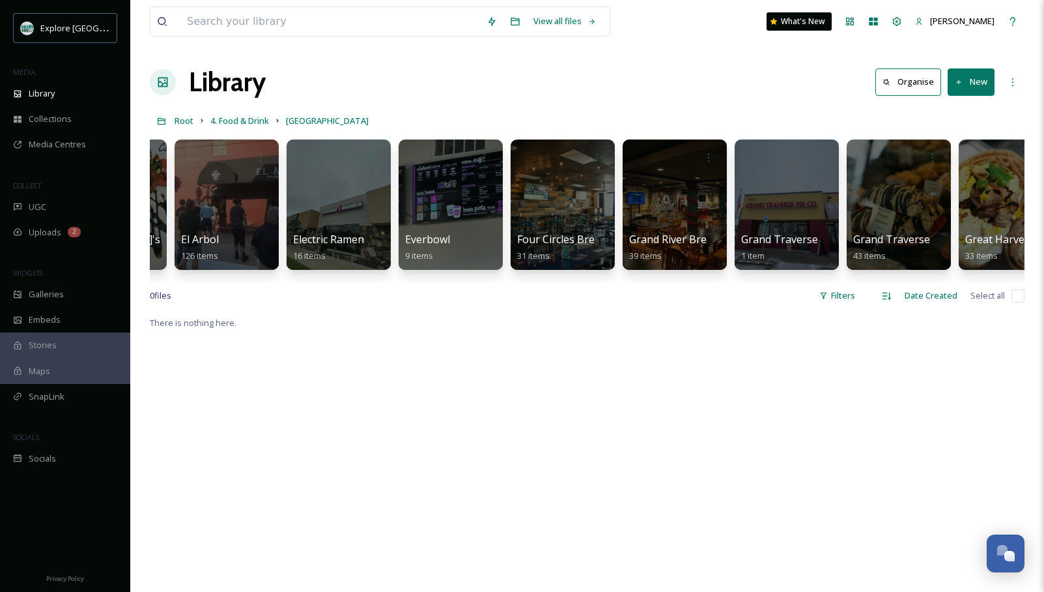
scroll to position [0, 1896]
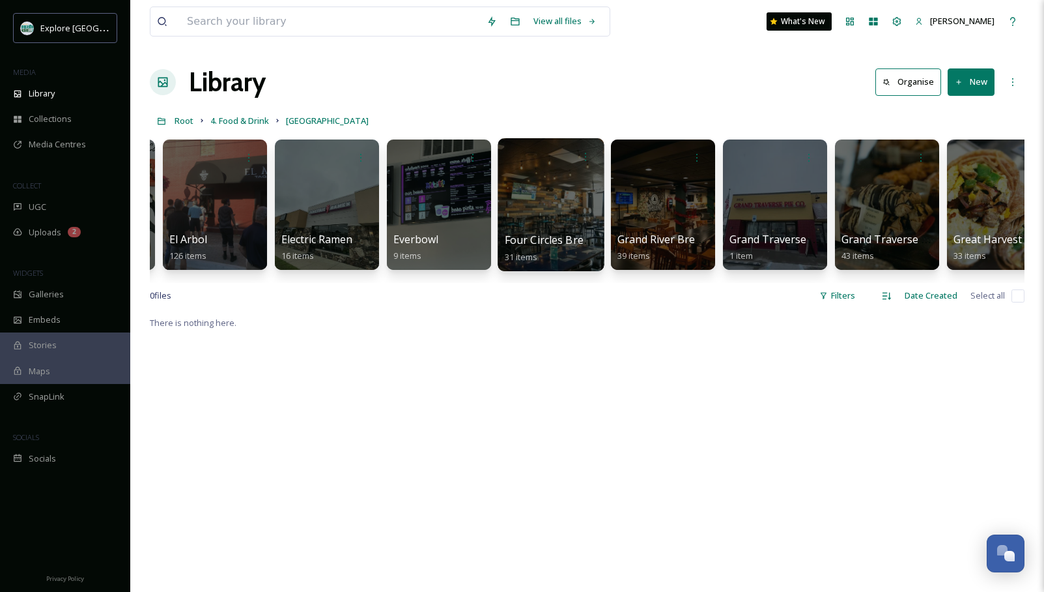
click at [559, 179] on div at bounding box center [551, 204] width 106 height 133
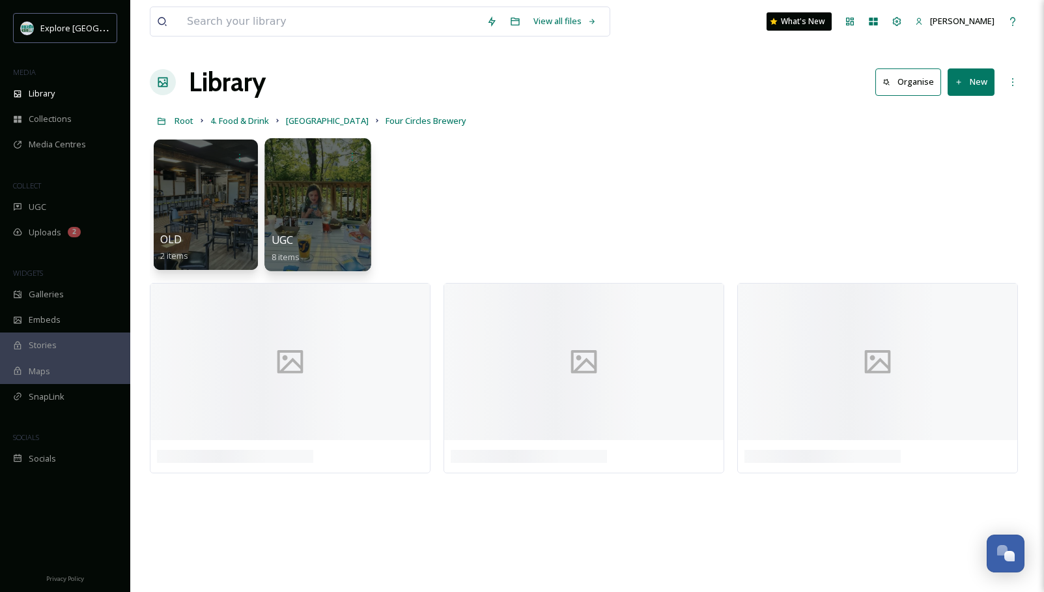
click at [278, 184] on div at bounding box center [318, 204] width 106 height 133
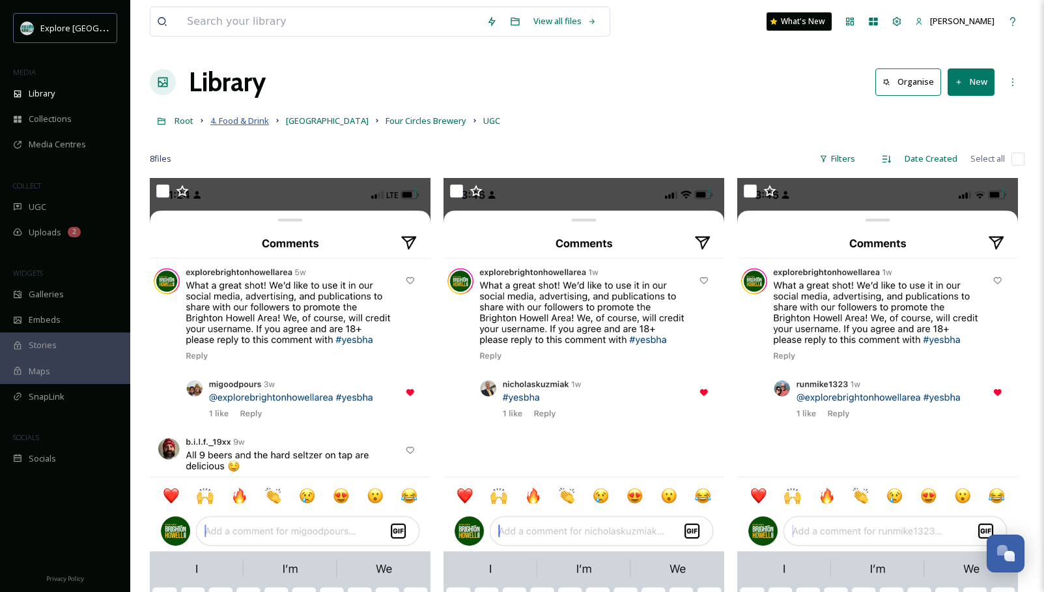
drag, startPoint x: 243, startPoint y: 109, endPoint x: 240, endPoint y: 116, distance: 7.3
click at [242, 110] on div "Root 4. Food & Drink Brighton Four Circles Brewery UGC" at bounding box center [587, 120] width 875 height 25
click at [240, 116] on span "4. Food & Drink" at bounding box center [239, 121] width 59 height 12
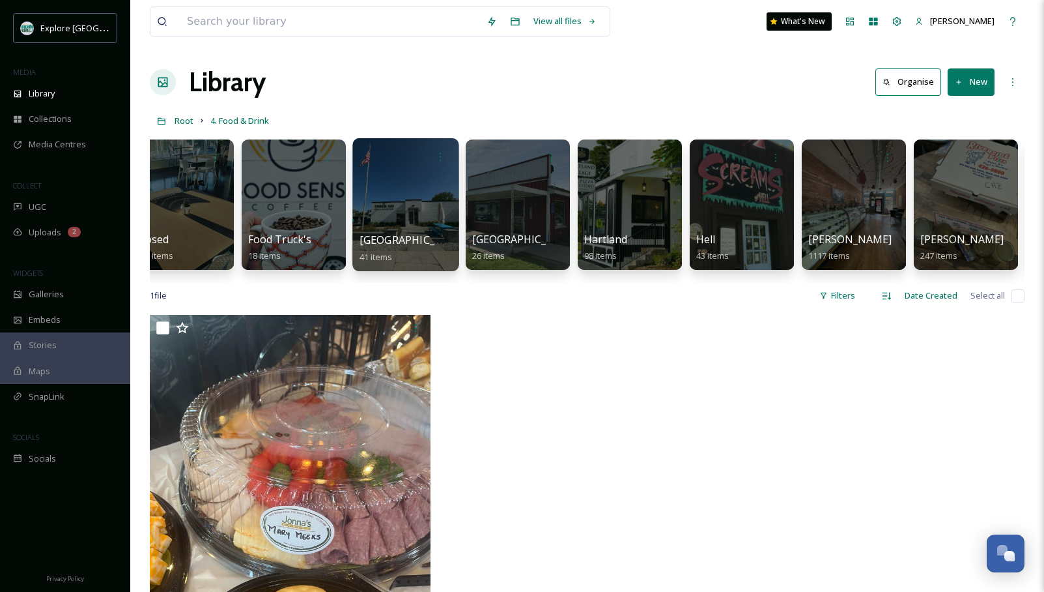
scroll to position [0, 179]
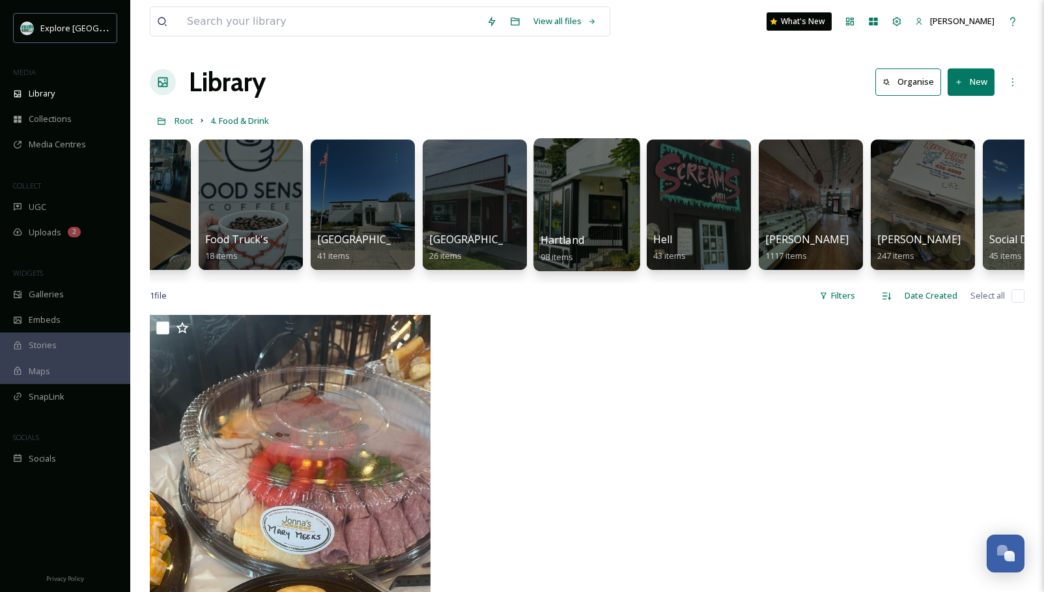
click at [587, 194] on div at bounding box center [587, 204] width 106 height 133
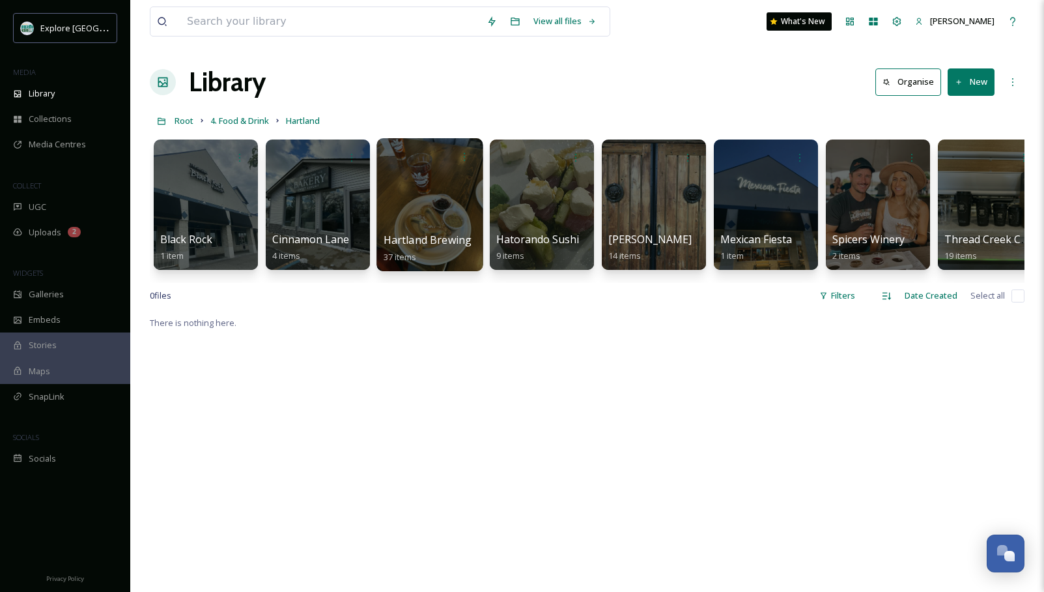
click at [470, 189] on div at bounding box center [430, 204] width 106 height 133
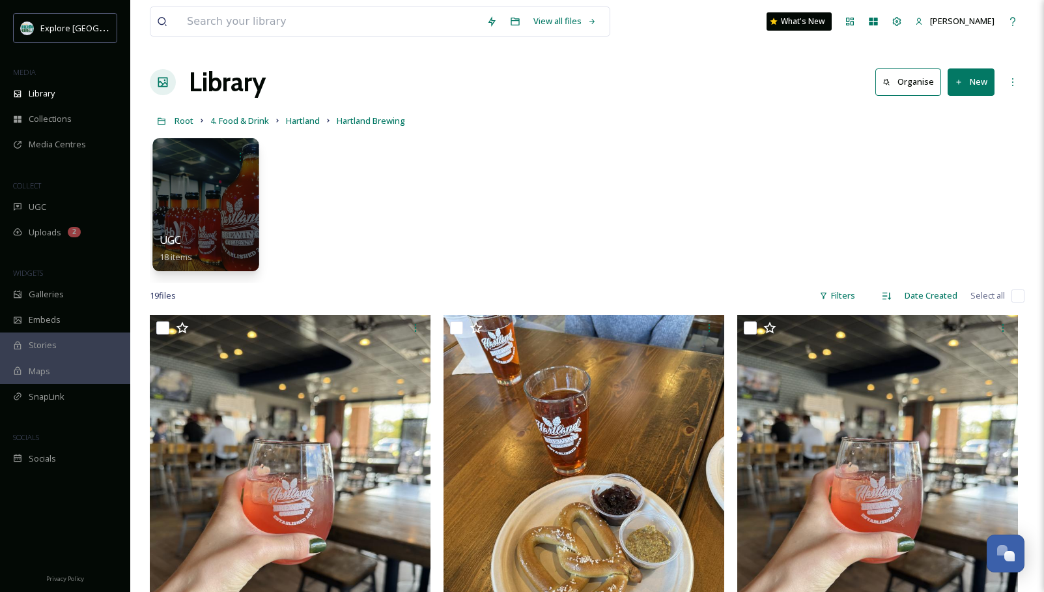
click at [239, 178] on div at bounding box center [205, 204] width 106 height 133
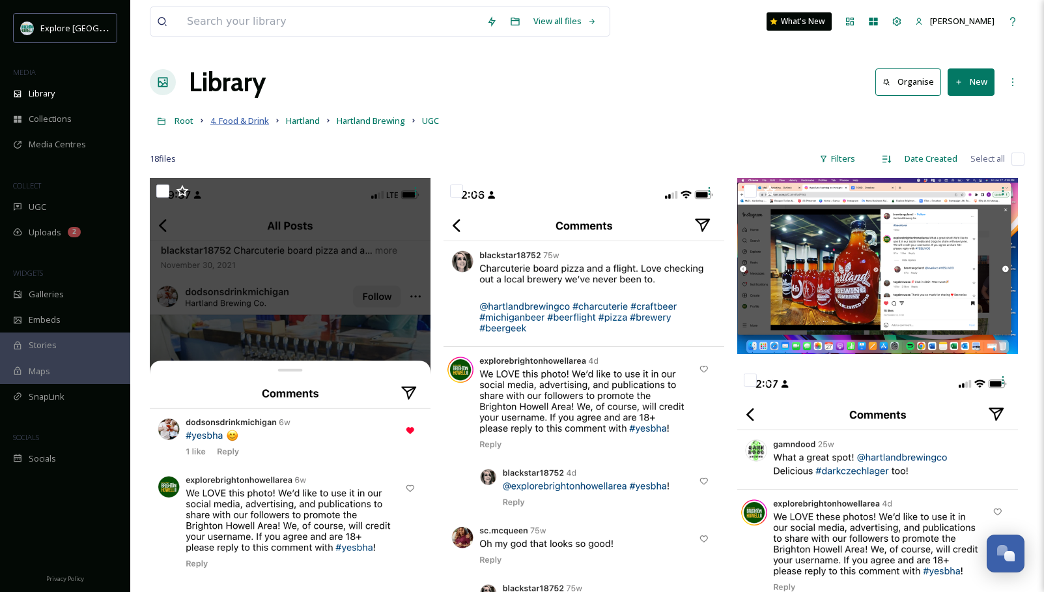
click at [242, 124] on span "4. Food & Drink" at bounding box center [239, 121] width 59 height 12
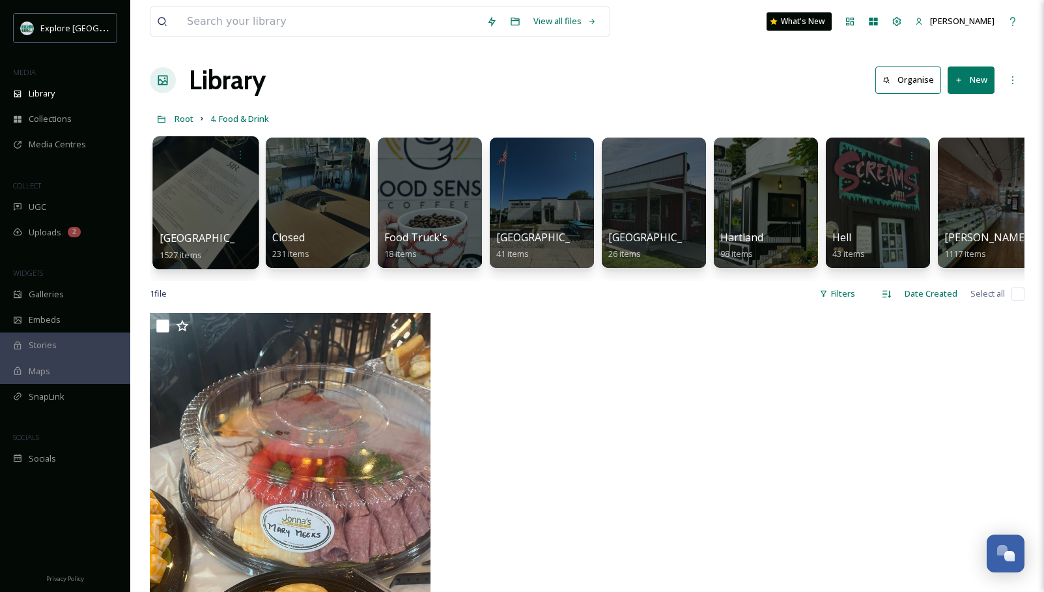
click at [223, 180] on div at bounding box center [205, 202] width 106 height 133
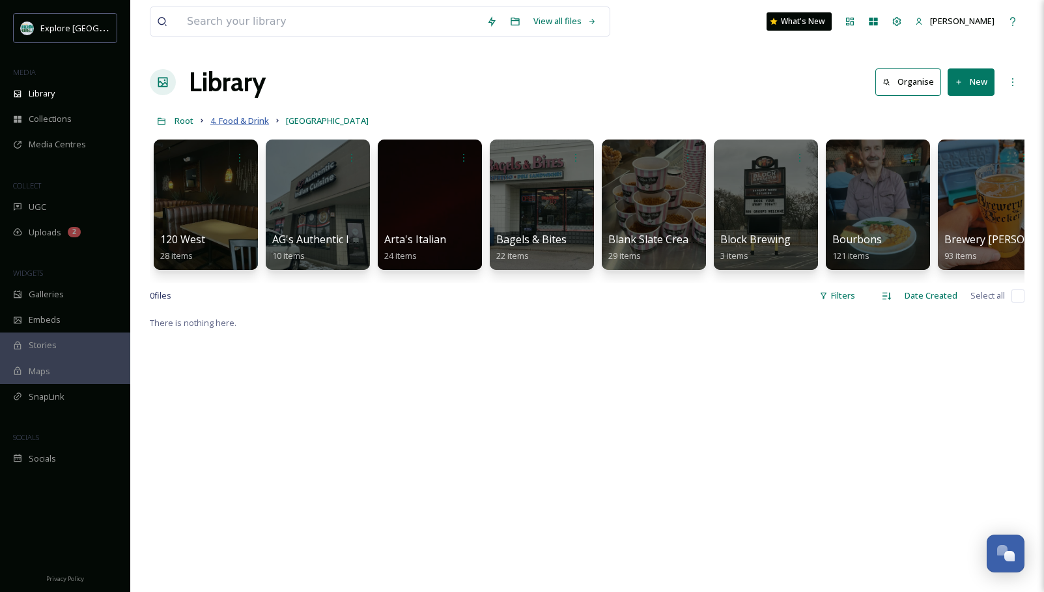
click at [229, 120] on span "4. Food & Drink" at bounding box center [239, 121] width 59 height 12
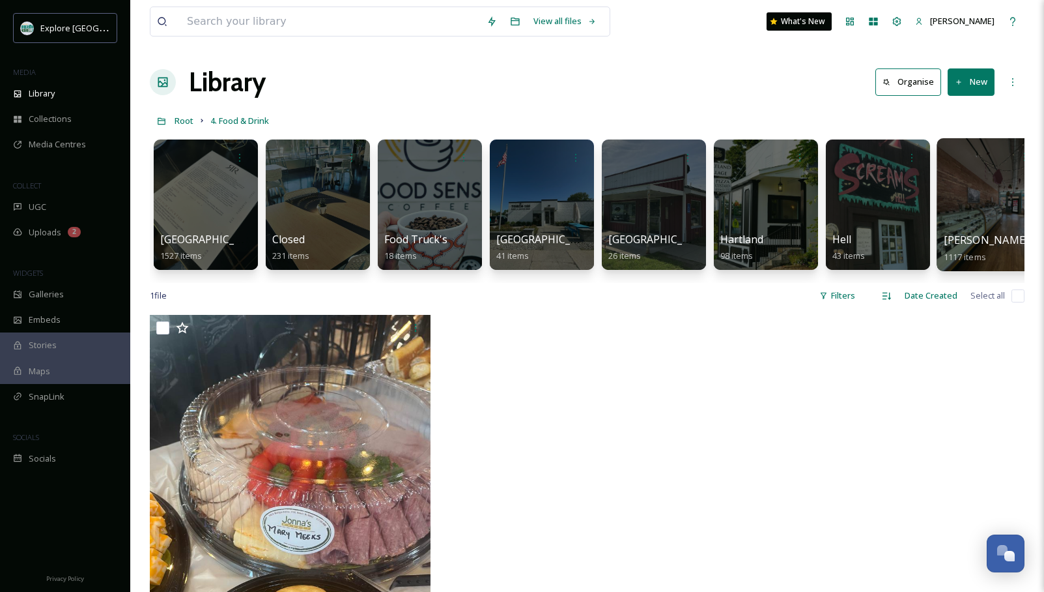
click at [889, 195] on div at bounding box center [990, 204] width 106 height 133
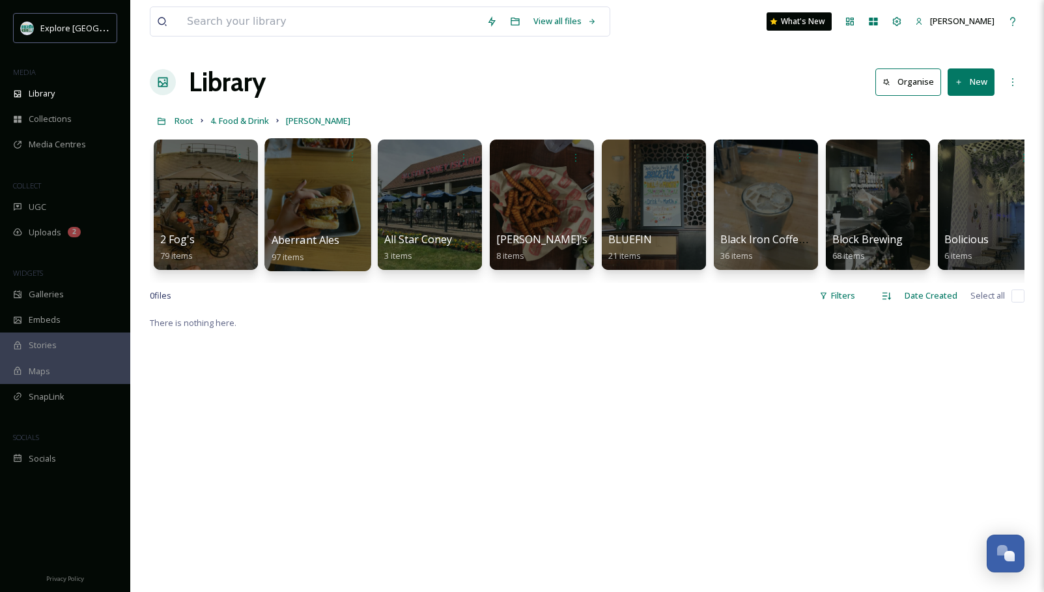
click at [337, 218] on div at bounding box center [318, 204] width 106 height 133
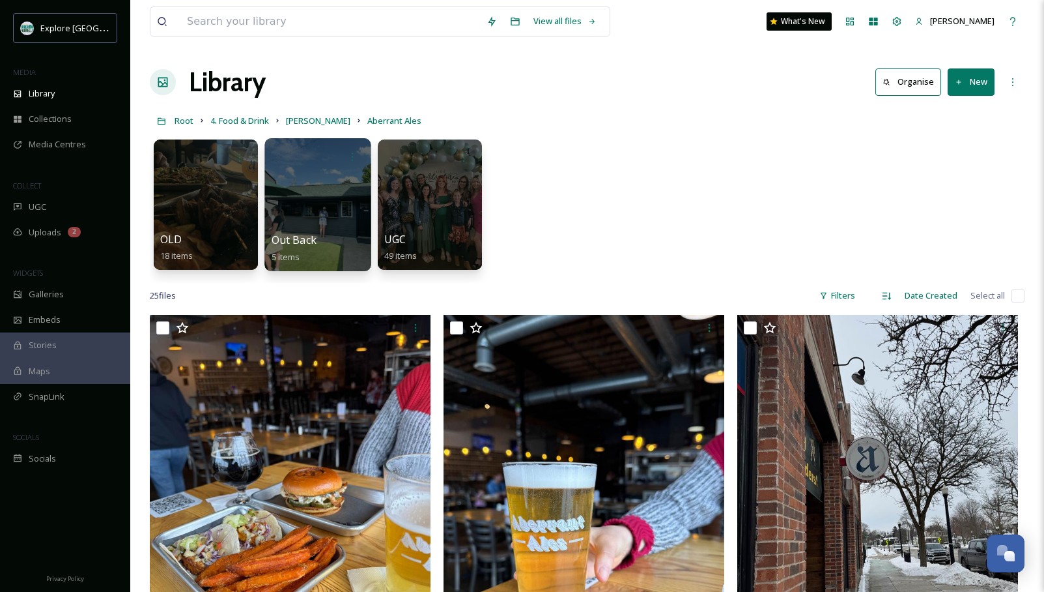
scroll to position [21, 0]
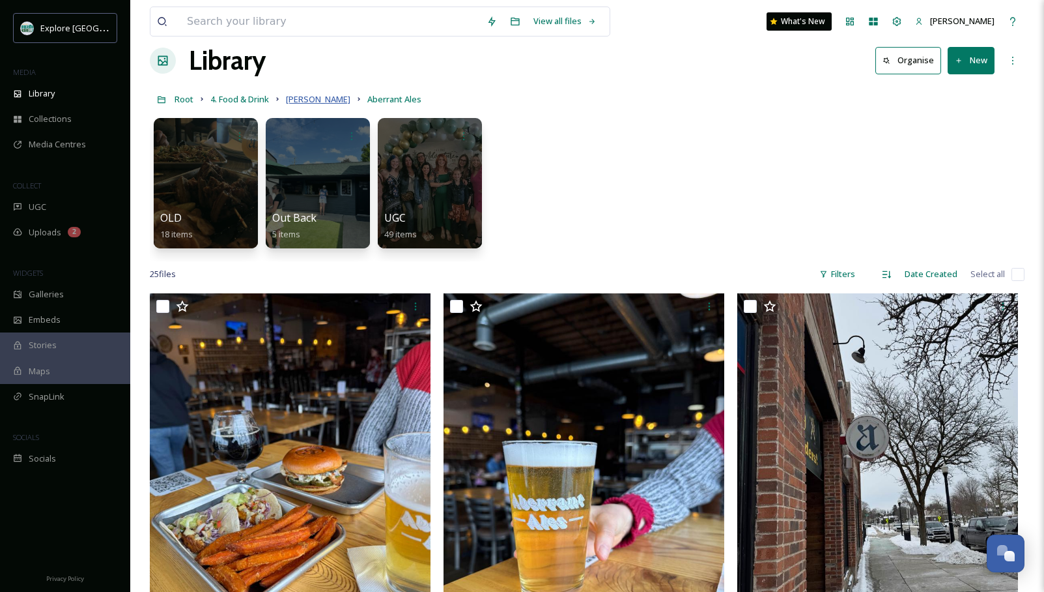
click at [312, 98] on span "Howell" at bounding box center [318, 99] width 64 height 12
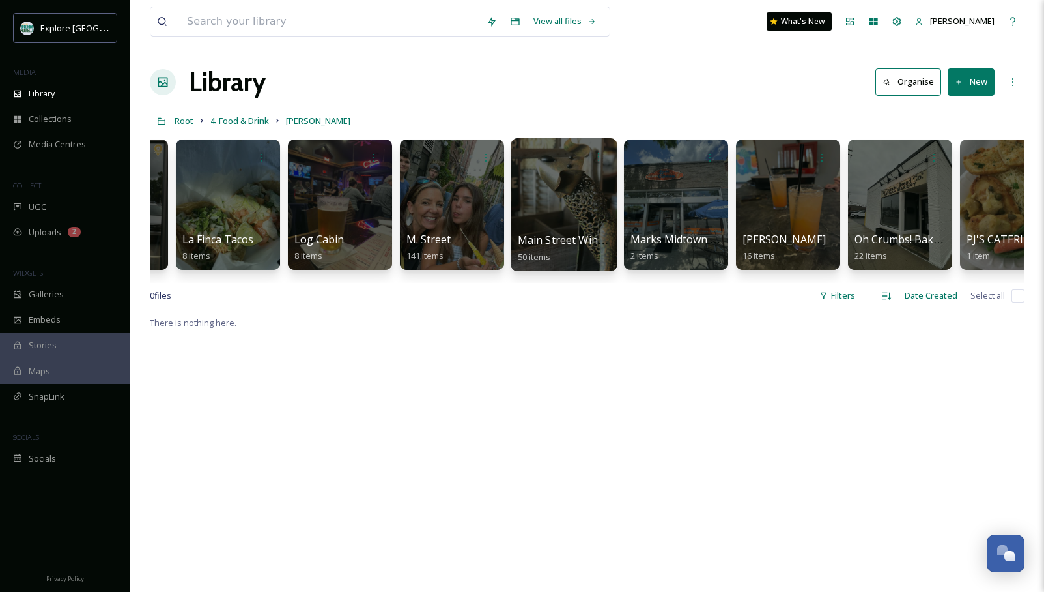
scroll to position [0, 2667]
click at [549, 191] on div at bounding box center [564, 204] width 106 height 133
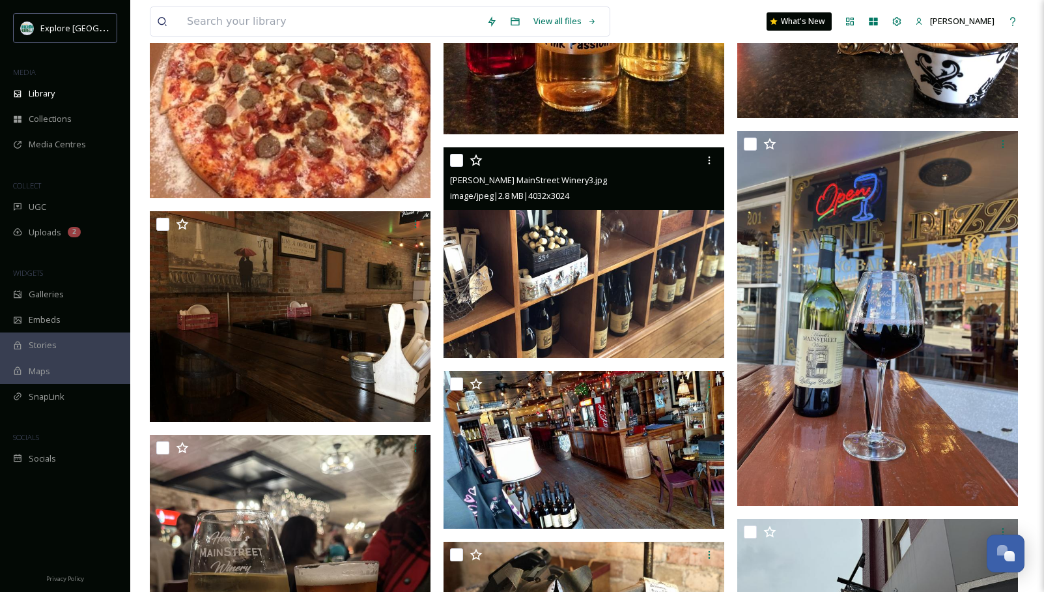
scroll to position [1452, 0]
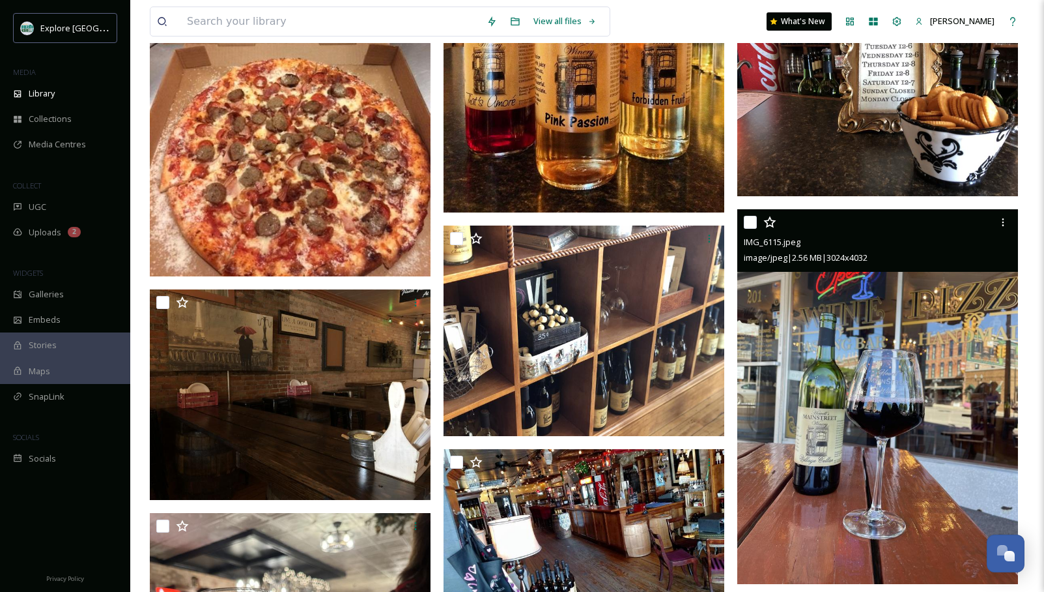
click at [889, 410] on img at bounding box center [877, 396] width 281 height 374
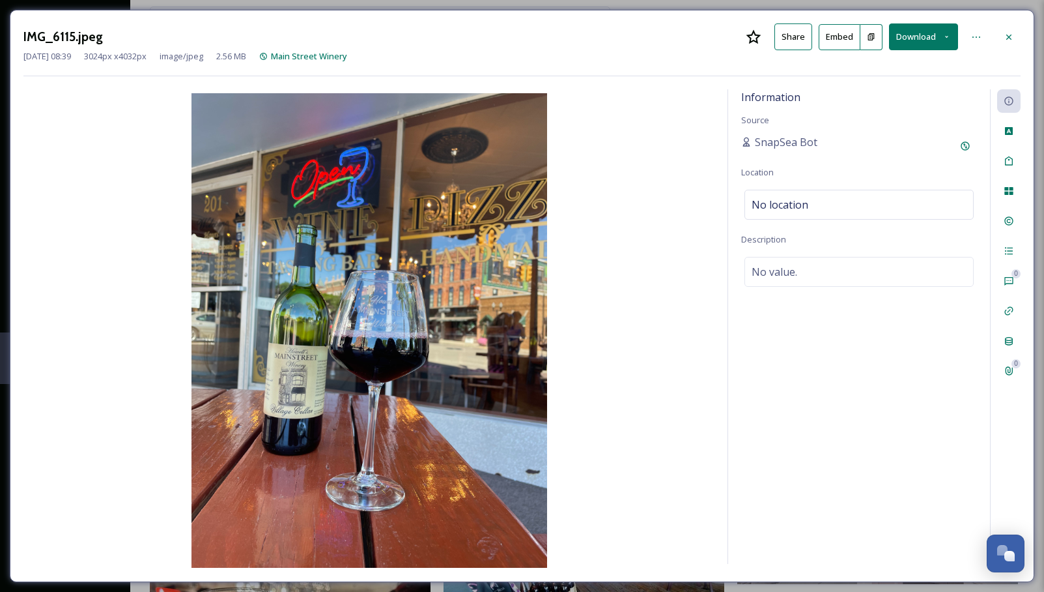
drag, startPoint x: 1010, startPoint y: 38, endPoint x: 710, endPoint y: 61, distance: 301.3
click at [889, 38] on icon at bounding box center [1009, 37] width 10 height 10
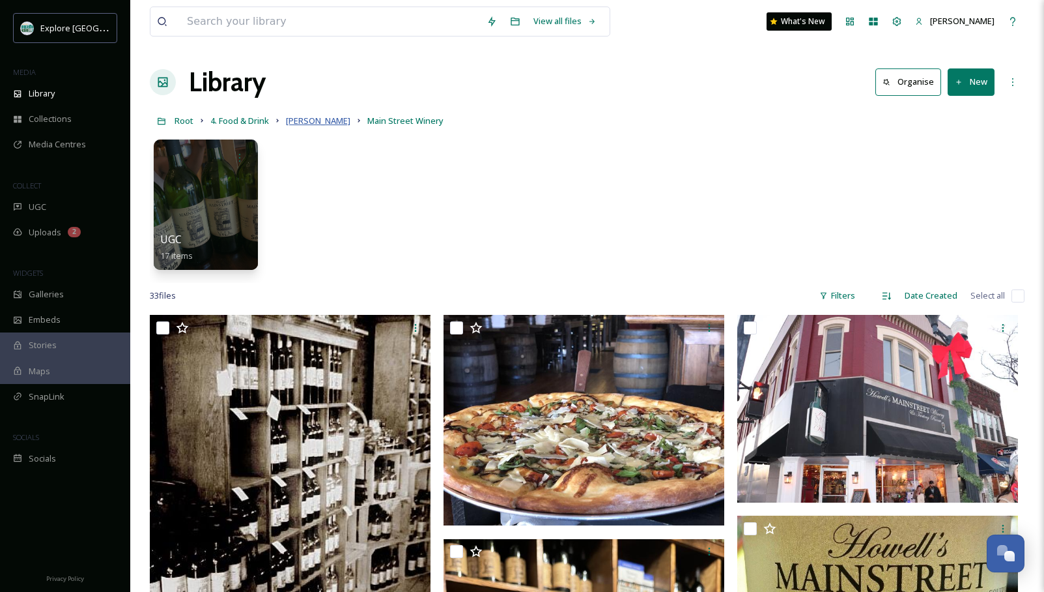
click at [300, 120] on span "Howell" at bounding box center [318, 121] width 64 height 12
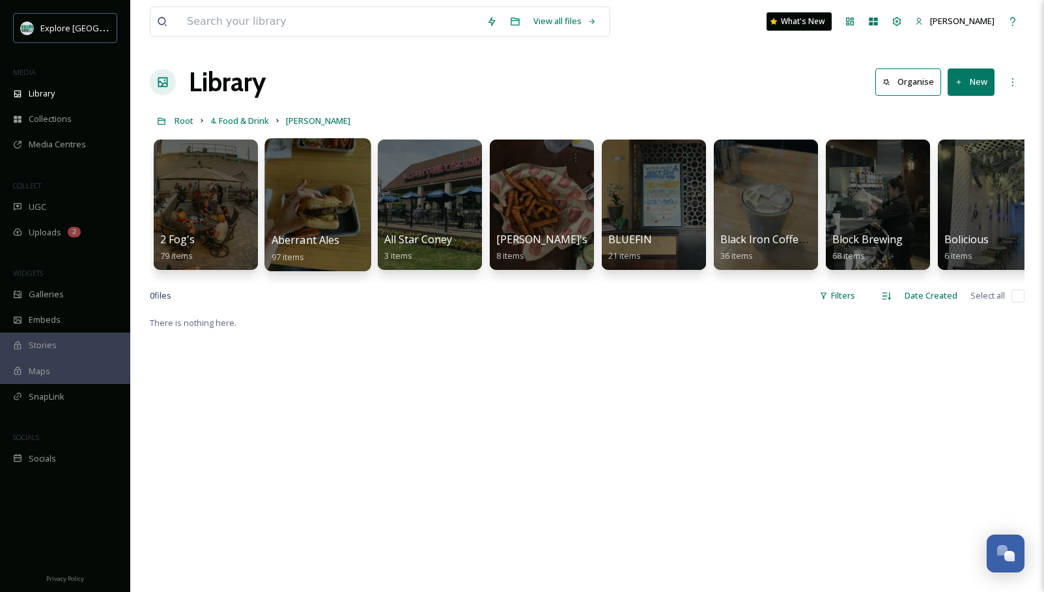
drag, startPoint x: 351, startPoint y: 126, endPoint x: 331, endPoint y: 188, distance: 65.5
click at [350, 130] on div "Root 4. Food & Drink Howell" at bounding box center [587, 120] width 875 height 25
click at [331, 192] on div at bounding box center [318, 204] width 106 height 133
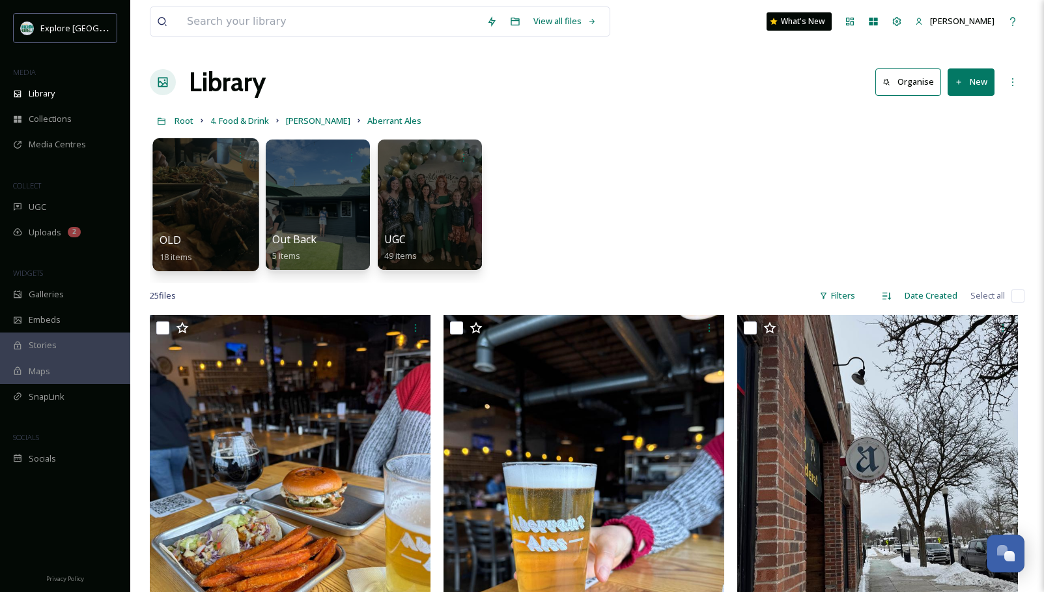
click at [195, 181] on div at bounding box center [205, 204] width 106 height 133
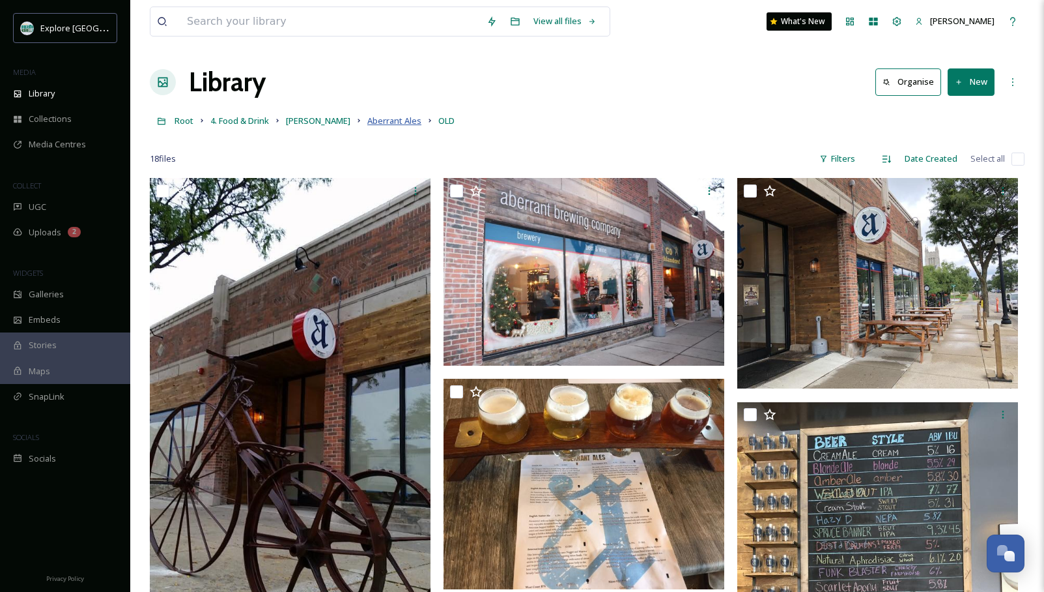
click at [367, 119] on span "Aberrant Ales" at bounding box center [394, 121] width 54 height 12
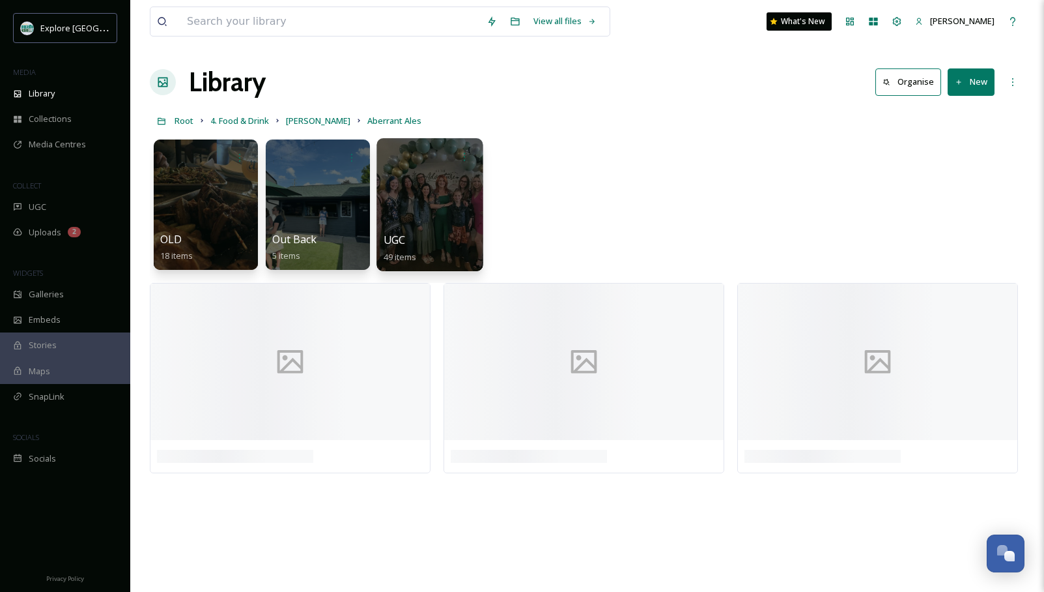
click at [438, 238] on div "UGC 49 items" at bounding box center [430, 248] width 93 height 33
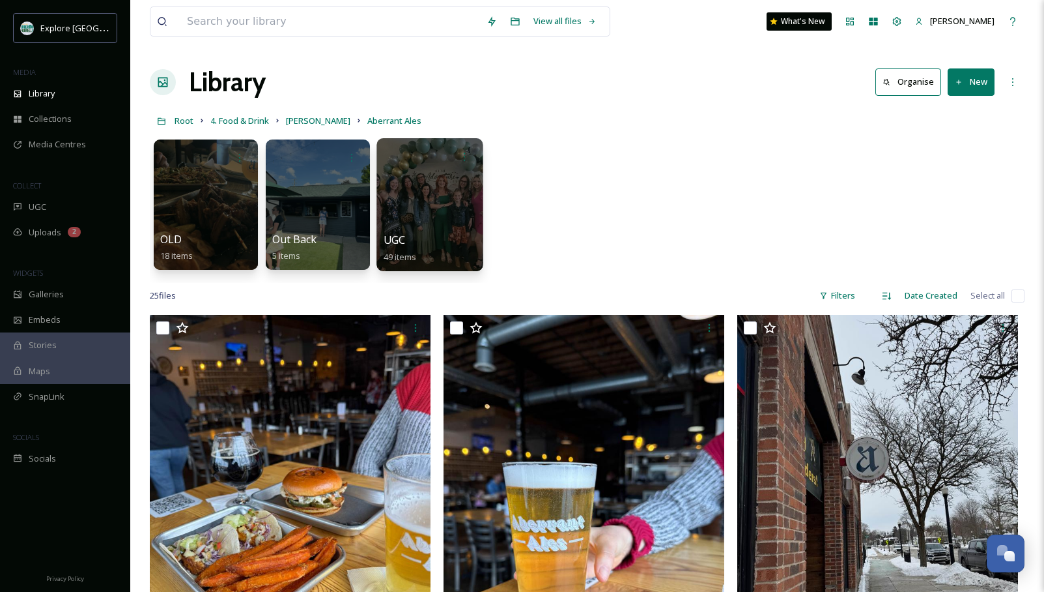
click at [438, 189] on div at bounding box center [430, 204] width 106 height 133
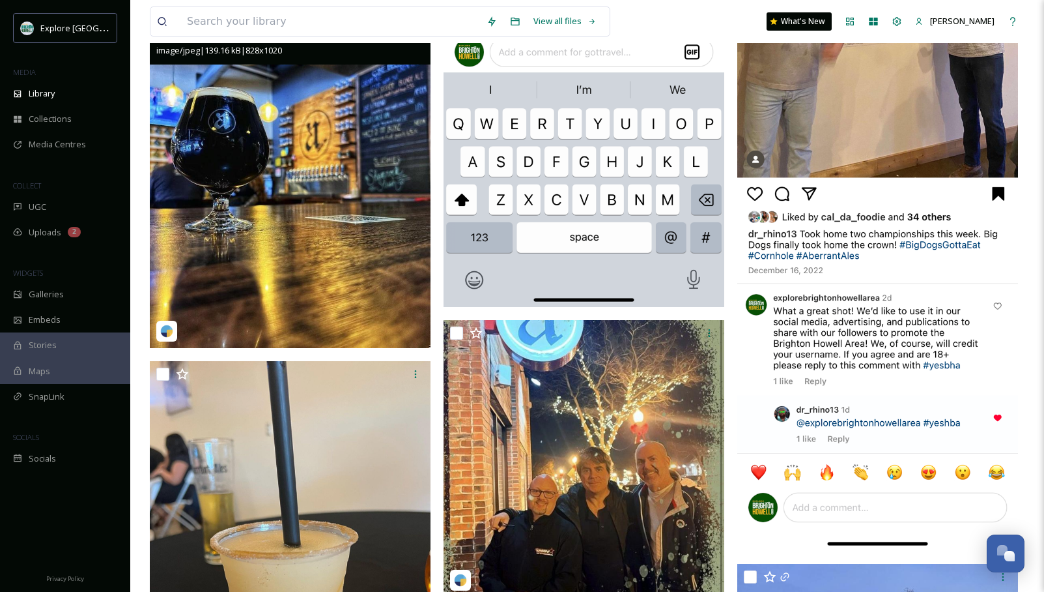
scroll to position [2475, 0]
click at [359, 143] on img at bounding box center [290, 174] width 281 height 346
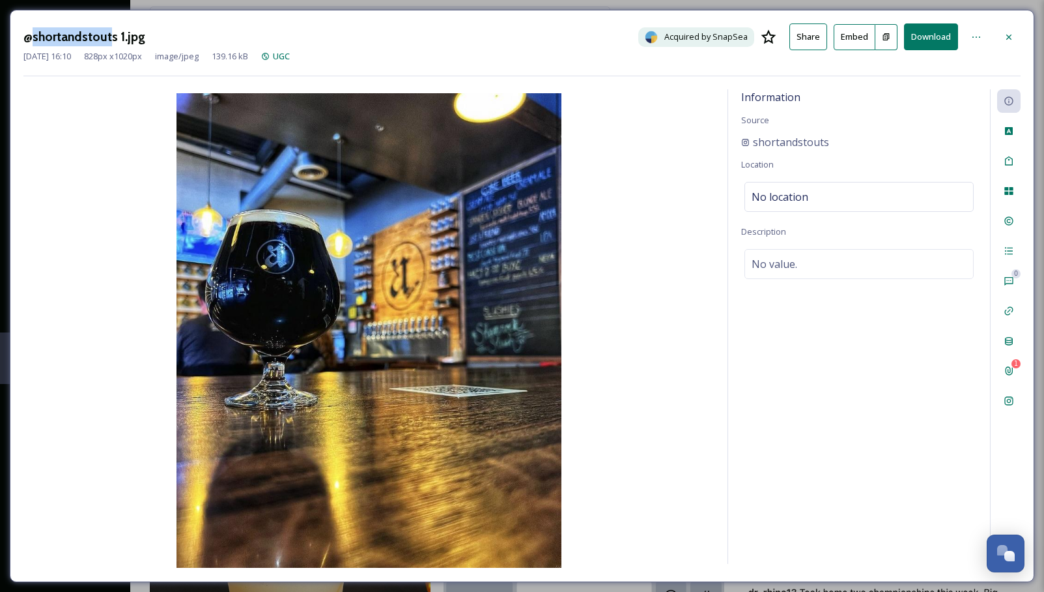
drag, startPoint x: 110, startPoint y: 35, endPoint x: 33, endPoint y: 34, distance: 76.9
click at [33, 34] on h3 "@shortandstouts 1.jpg" at bounding box center [84, 36] width 122 height 19
drag, startPoint x: 107, startPoint y: 32, endPoint x: -14, endPoint y: 29, distance: 121.9
copy div "@shortandstouts"
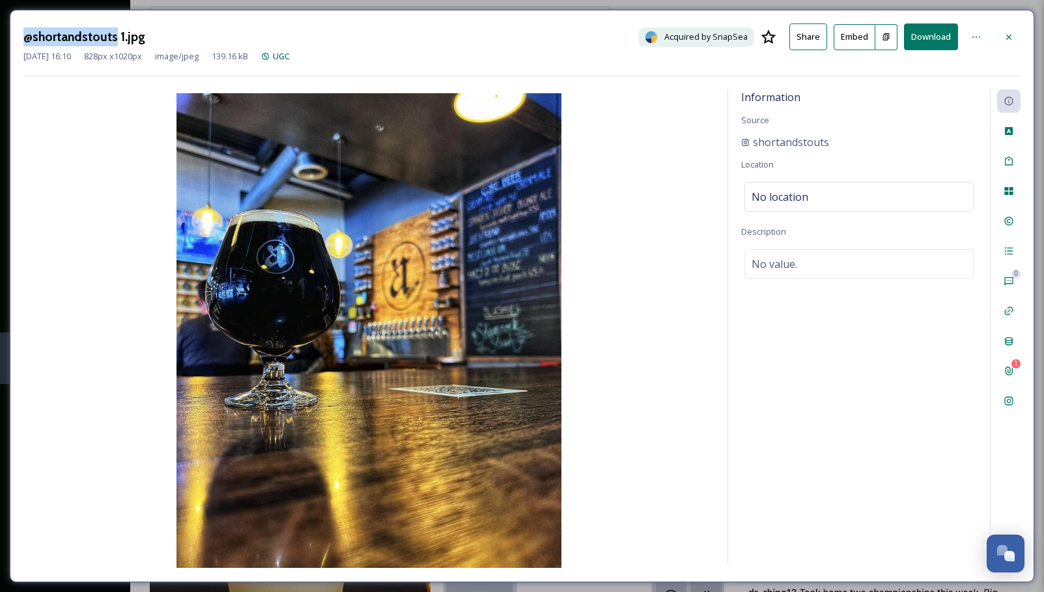
copy div "@shortandstouts"
drag, startPoint x: 66, startPoint y: 40, endPoint x: 171, endPoint y: 15, distance: 107.1
click at [0, 0] on div "@shortandstouts 1.jpg Acquired by SnapSea Share Embed Download Jun 07 2023 16:1…" at bounding box center [522, 296] width 1044 height 592
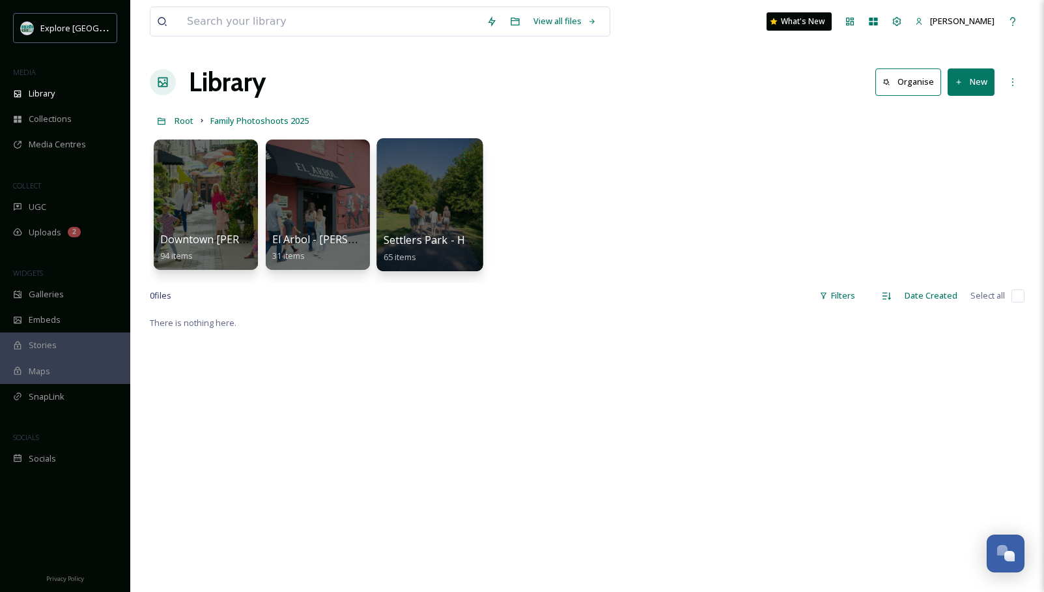
click at [420, 201] on div at bounding box center [430, 204] width 106 height 133
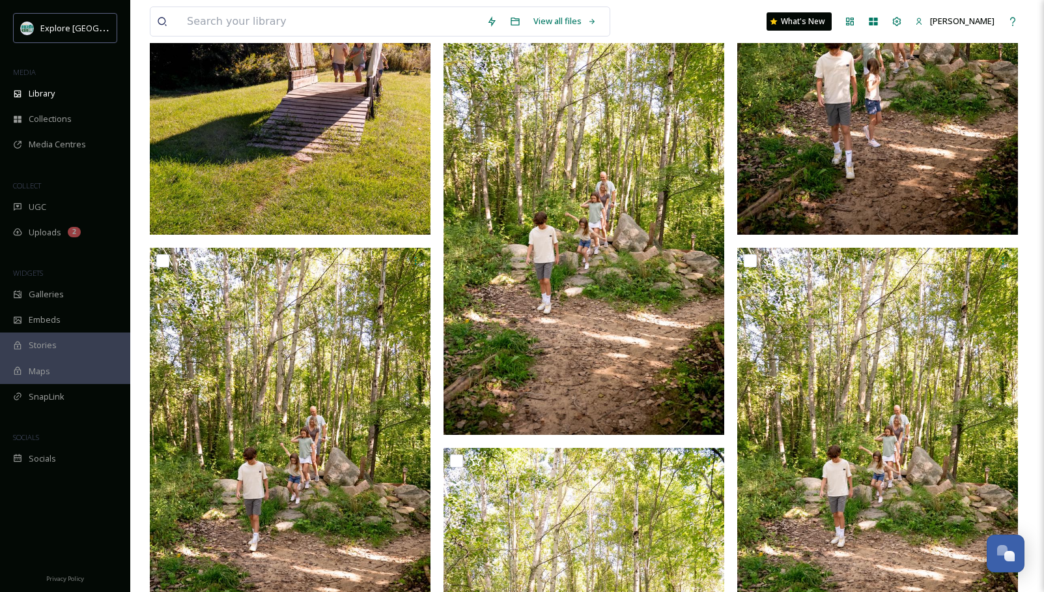
scroll to position [4007, 0]
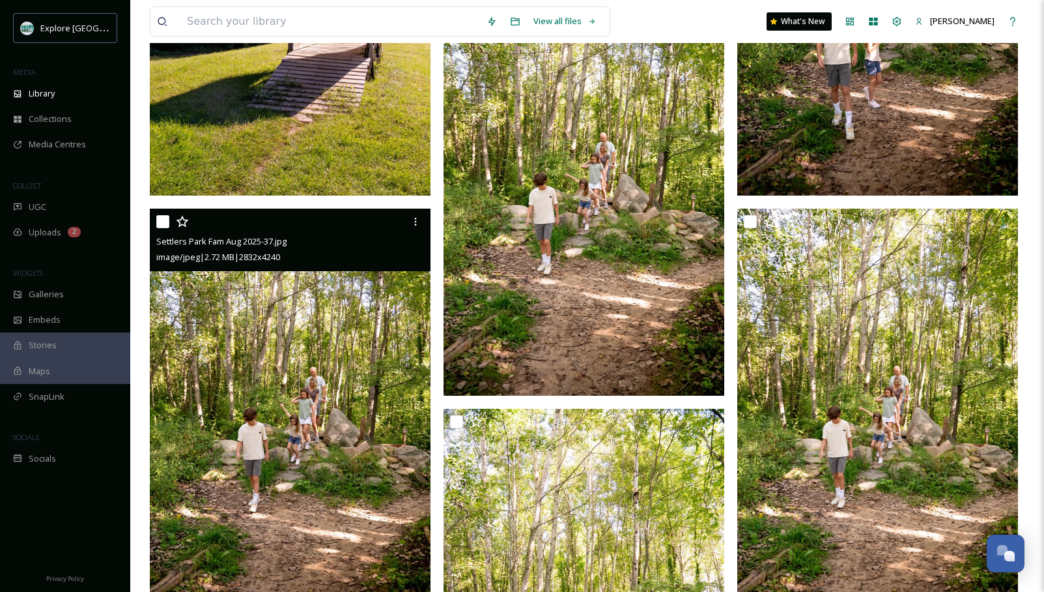
click at [347, 380] on img at bounding box center [290, 418] width 281 height 420
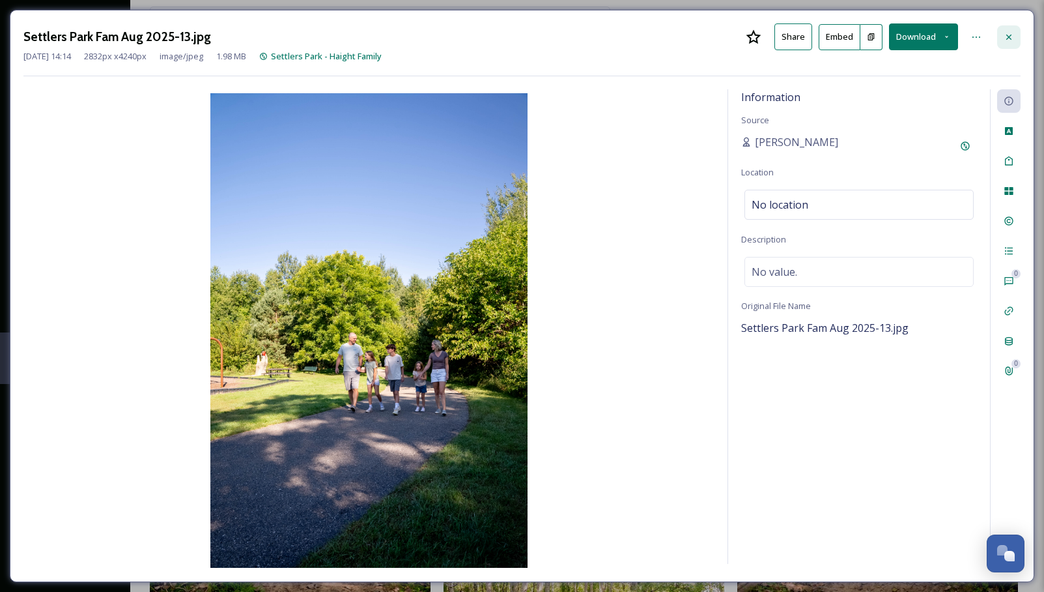
click at [889, 42] on div at bounding box center [1008, 36] width 23 height 23
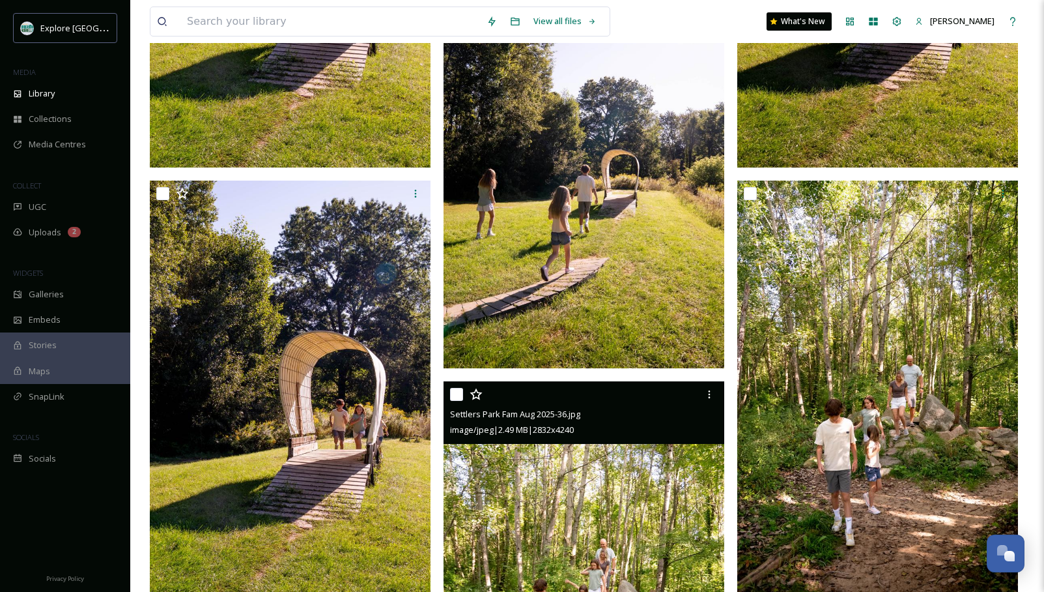
scroll to position [3591, 0]
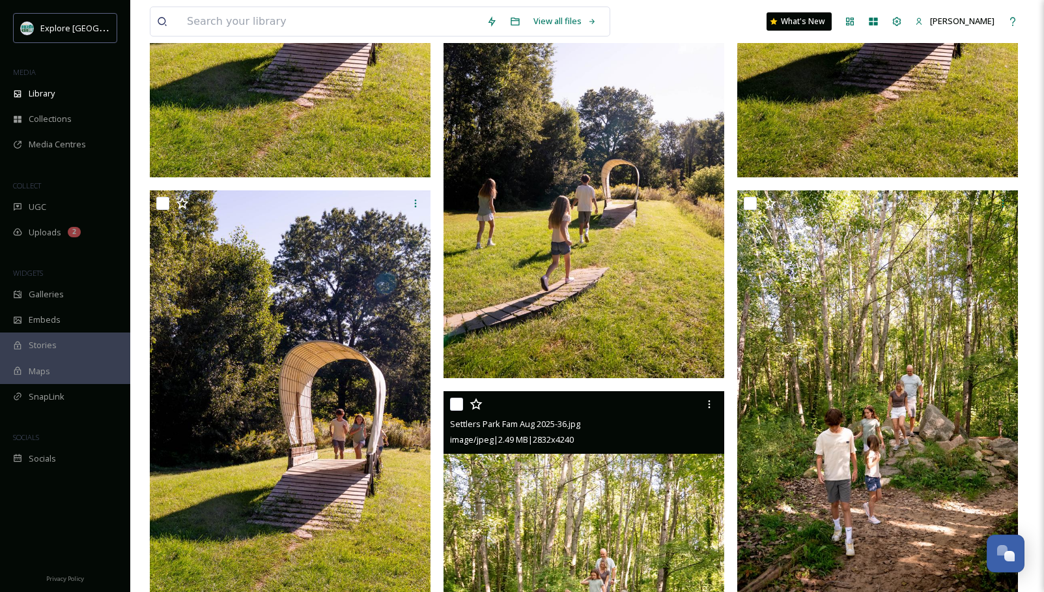
click at [606, 528] on img at bounding box center [584, 601] width 281 height 420
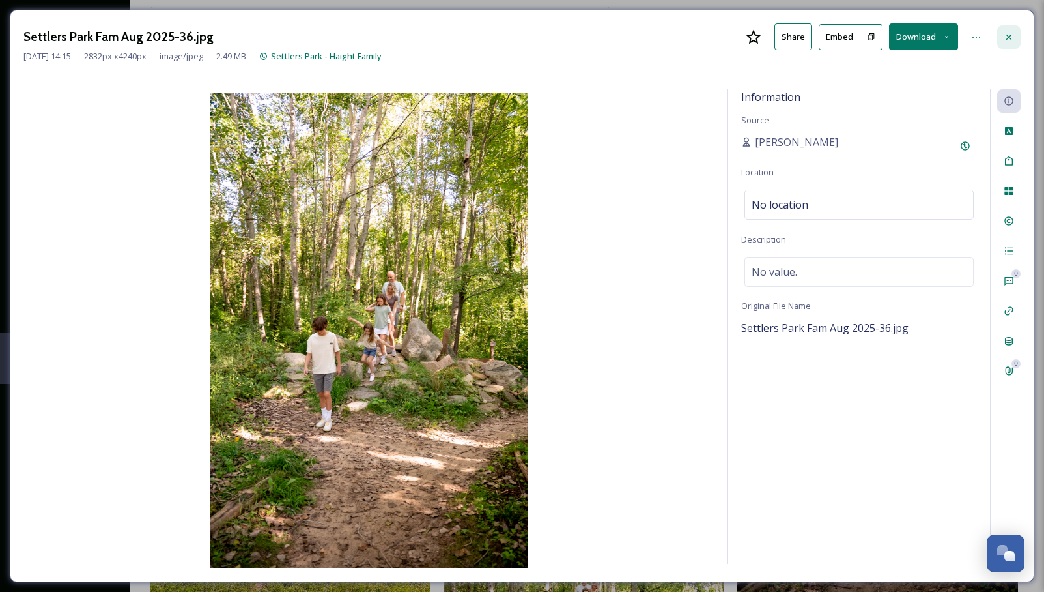
click at [889, 39] on icon at bounding box center [1009, 37] width 10 height 10
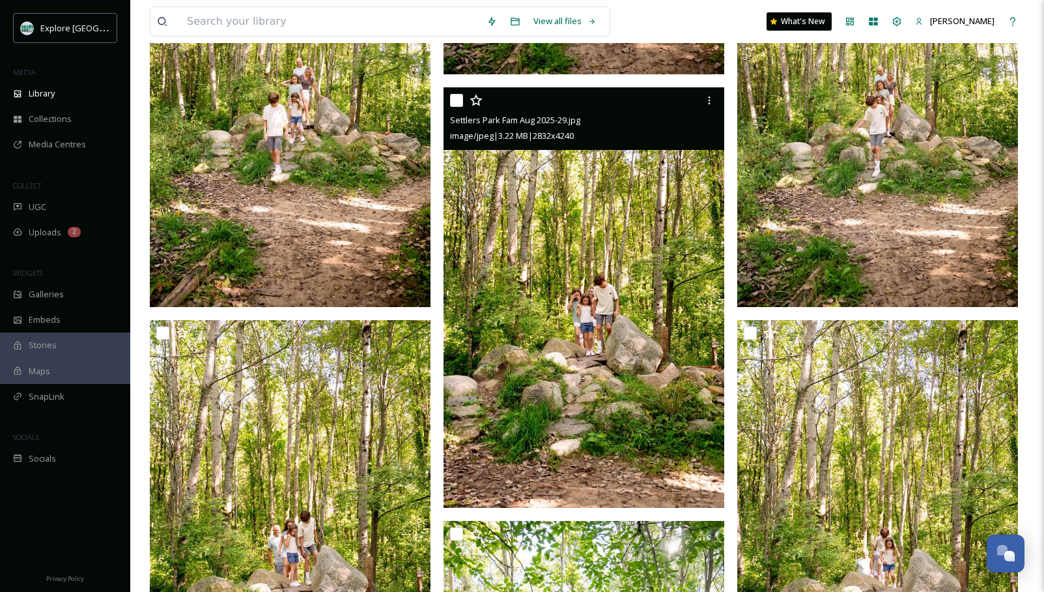
scroll to position [4764, 0]
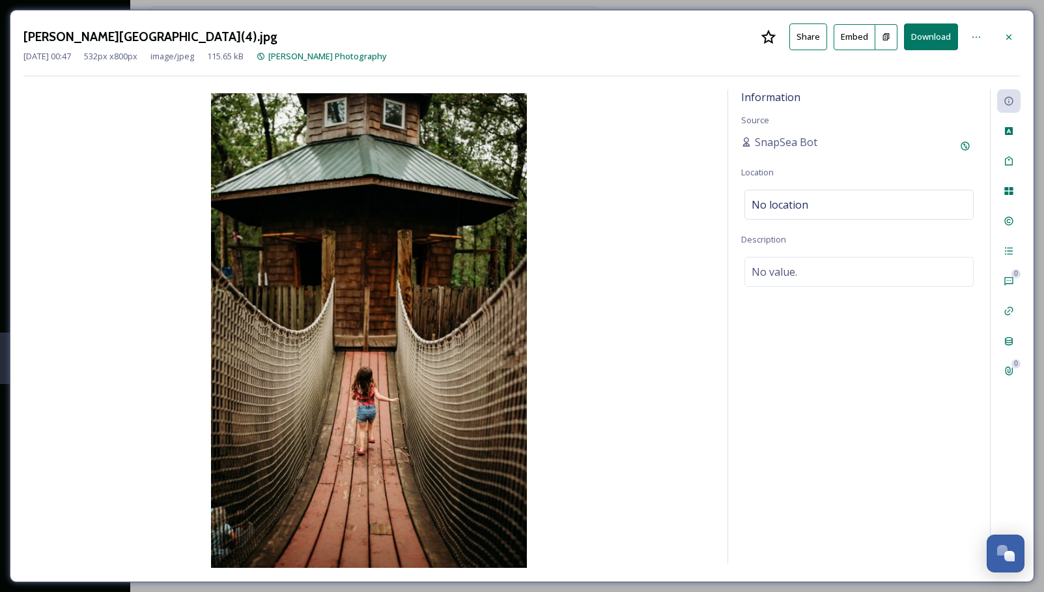
click at [673, 63] on div "[PERSON_NAME] Nature Center(4).jpg Share Embed Download [DATE] 00:47 532 px x 8…" at bounding box center [521, 49] width 997 height 53
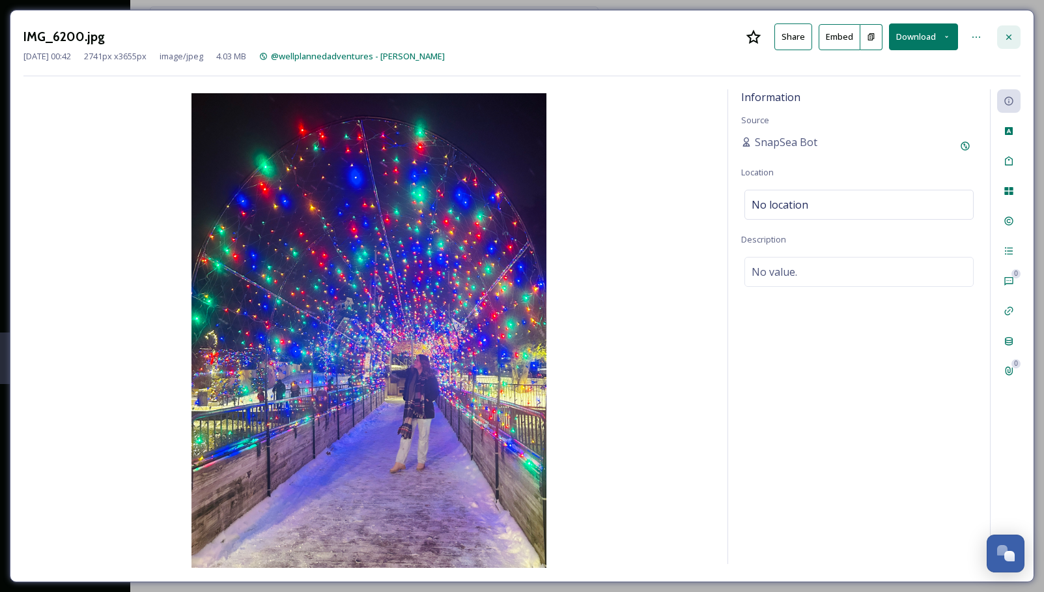
click at [1013, 40] on icon at bounding box center [1009, 37] width 10 height 10
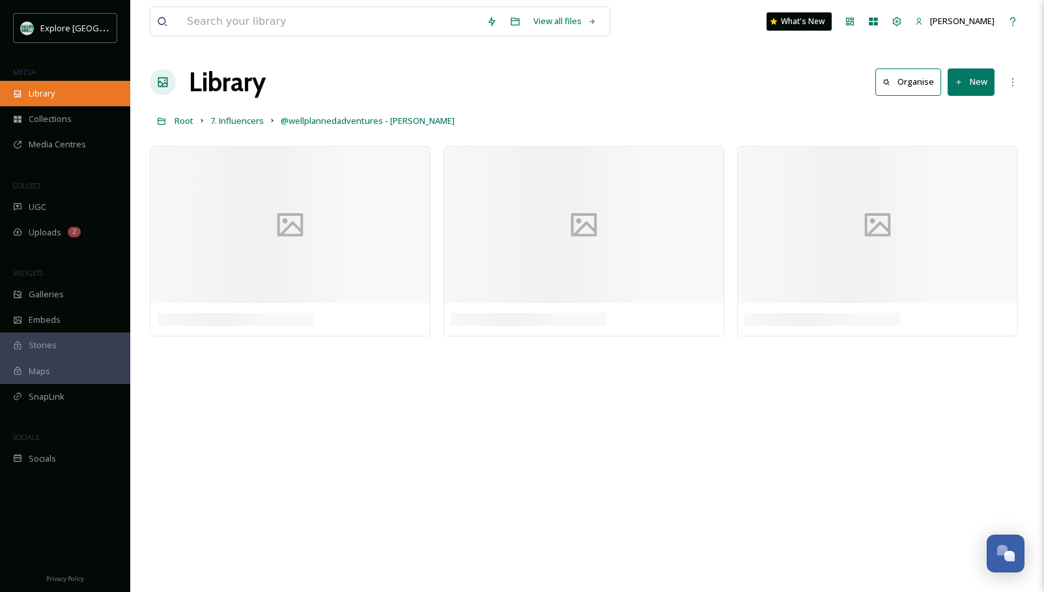
click at [91, 90] on div "Library" at bounding box center [65, 93] width 130 height 25
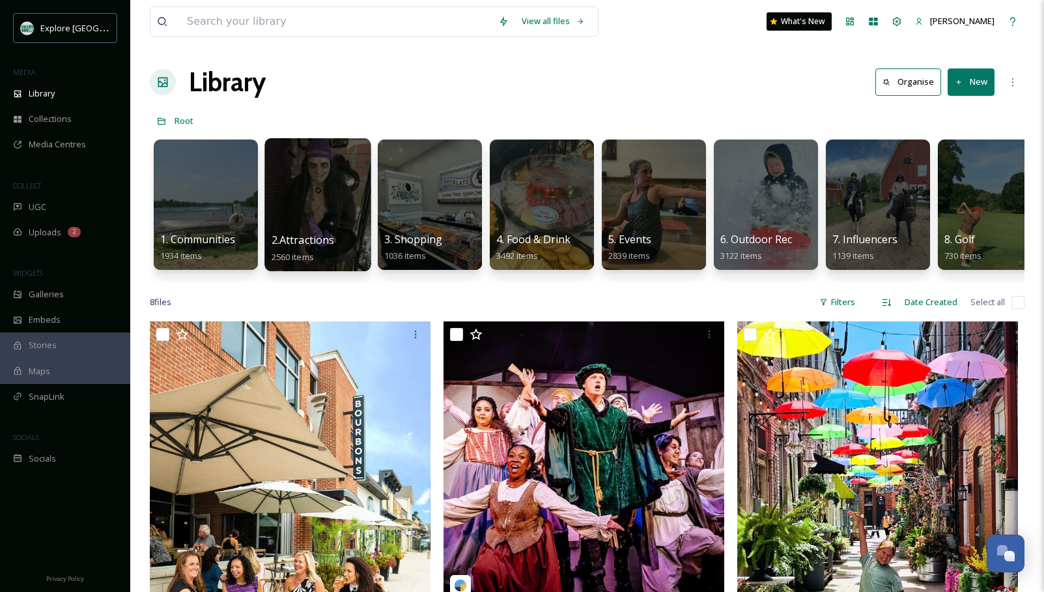
click at [318, 184] on div at bounding box center [318, 204] width 106 height 133
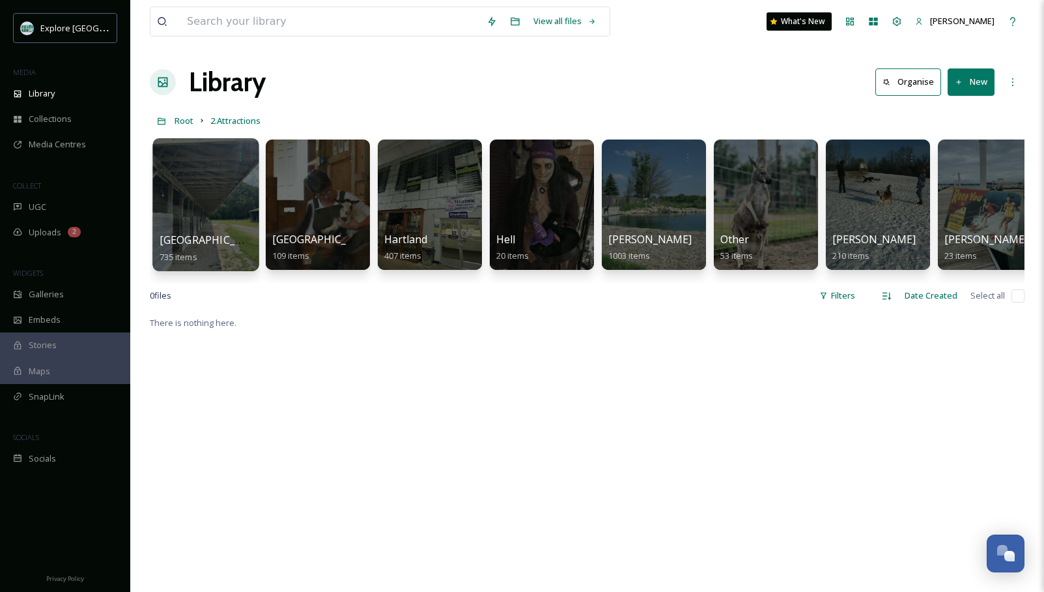
click at [230, 193] on div at bounding box center [205, 204] width 106 height 133
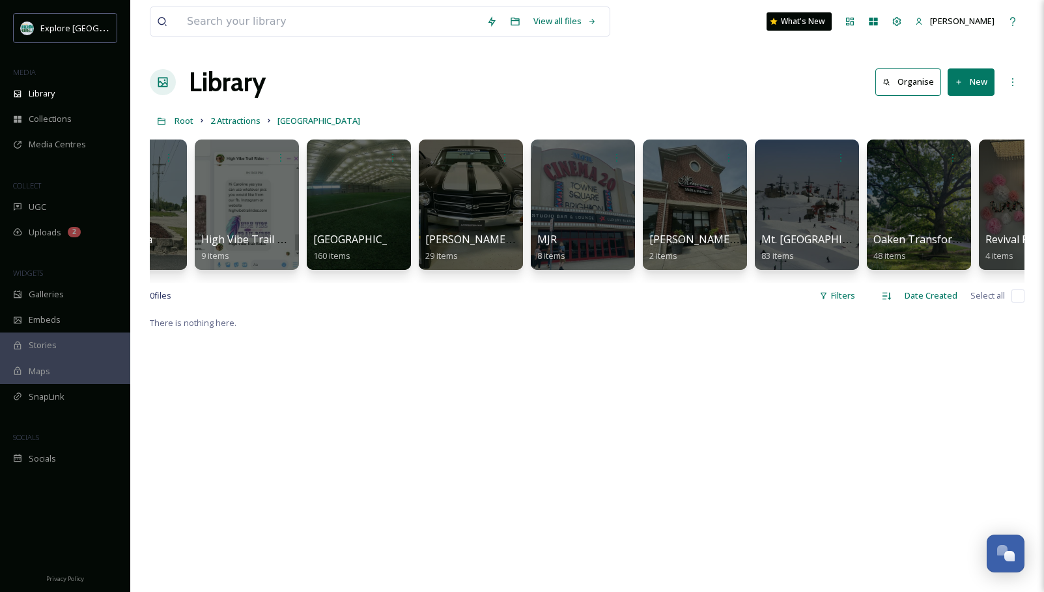
scroll to position [0, 1399]
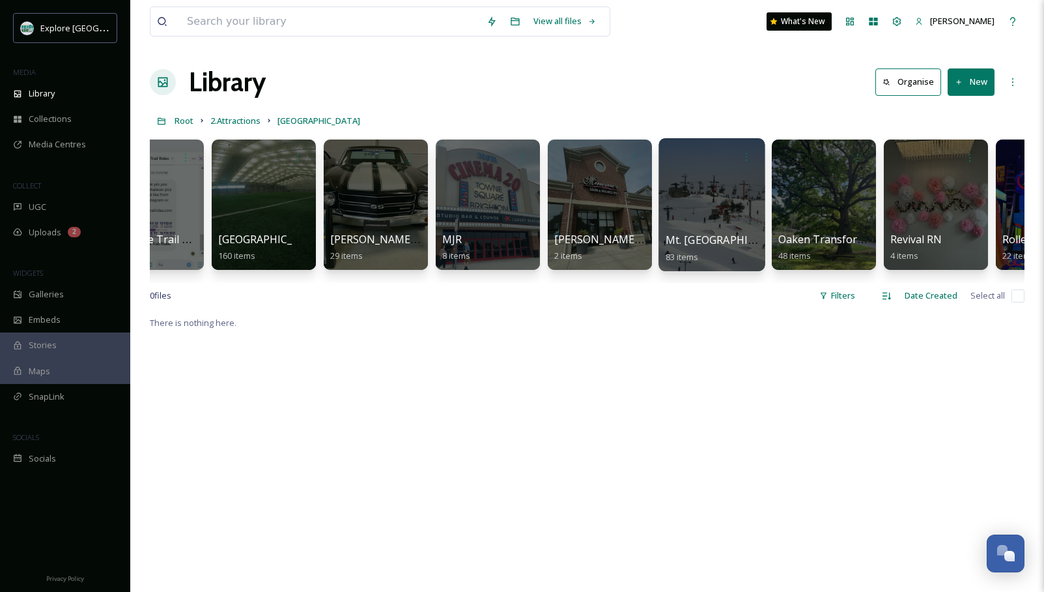
click at [753, 195] on div at bounding box center [712, 204] width 106 height 133
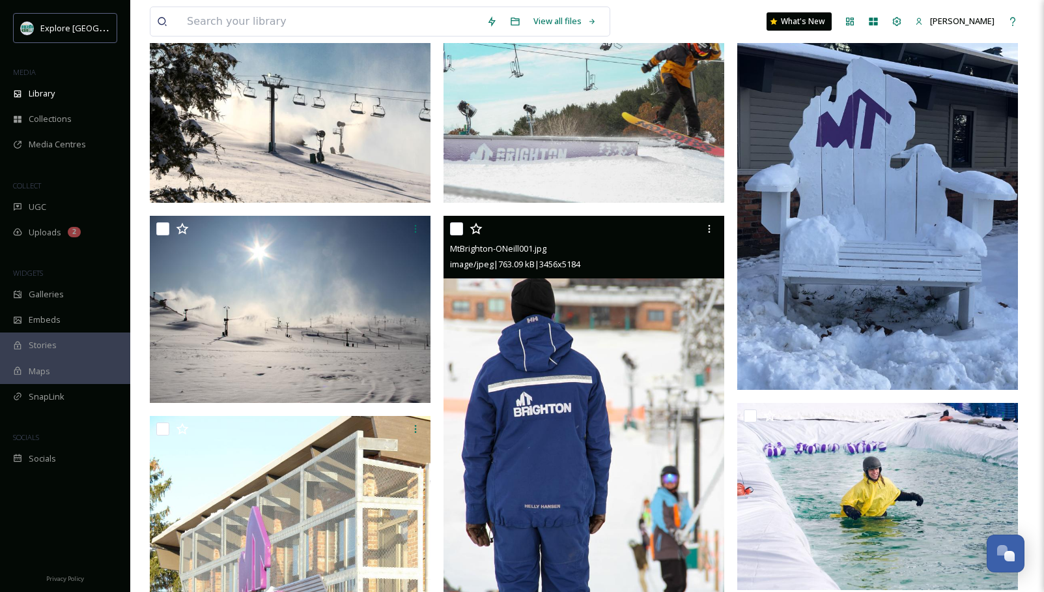
scroll to position [284, 0]
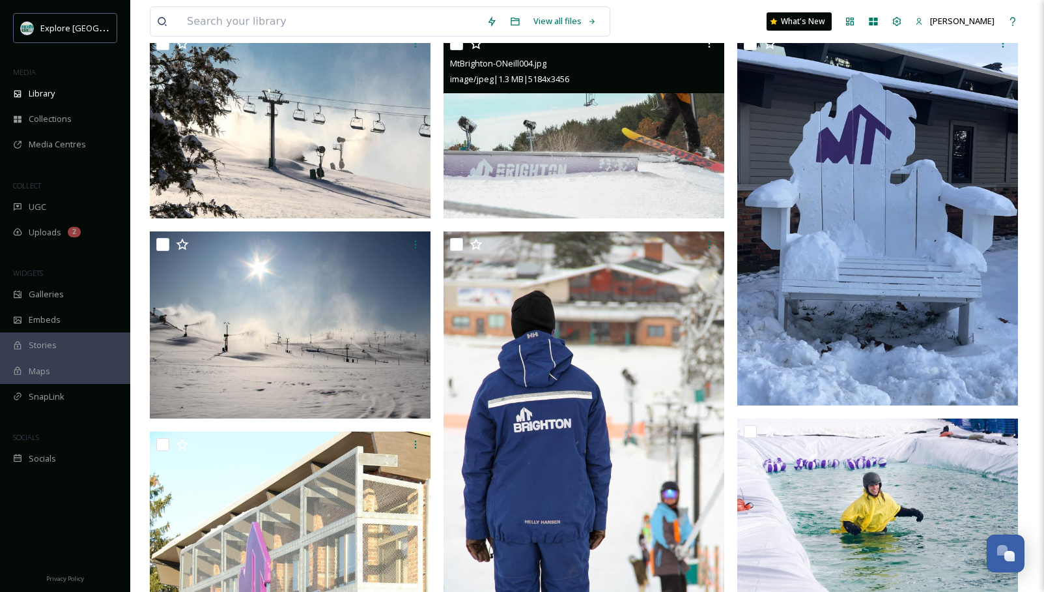
click at [545, 143] on img at bounding box center [584, 125] width 281 height 188
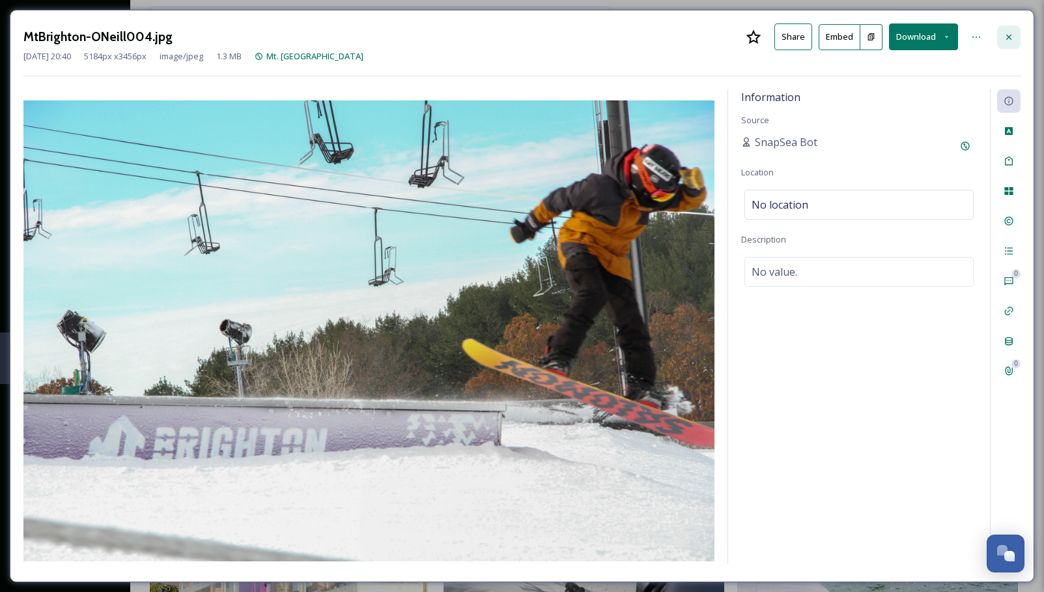
click at [999, 36] on div at bounding box center [1008, 36] width 23 height 23
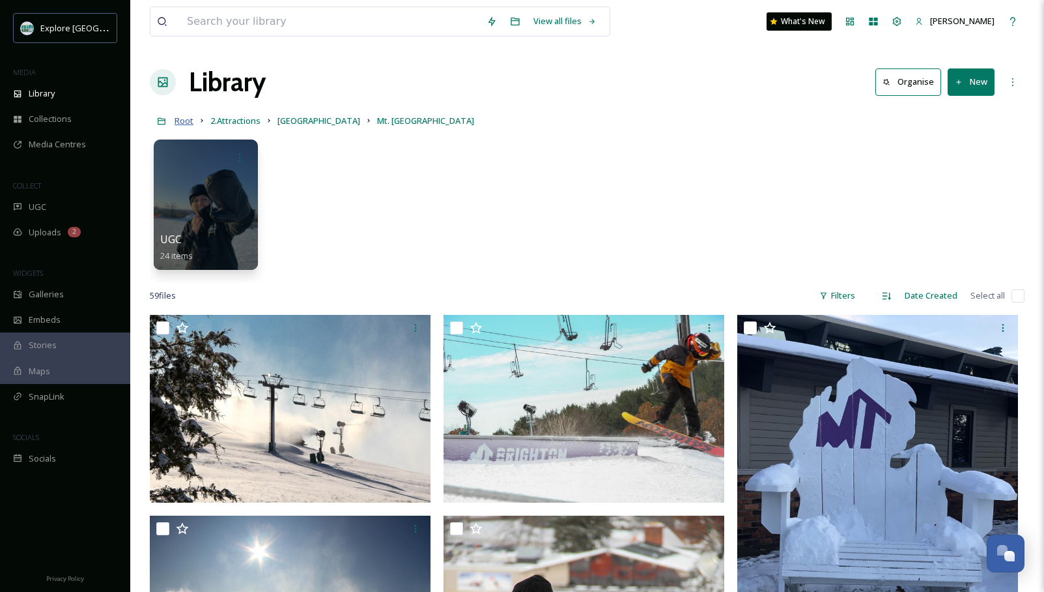
click at [192, 122] on span "Root" at bounding box center [184, 121] width 19 height 12
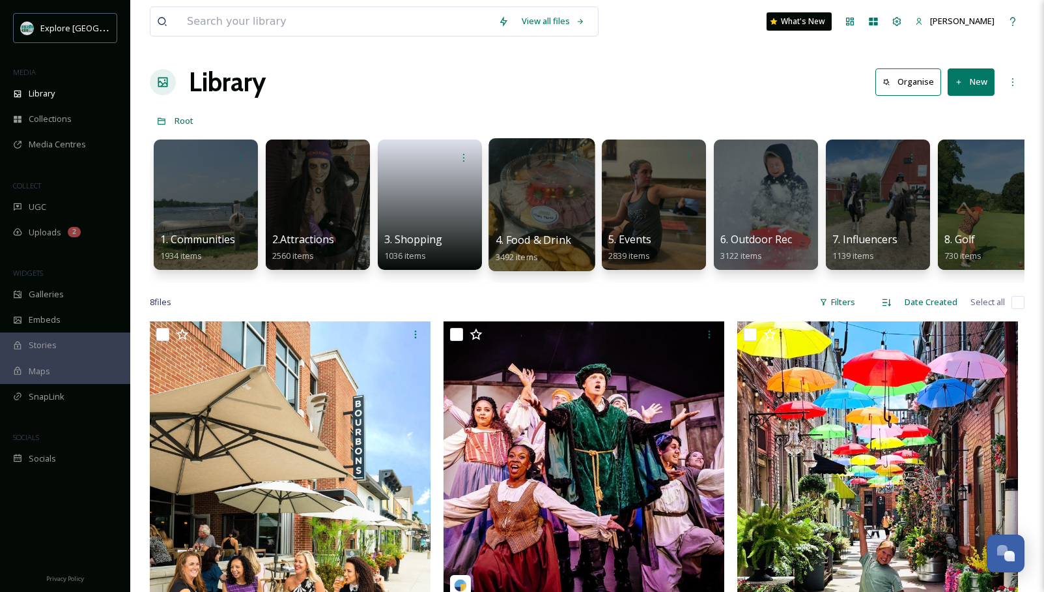
click at [537, 201] on div at bounding box center [542, 204] width 106 height 133
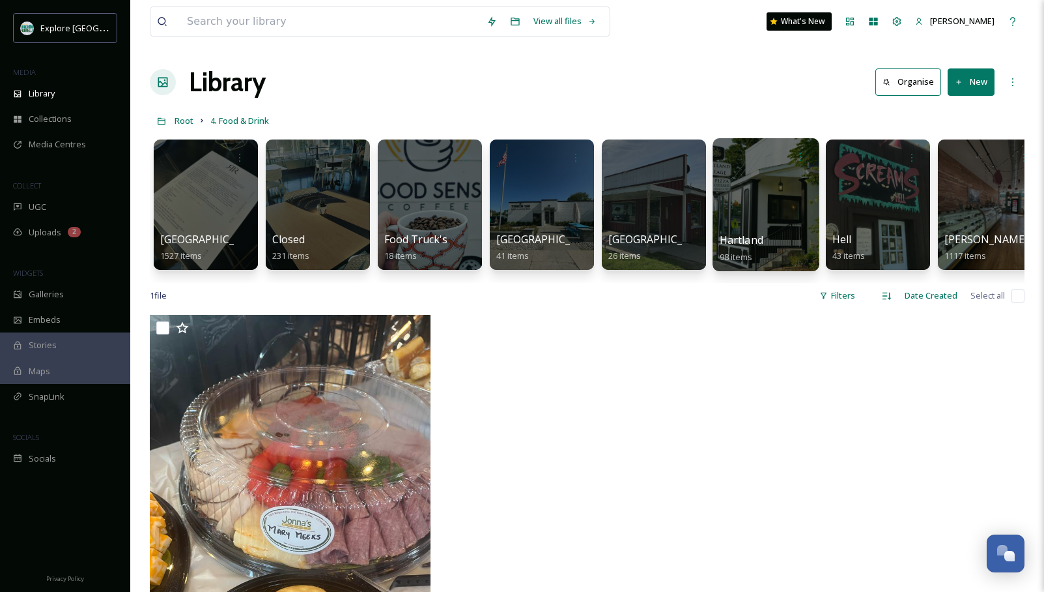
click at [745, 199] on div at bounding box center [766, 204] width 106 height 133
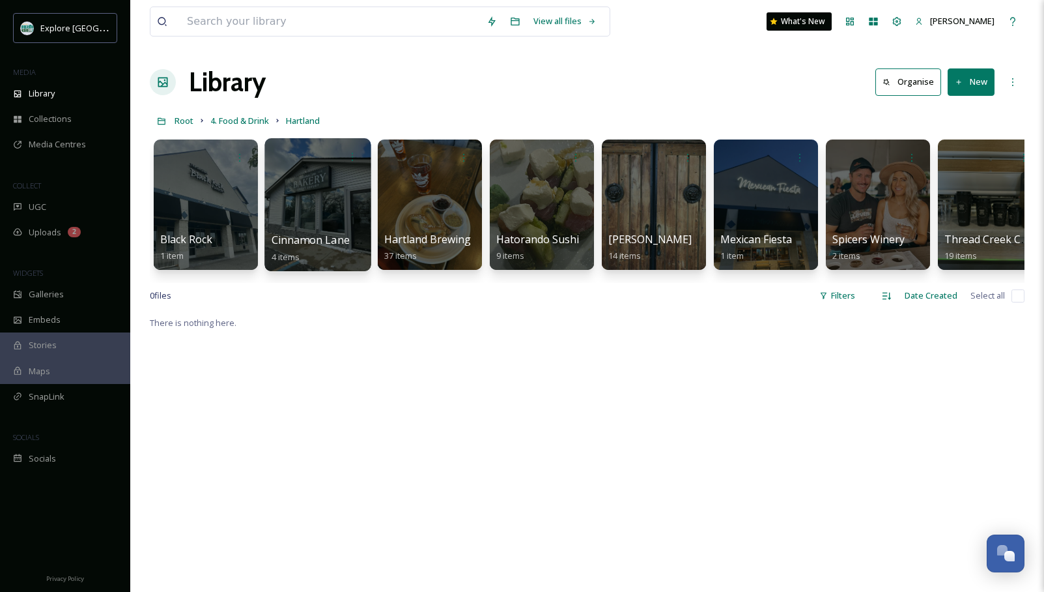
click at [315, 212] on div at bounding box center [318, 204] width 106 height 133
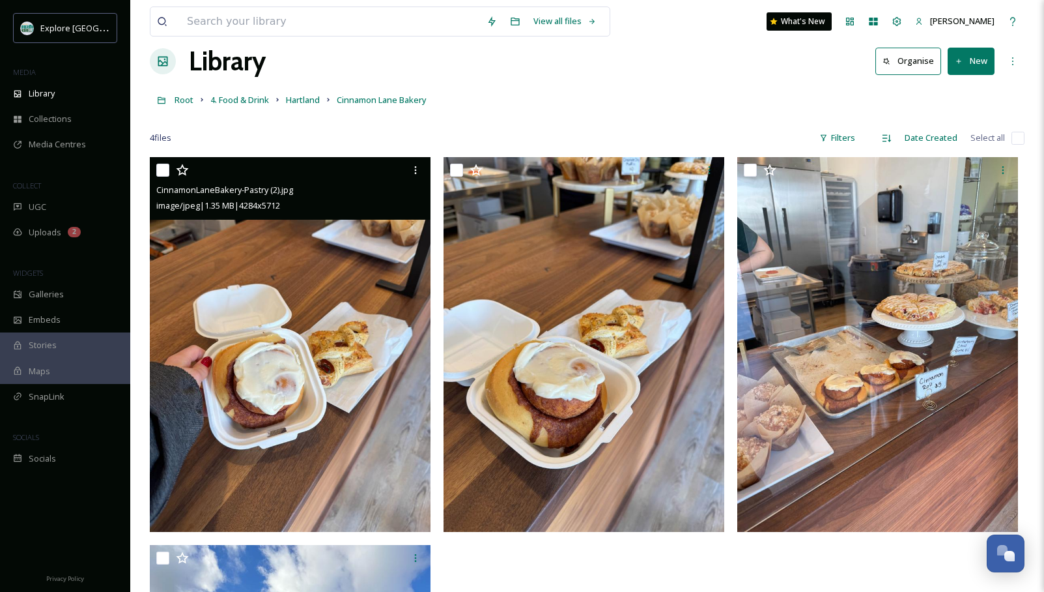
scroll to position [24, 0]
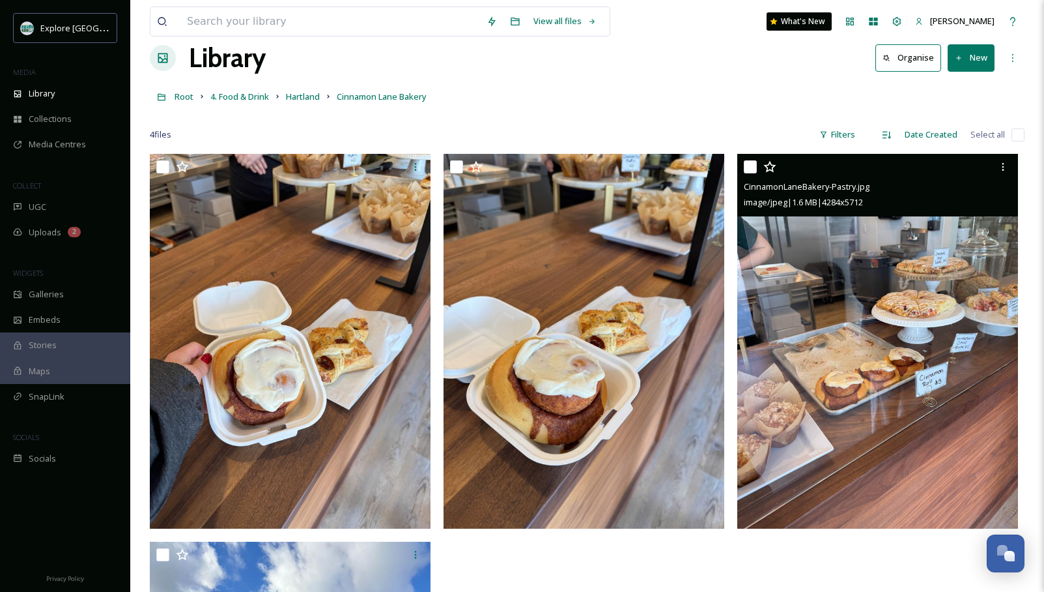
click at [814, 337] on img at bounding box center [877, 341] width 281 height 374
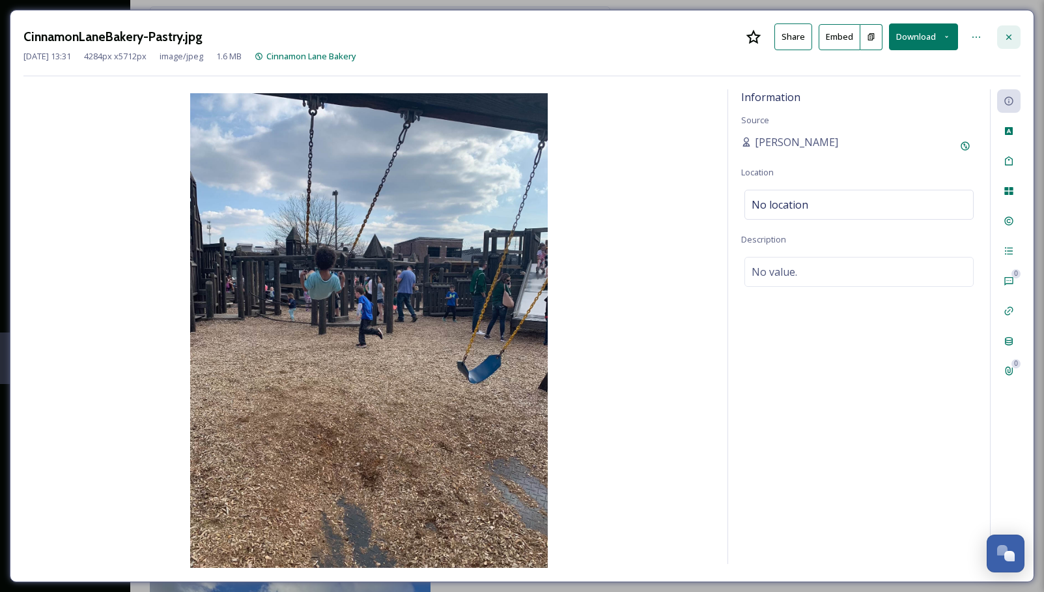
click at [1007, 40] on icon at bounding box center [1009, 37] width 10 height 10
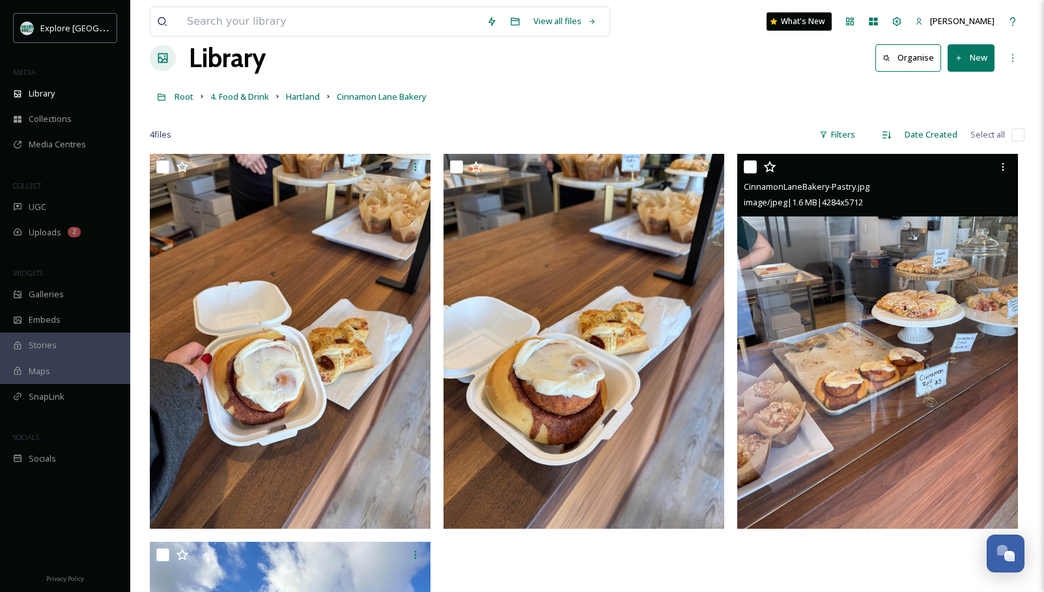
click at [892, 345] on img at bounding box center [877, 341] width 281 height 374
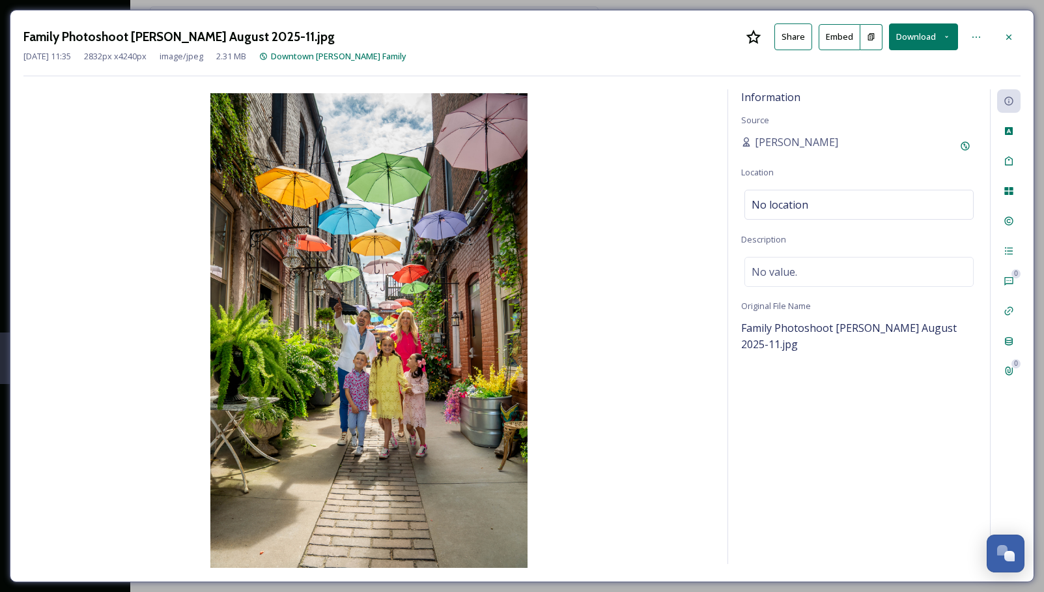
drag, startPoint x: 1004, startPoint y: 36, endPoint x: 967, endPoint y: 73, distance: 52.5
click at [1004, 38] on icon at bounding box center [1009, 37] width 10 height 10
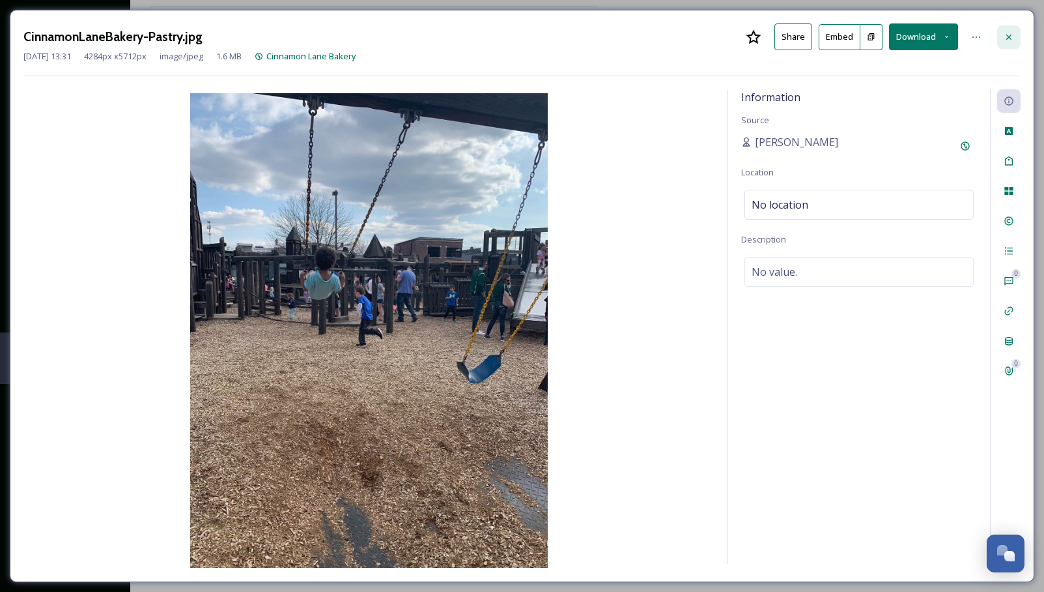
click at [1005, 37] on icon at bounding box center [1009, 37] width 10 height 10
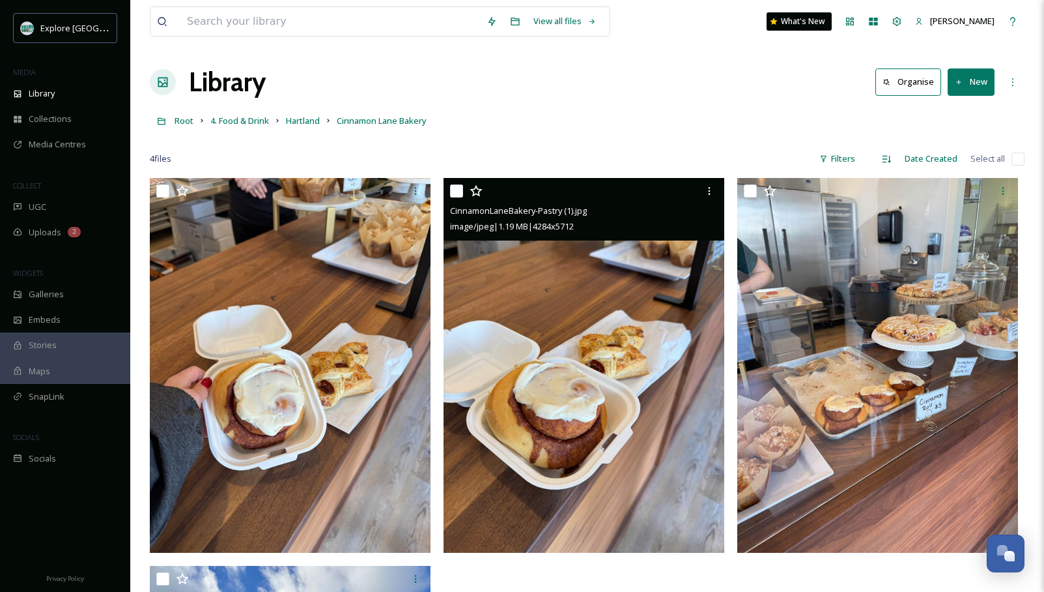
click at [556, 356] on img at bounding box center [584, 365] width 281 height 374
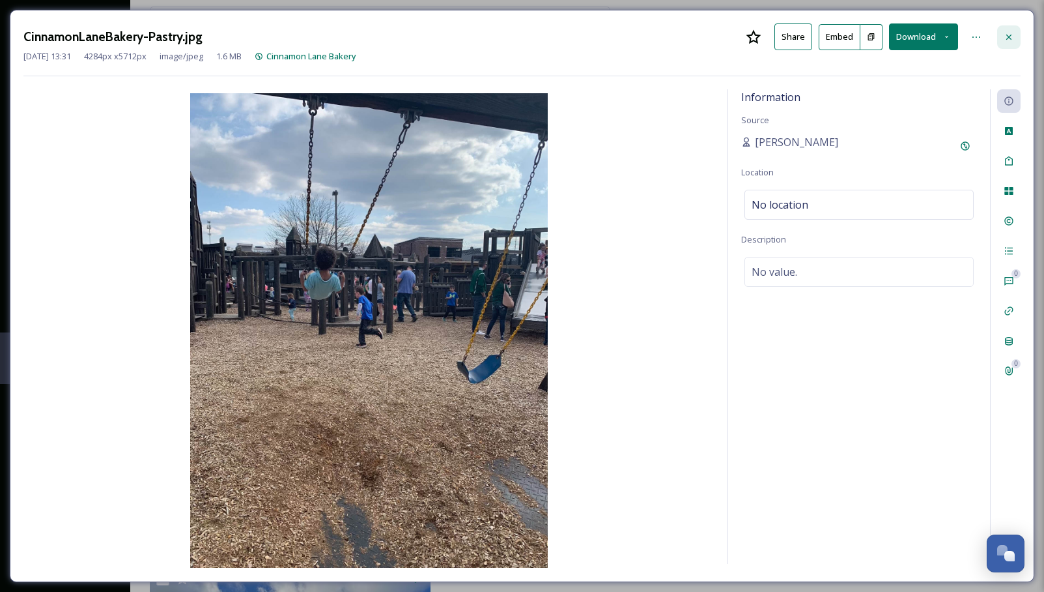
click at [1009, 40] on icon at bounding box center [1009, 37] width 10 height 10
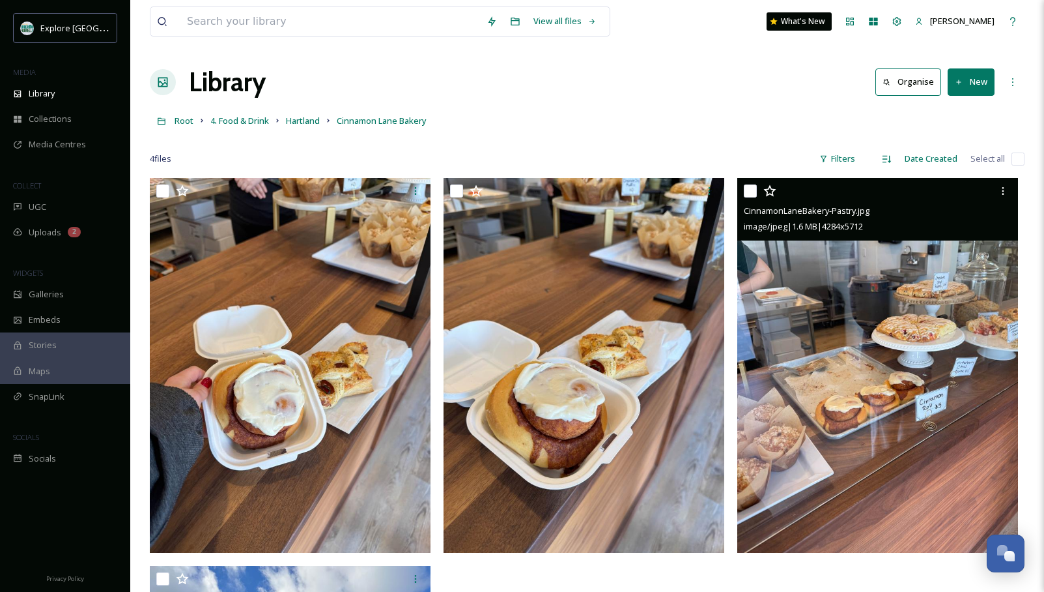
click at [839, 344] on img at bounding box center [877, 365] width 281 height 374
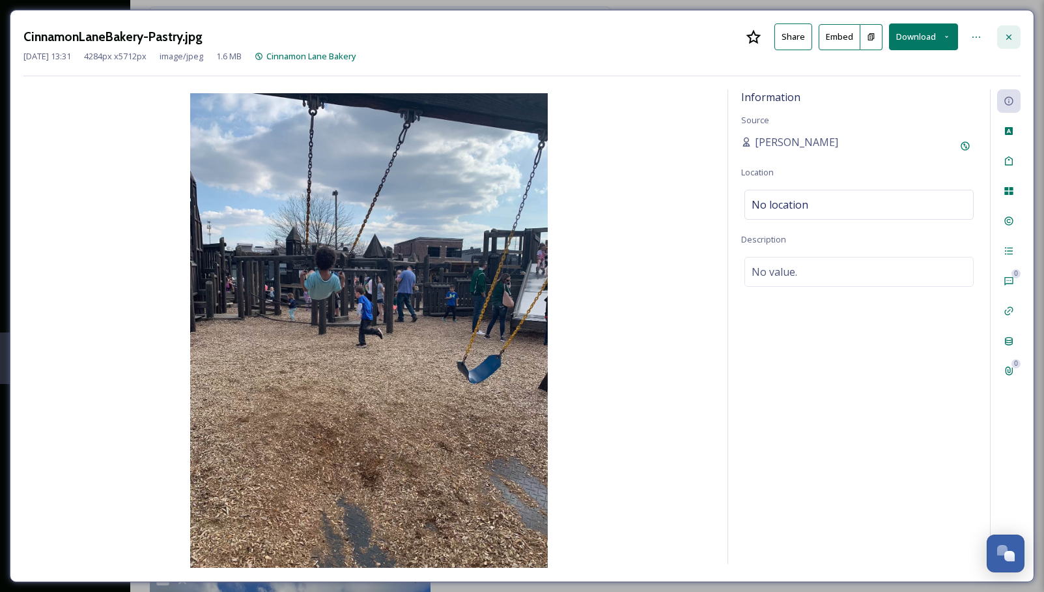
click at [1006, 35] on icon at bounding box center [1009, 37] width 10 height 10
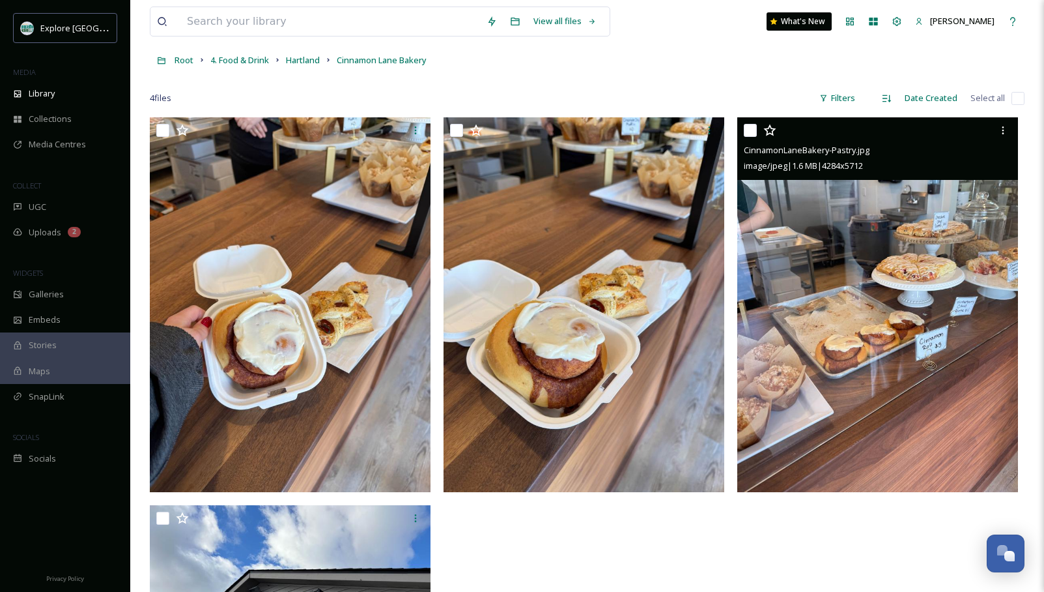
scroll to position [61, 0]
click at [700, 75] on div at bounding box center [587, 78] width 875 height 13
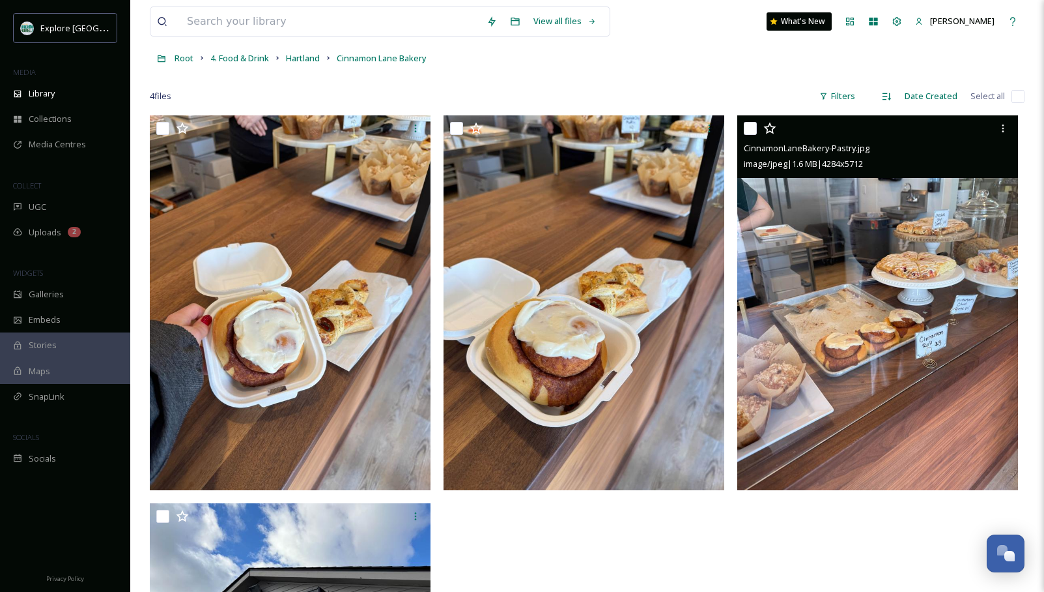
scroll to position [61, 0]
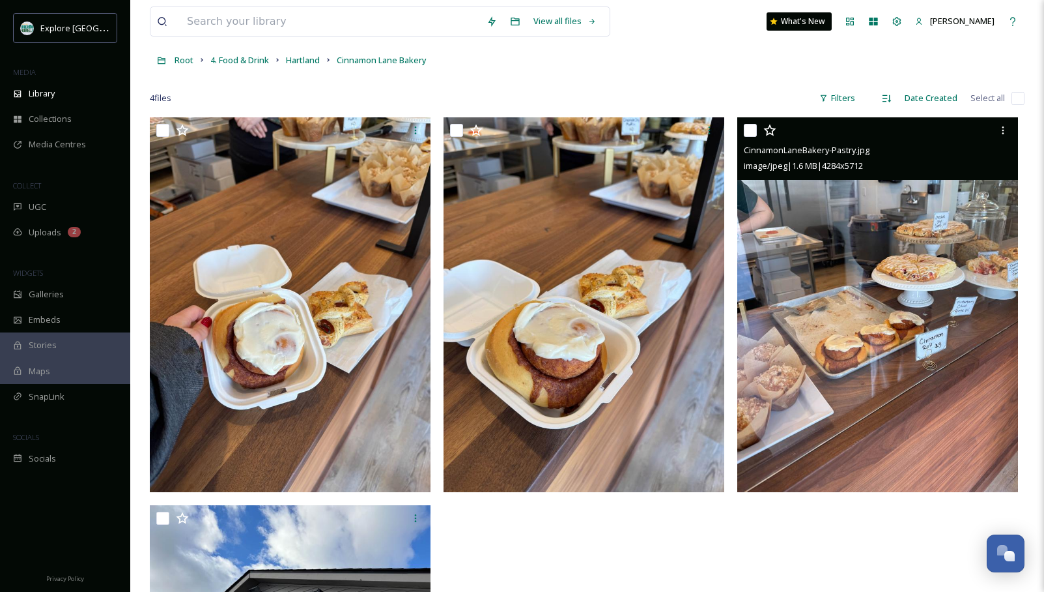
click at [872, 246] on img at bounding box center [877, 304] width 281 height 374
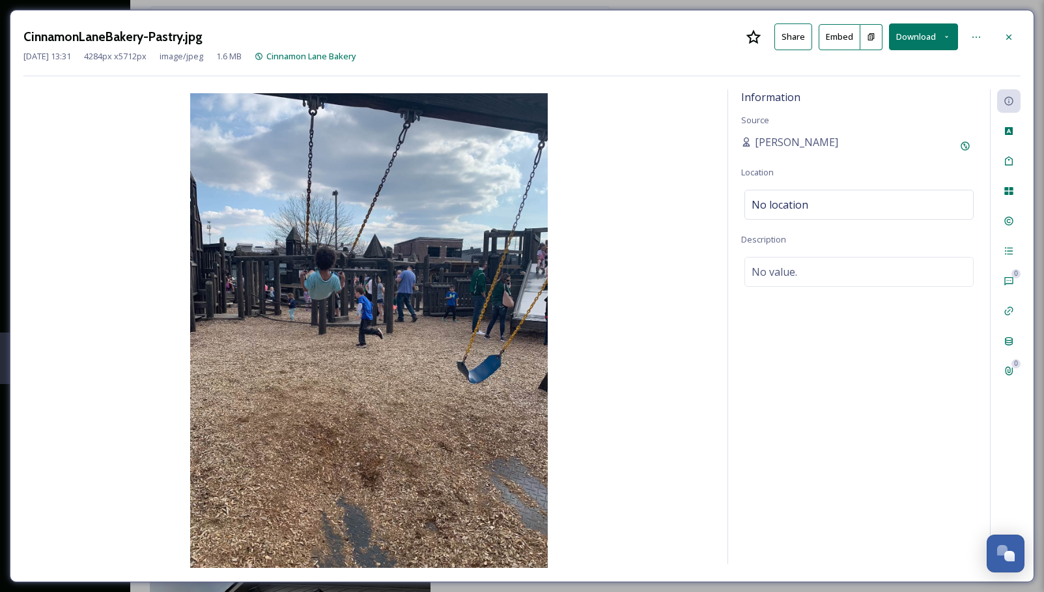
drag, startPoint x: 923, startPoint y: 33, endPoint x: 913, endPoint y: 46, distance: 15.9
click at [923, 33] on button "Download" at bounding box center [923, 36] width 69 height 27
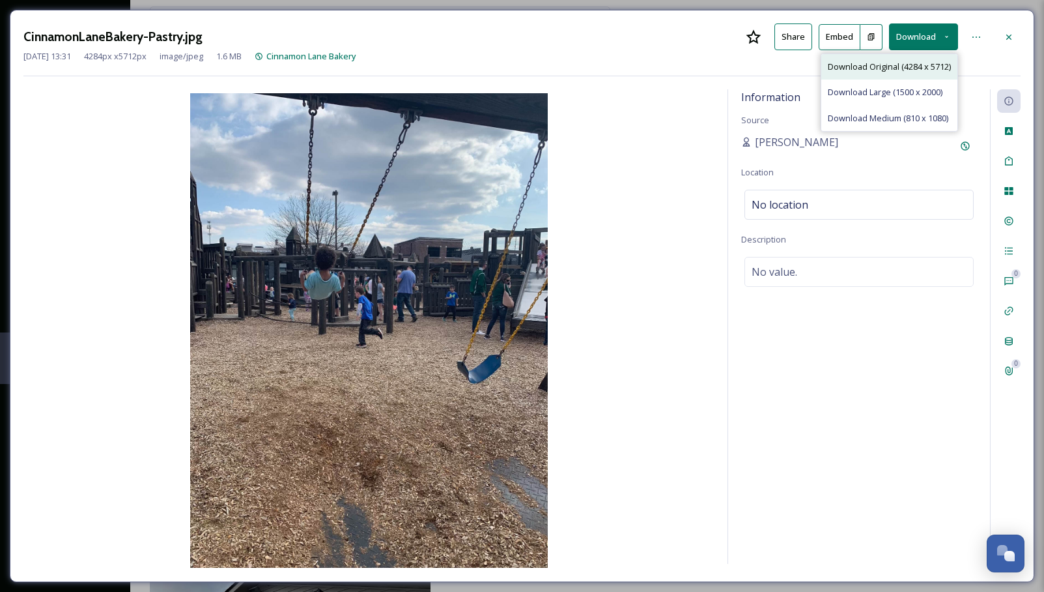
click at [904, 61] on span "Download Original (4284 x 5712)" at bounding box center [889, 67] width 123 height 12
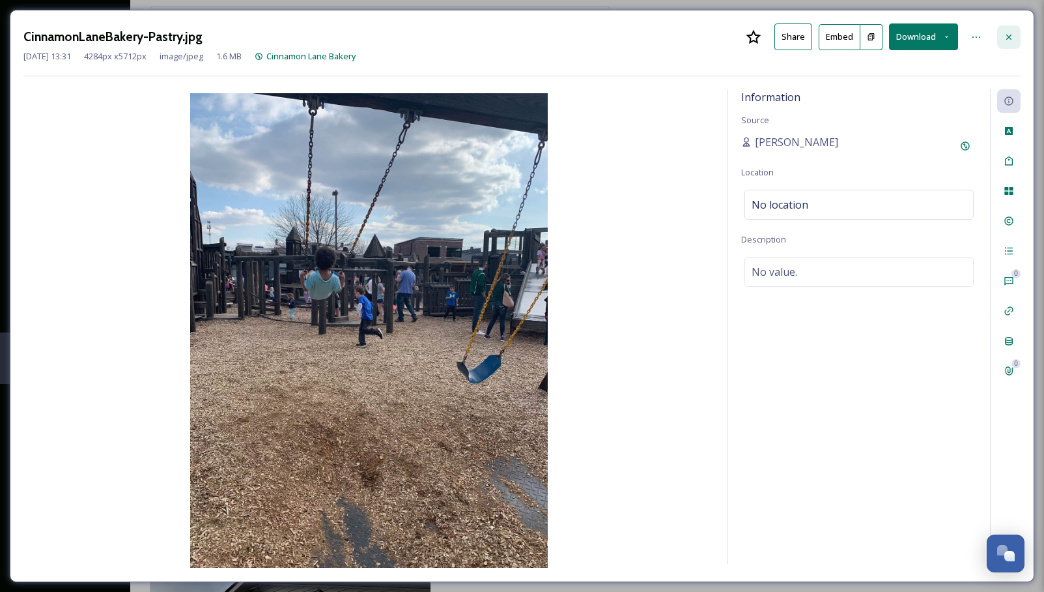
click at [1003, 42] on div at bounding box center [1008, 36] width 23 height 23
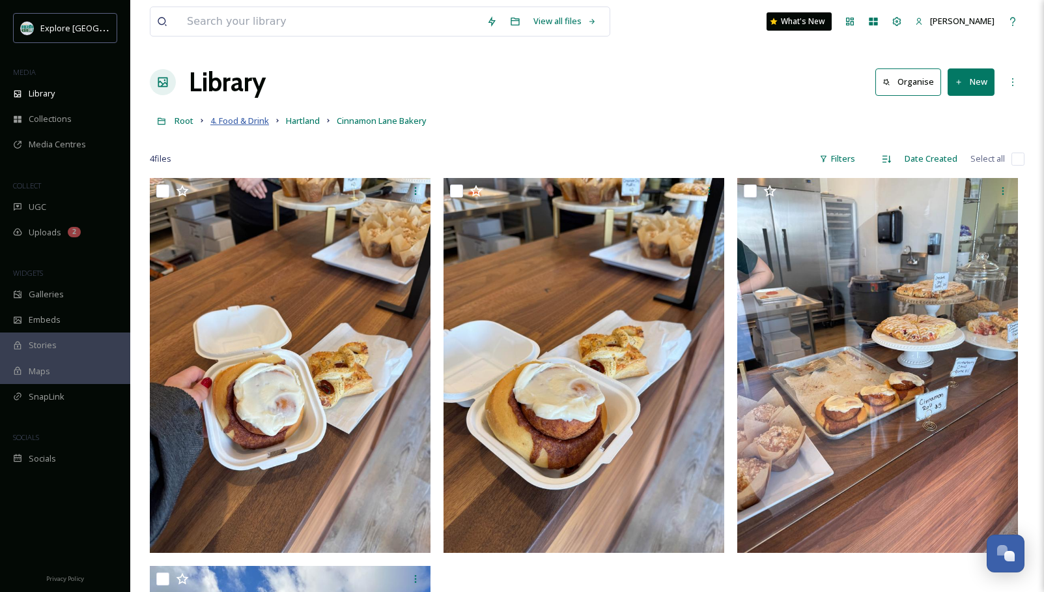
click at [229, 119] on span "4. Food & Drink" at bounding box center [239, 121] width 59 height 12
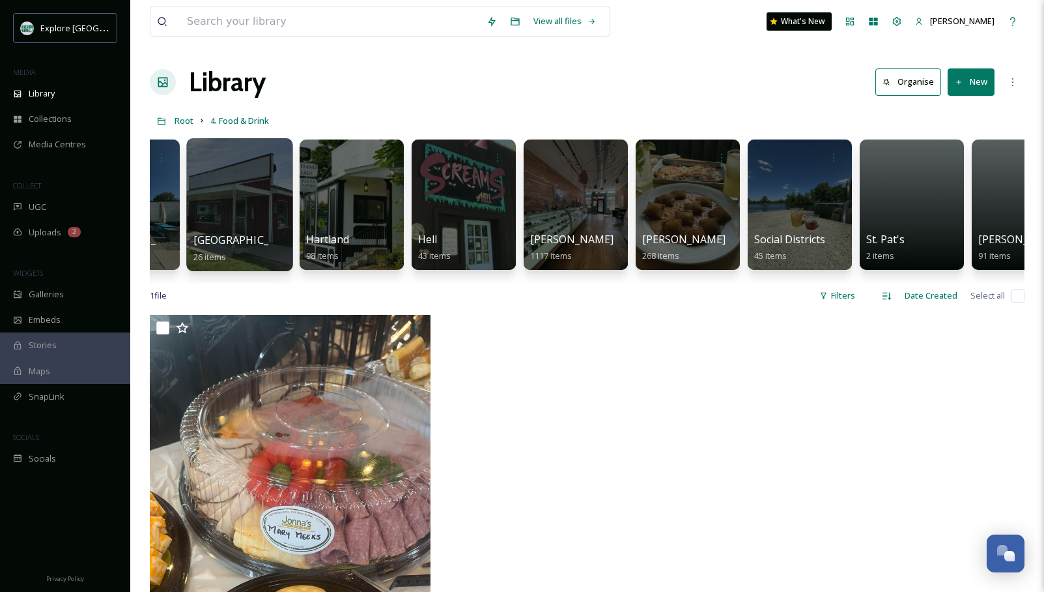
scroll to position [0, 470]
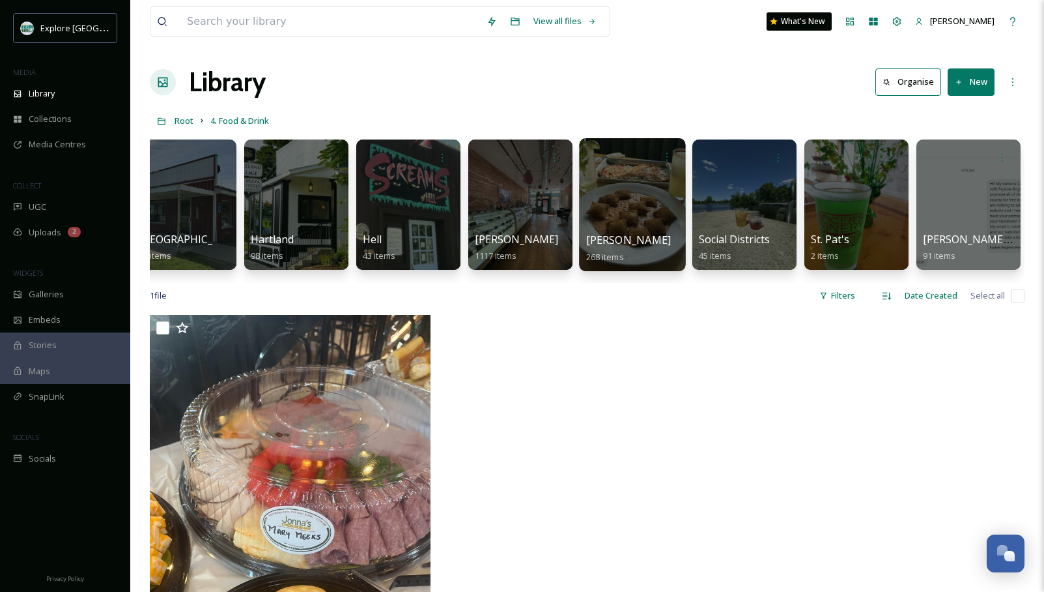
click at [651, 199] on div at bounding box center [632, 204] width 106 height 133
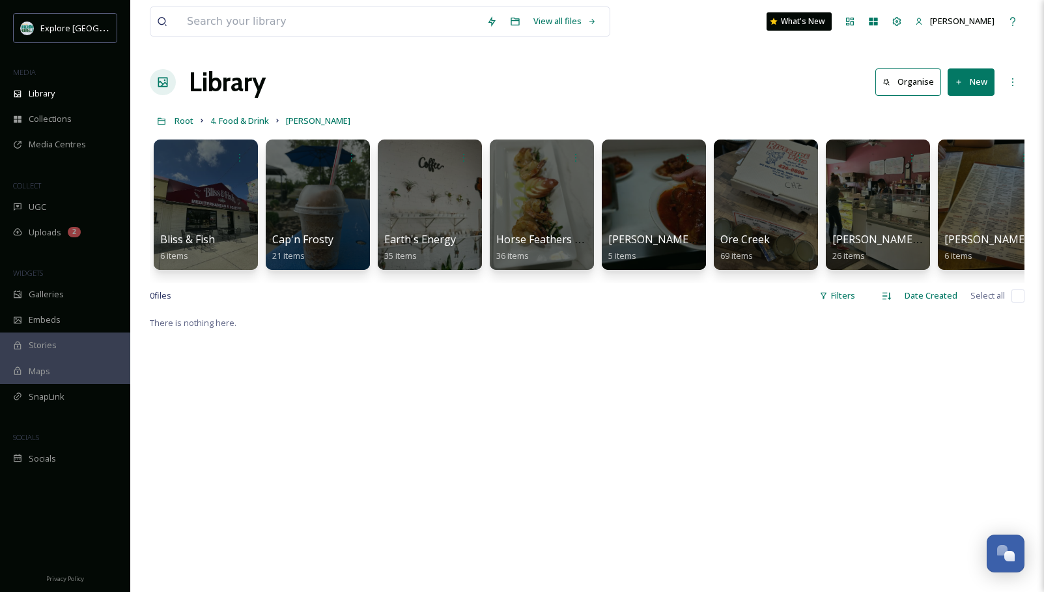
scroll to position [0, 246]
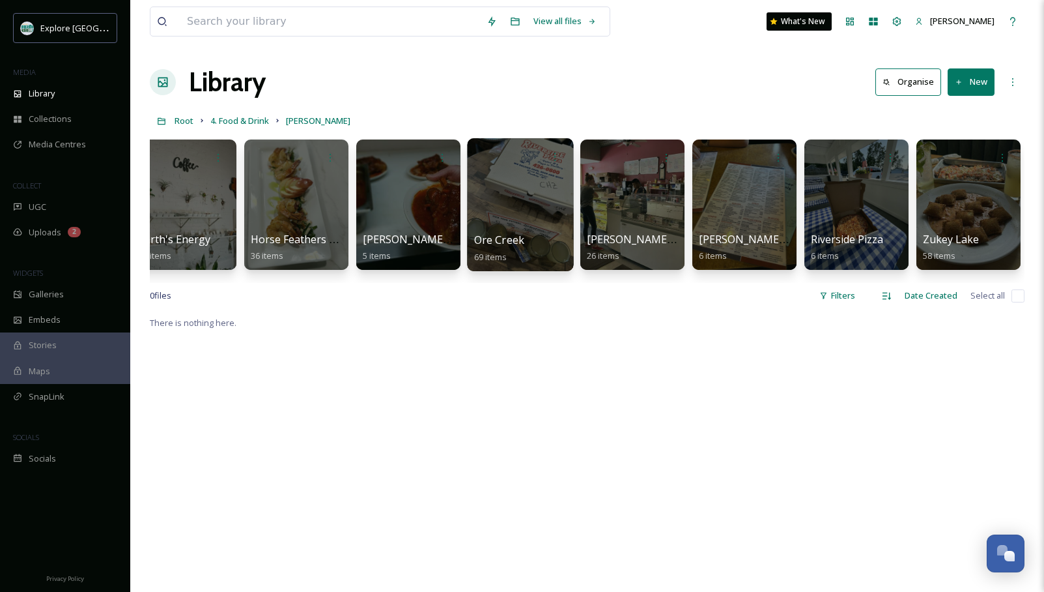
click at [527, 204] on div at bounding box center [520, 204] width 106 height 133
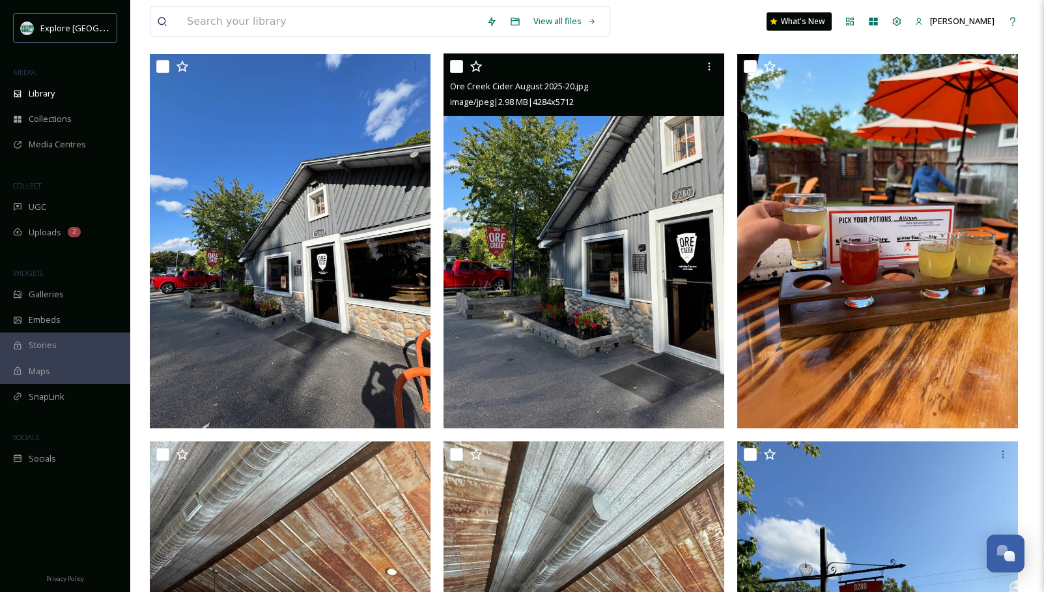
scroll to position [2199, 0]
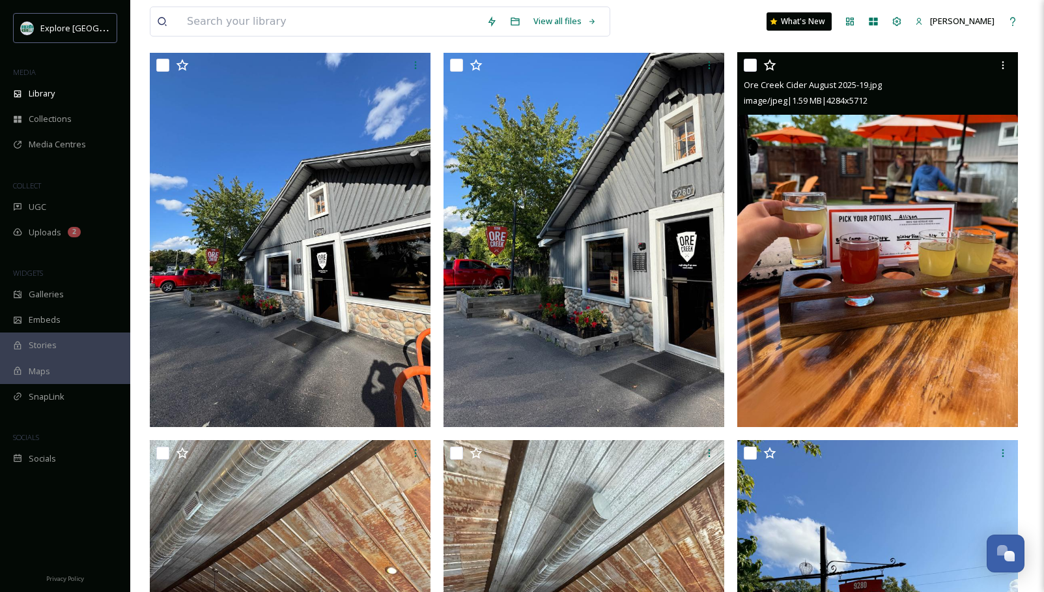
click at [860, 272] on img at bounding box center [877, 240] width 281 height 374
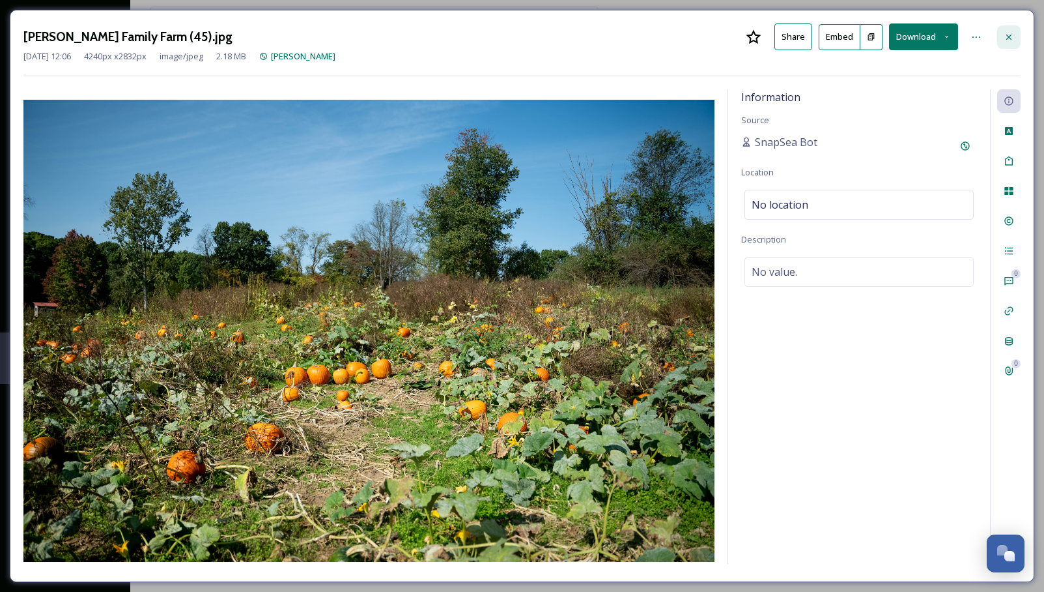
click at [997, 38] on div at bounding box center [1008, 36] width 23 height 23
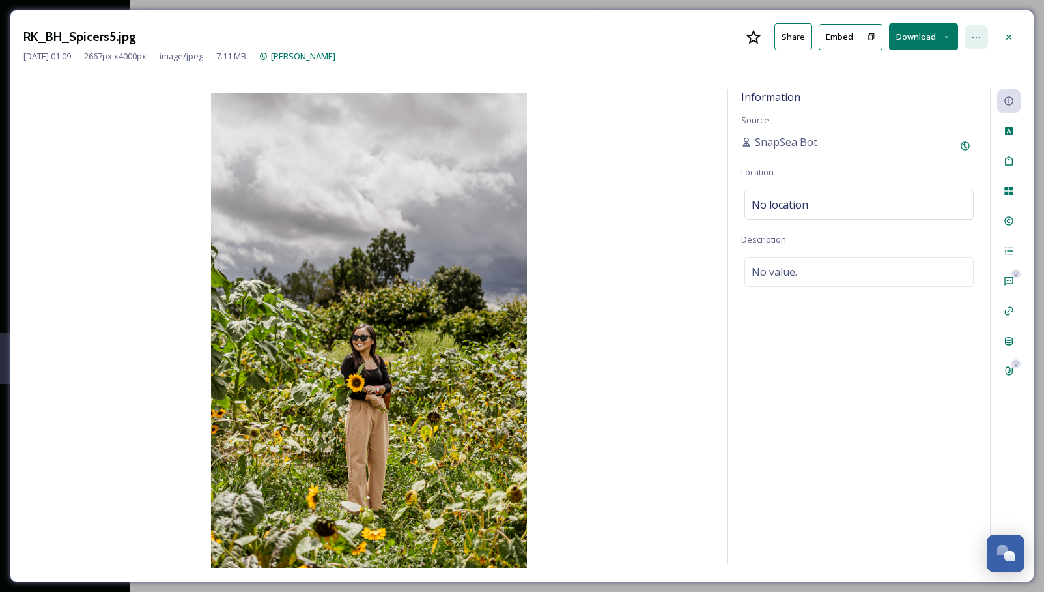
drag, startPoint x: 1006, startPoint y: 33, endPoint x: 964, endPoint y: 40, distance: 42.4
click at [1005, 33] on icon at bounding box center [1009, 37] width 10 height 10
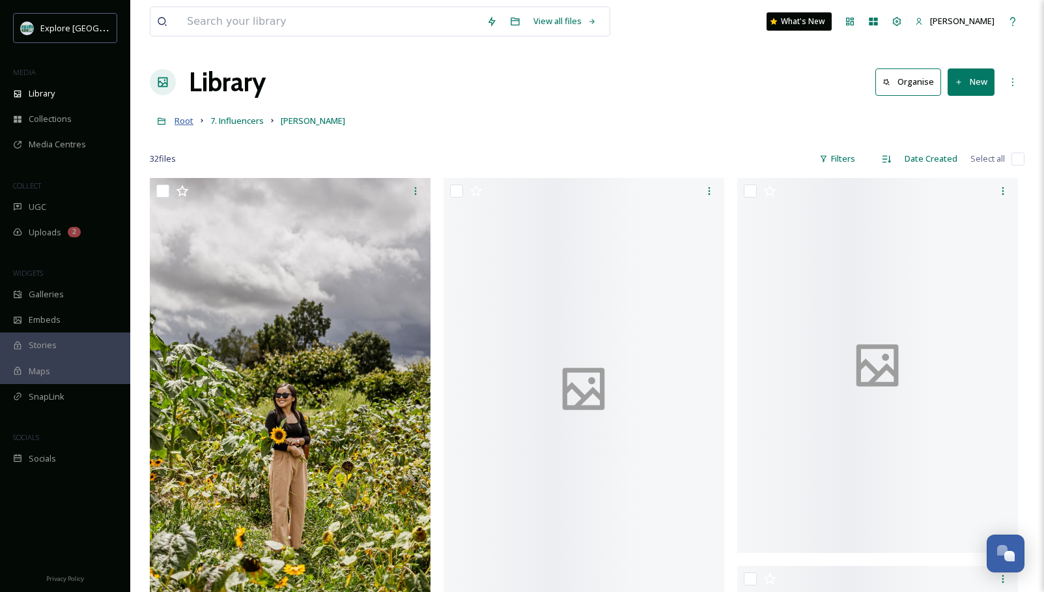
click at [182, 119] on span "Root" at bounding box center [184, 121] width 19 height 12
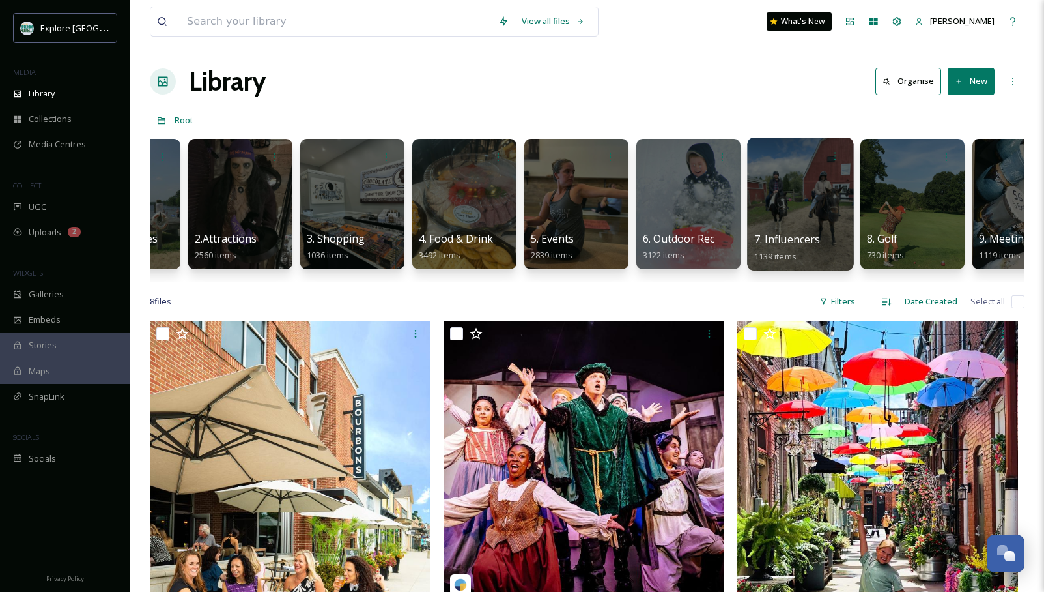
scroll to position [0, 81]
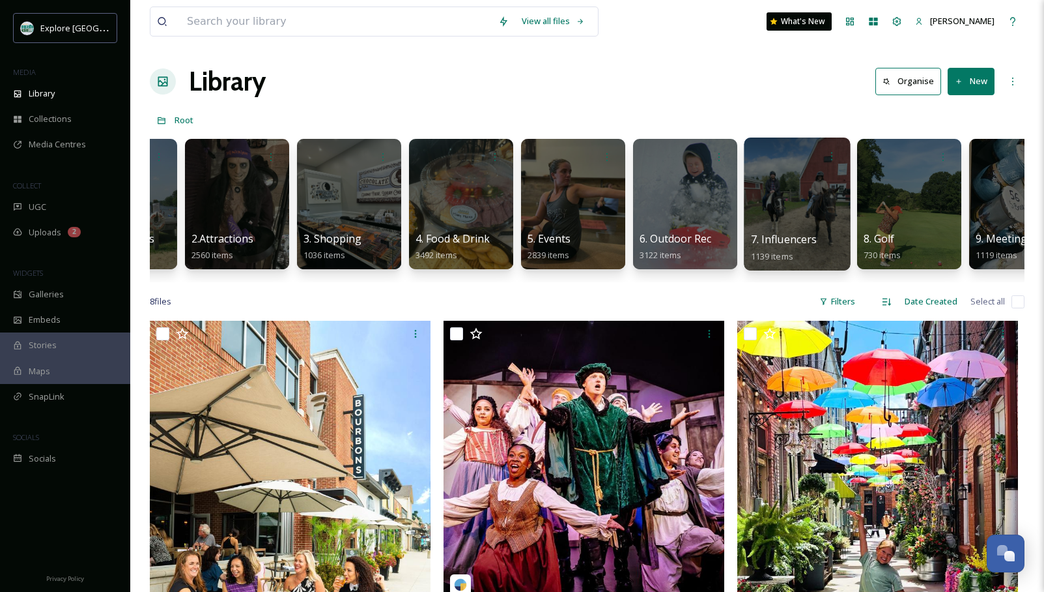
click at [779, 176] on div at bounding box center [797, 203] width 106 height 133
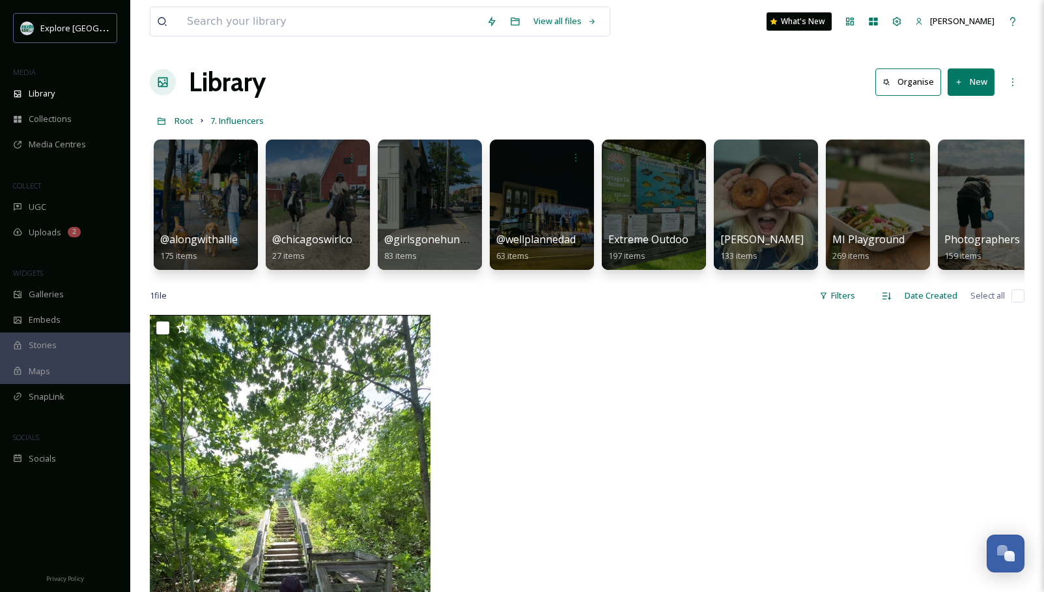
drag, startPoint x: 537, startPoint y: 186, endPoint x: 753, endPoint y: 2, distance: 283.3
click at [537, 186] on div at bounding box center [542, 204] width 104 height 130
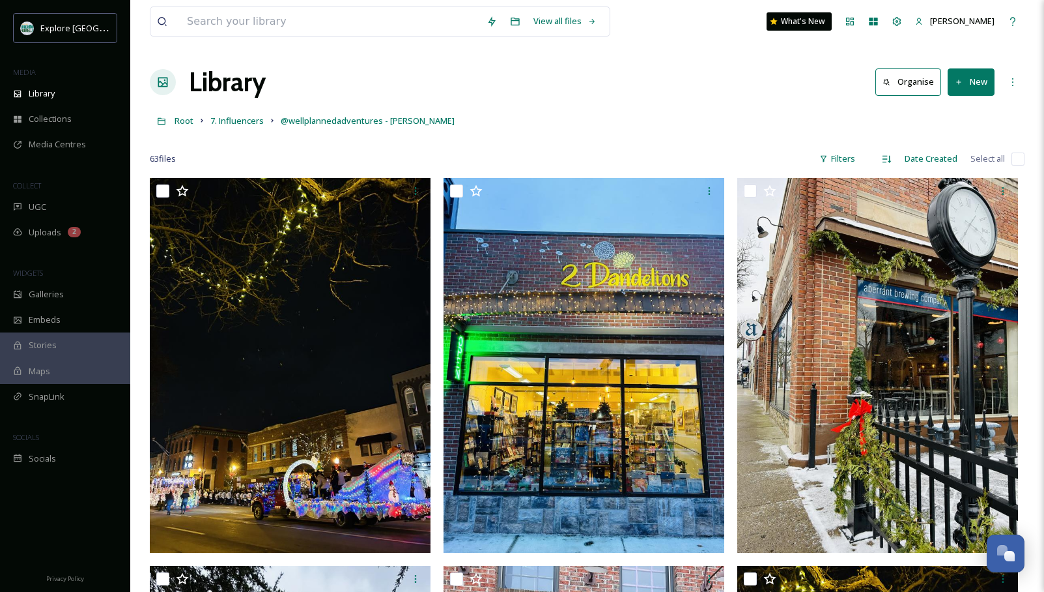
click at [568, 129] on div "Root 7. Influencers @wellplannedadventures - Jessica Springer" at bounding box center [587, 120] width 875 height 25
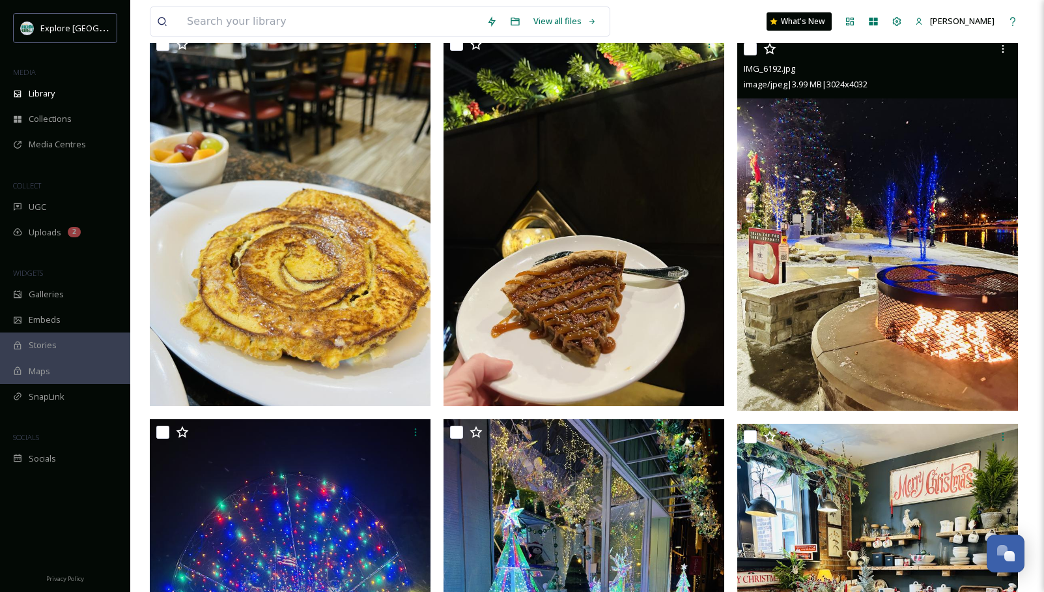
scroll to position [3247, 0]
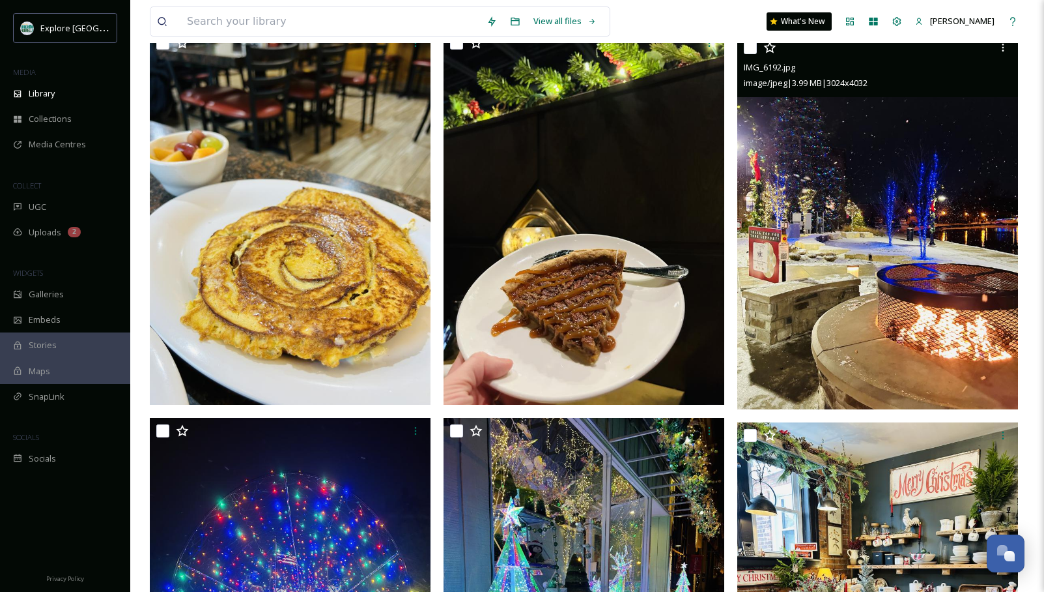
click at [851, 220] on img at bounding box center [877, 222] width 281 height 374
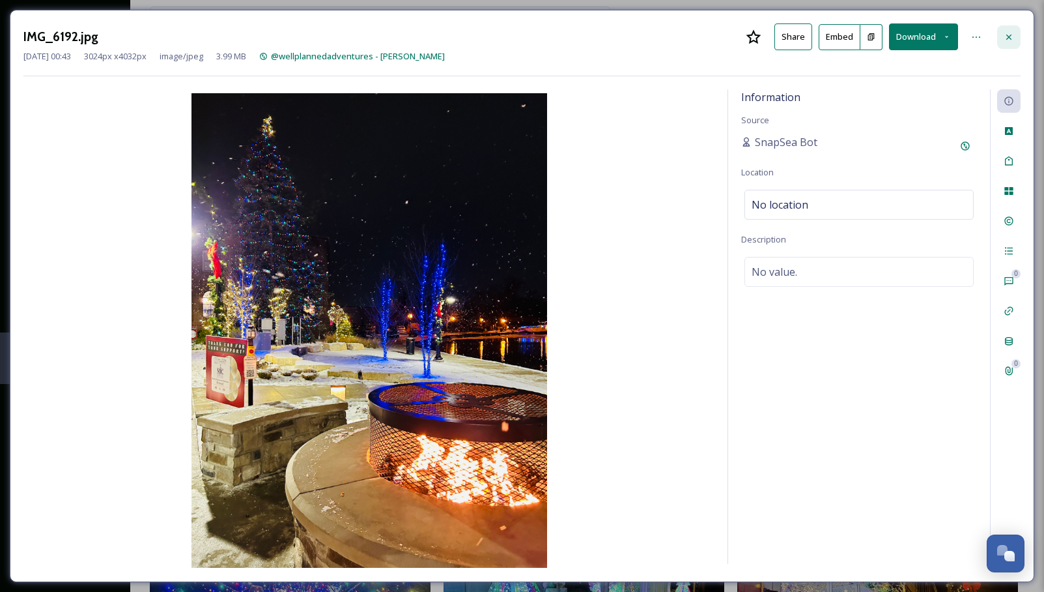
click at [1008, 32] on icon at bounding box center [1009, 37] width 10 height 10
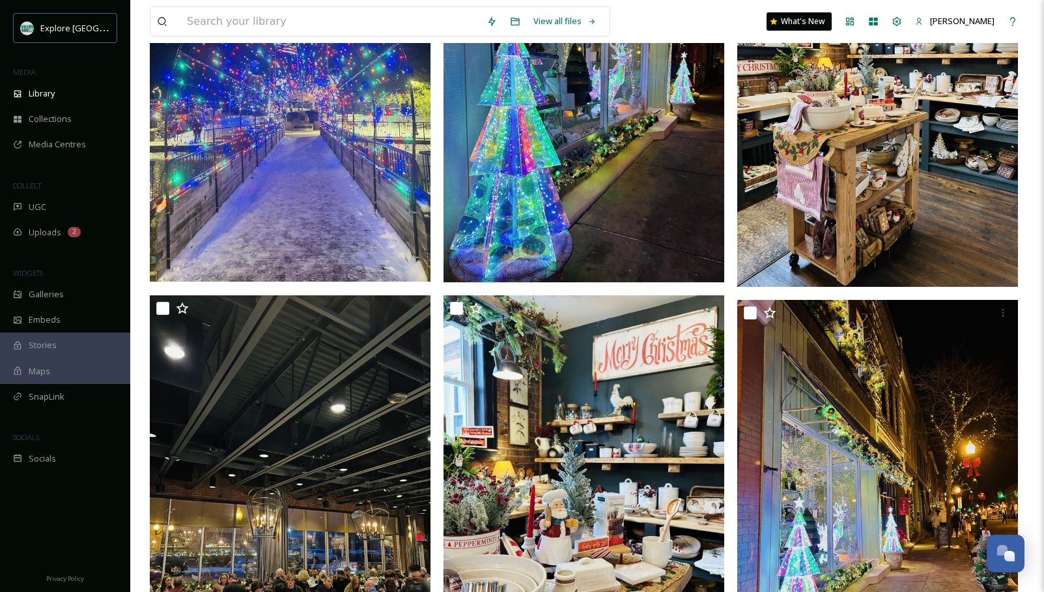
scroll to position [3759, 0]
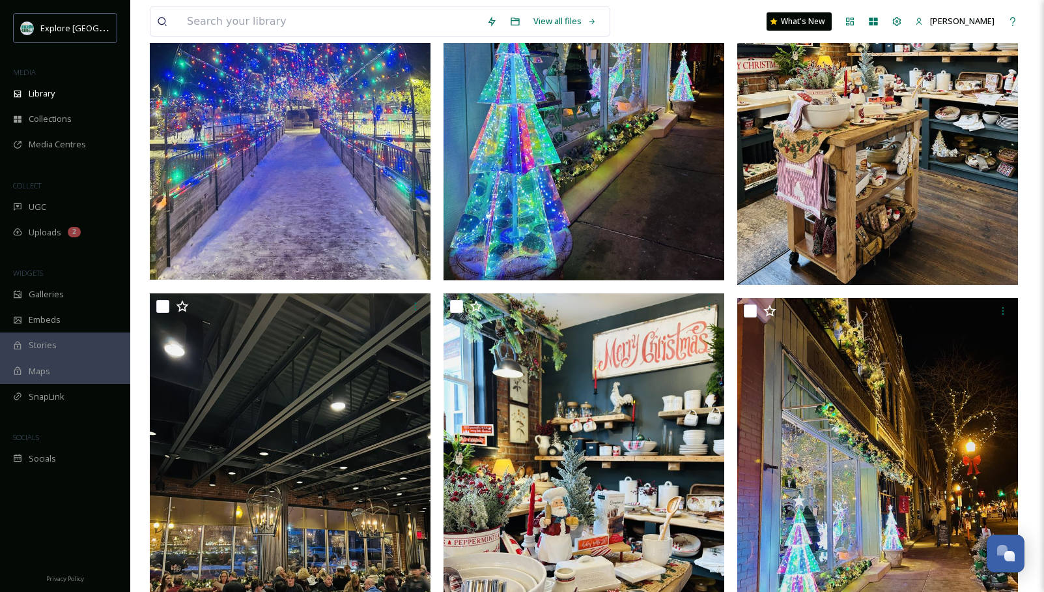
click at [885, 215] on img at bounding box center [877, 97] width 281 height 374
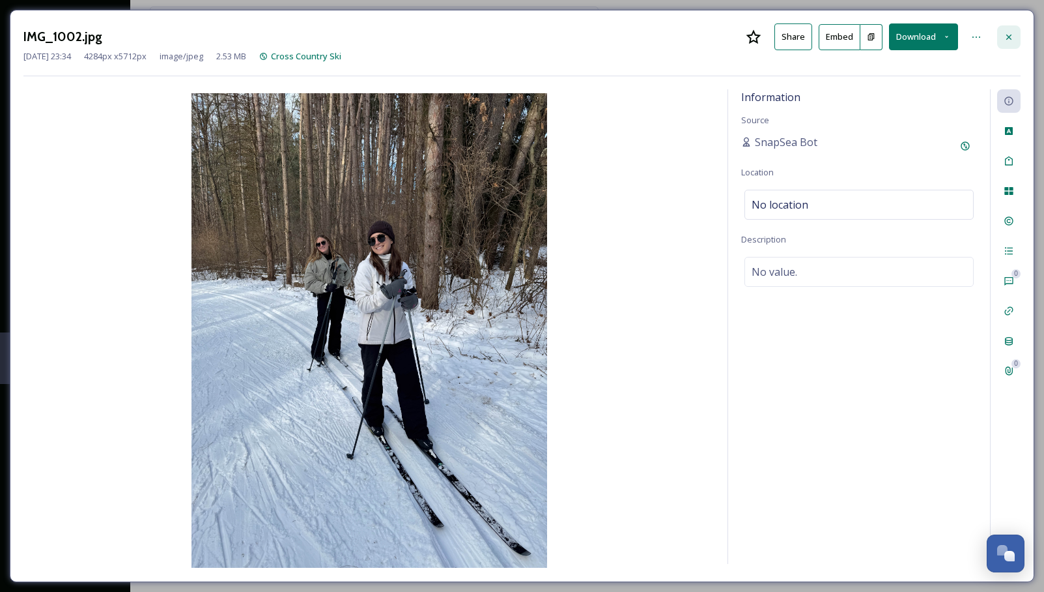
click at [1001, 35] on div at bounding box center [1008, 36] width 23 height 23
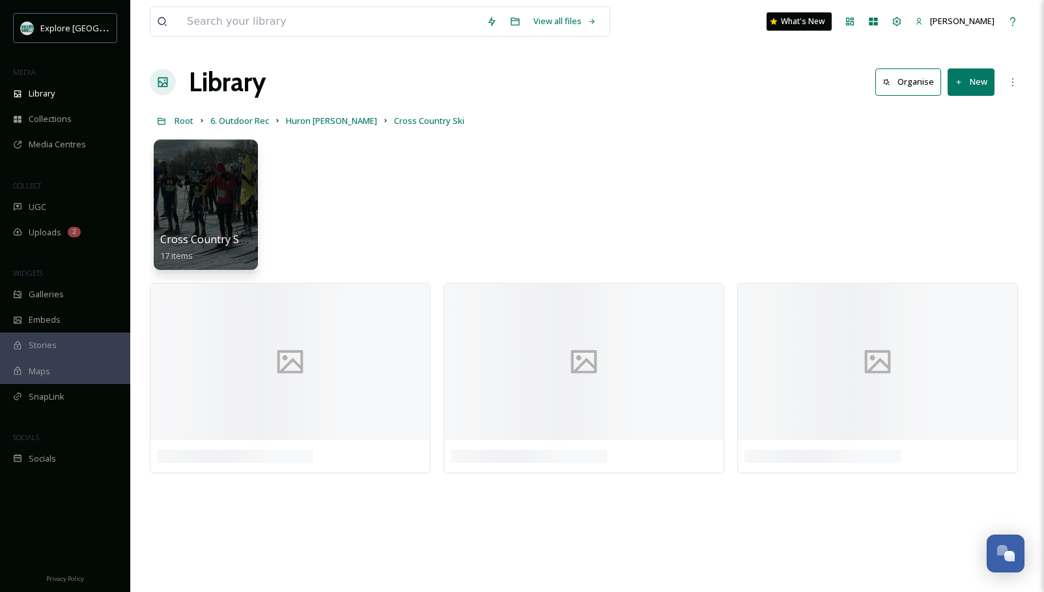
click at [986, 74] on button "New" at bounding box center [971, 81] width 47 height 27
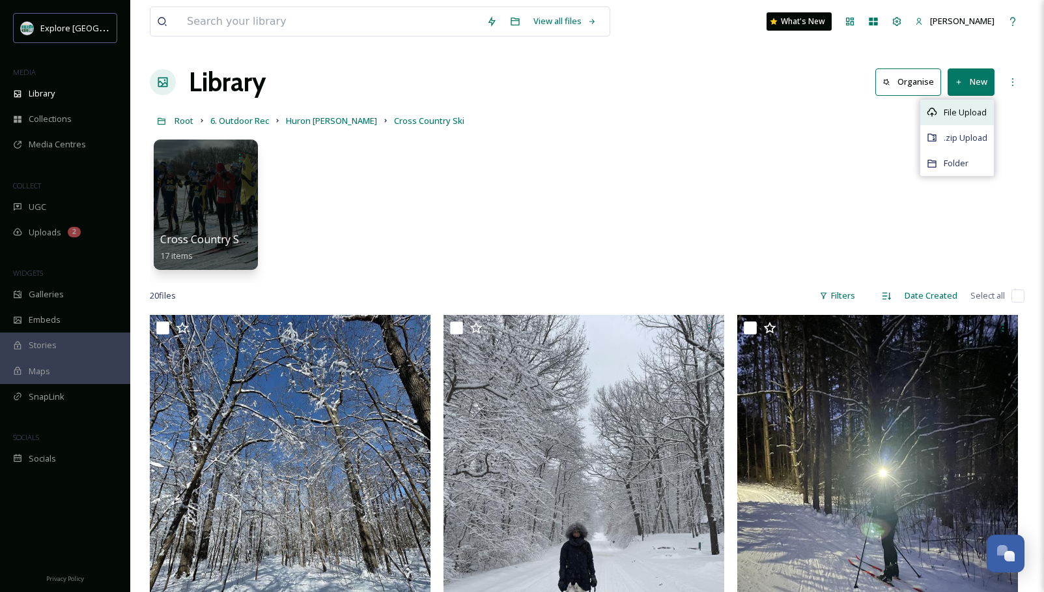
click at [935, 111] on icon at bounding box center [932, 112] width 10 height 10
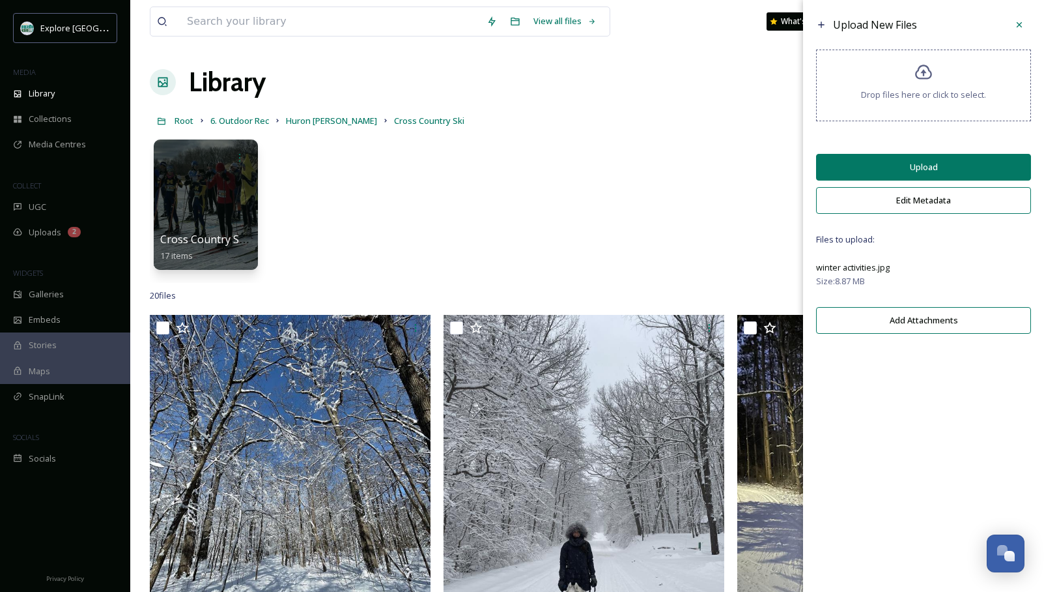
click at [925, 154] on button "Upload" at bounding box center [923, 167] width 215 height 27
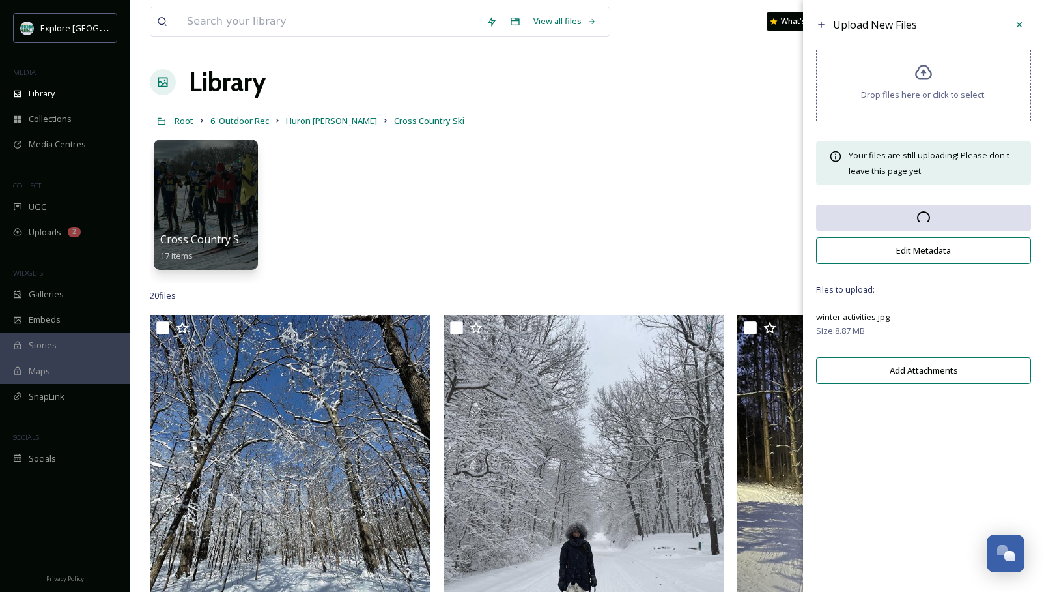
click at [920, 163] on div "Upload New Files Drop files here or click to select. Your files are still uploa…" at bounding box center [923, 201] width 241 height 403
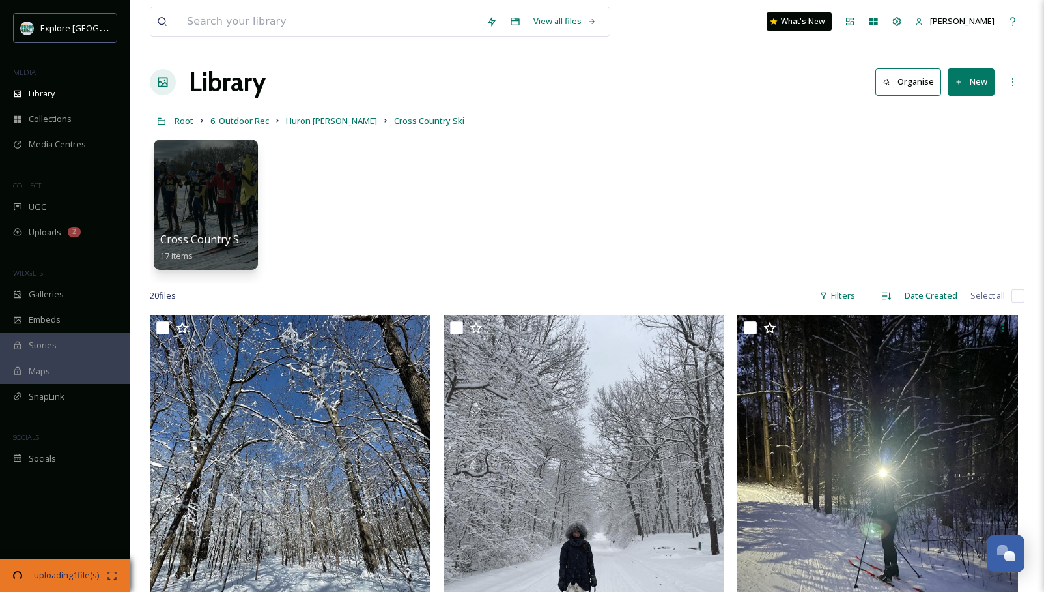
click at [603, 163] on div "Cross Country Ski UGC 17 items" at bounding box center [587, 208] width 875 height 150
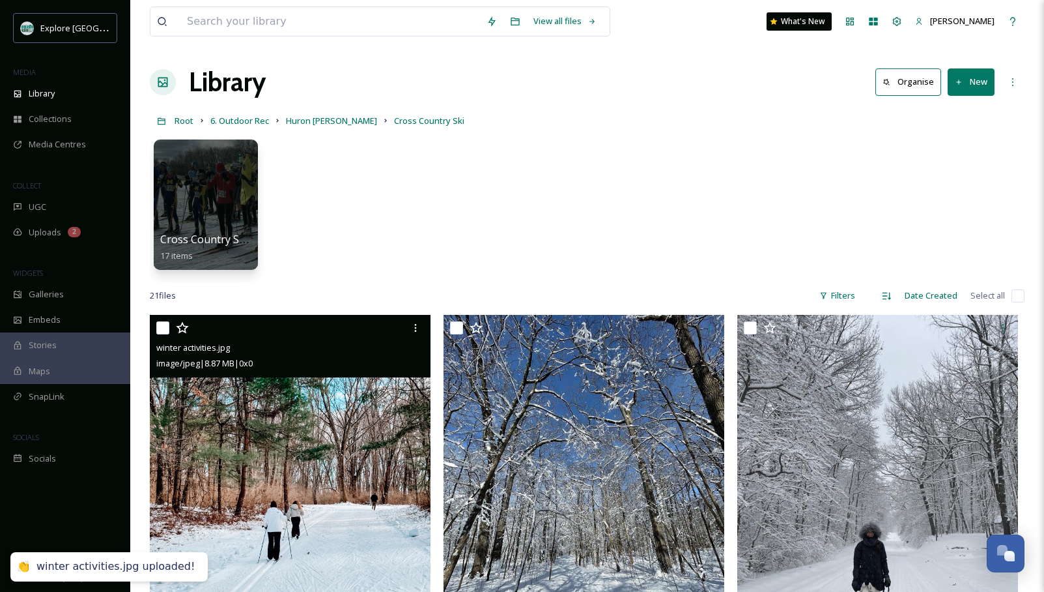
click at [283, 491] on img at bounding box center [290, 502] width 281 height 375
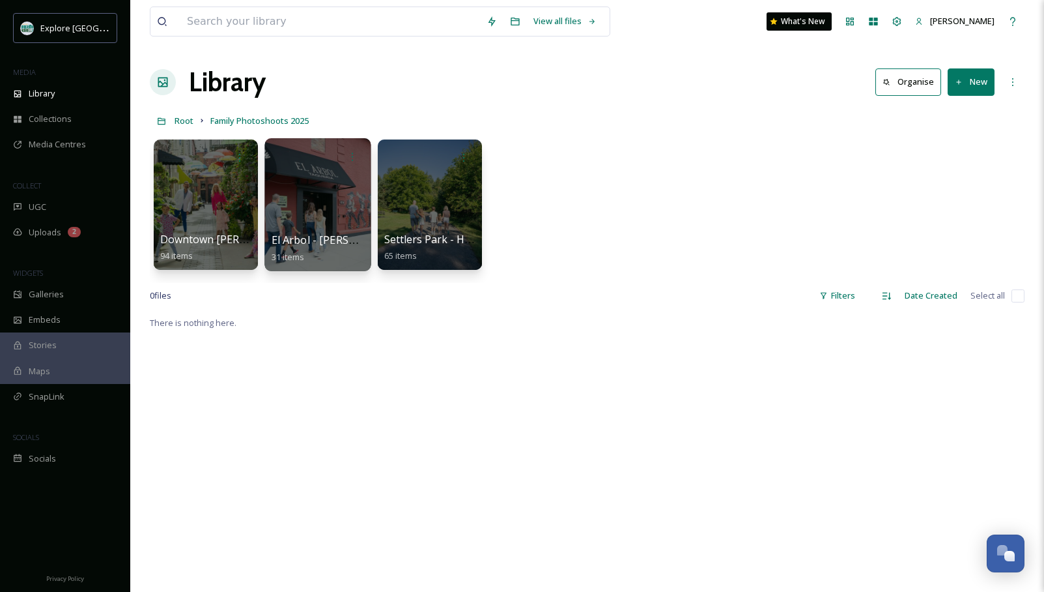
click at [318, 214] on div at bounding box center [318, 204] width 106 height 133
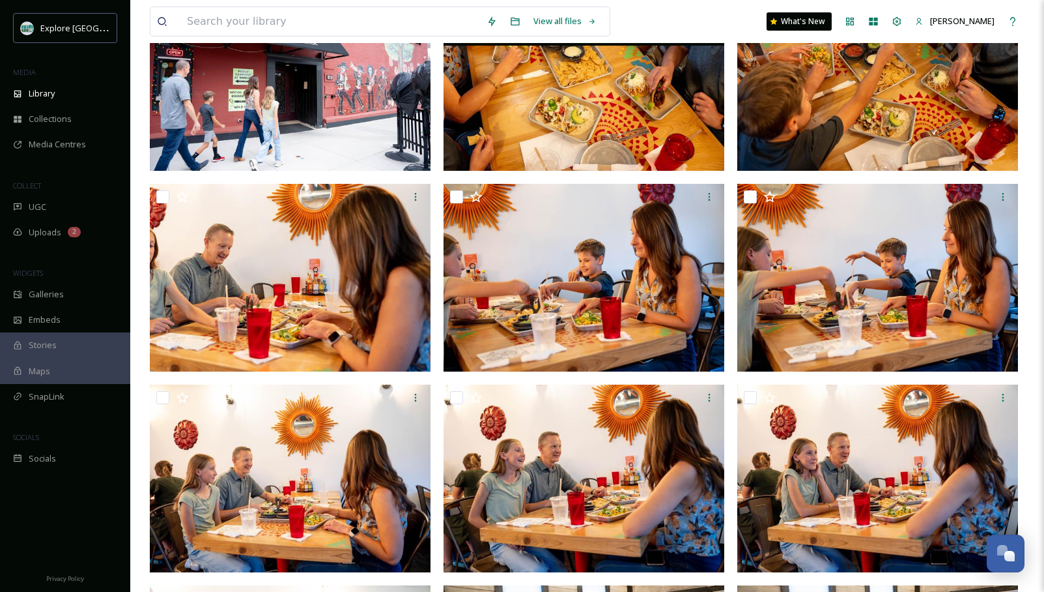
scroll to position [174, 0]
